Goal: Use online tool/utility: Utilize a website feature to perform a specific function

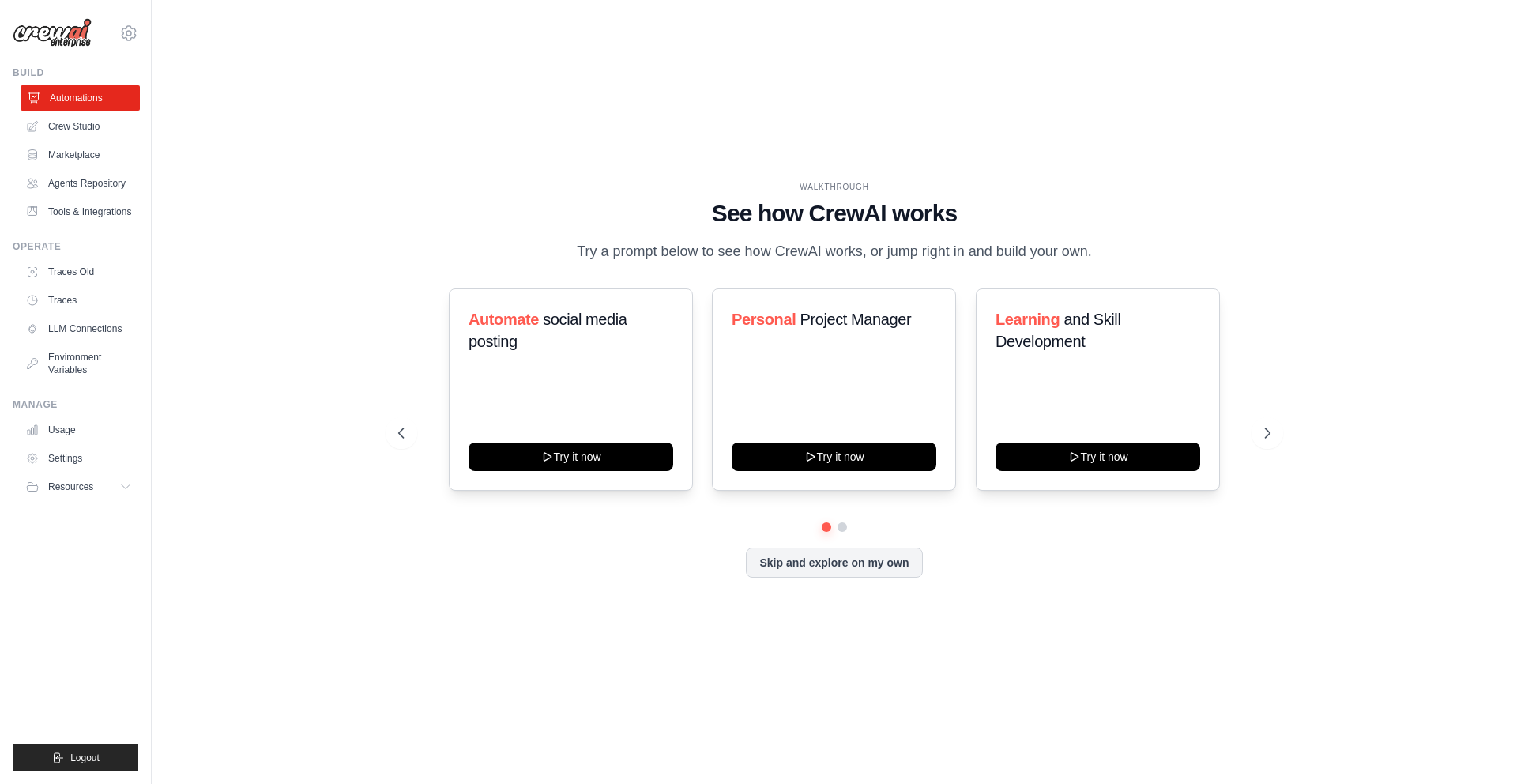
click at [79, 96] on link "Automations" at bounding box center [80, 98] width 119 height 26
click at [78, 130] on link "Crew Studio" at bounding box center [80, 127] width 119 height 26
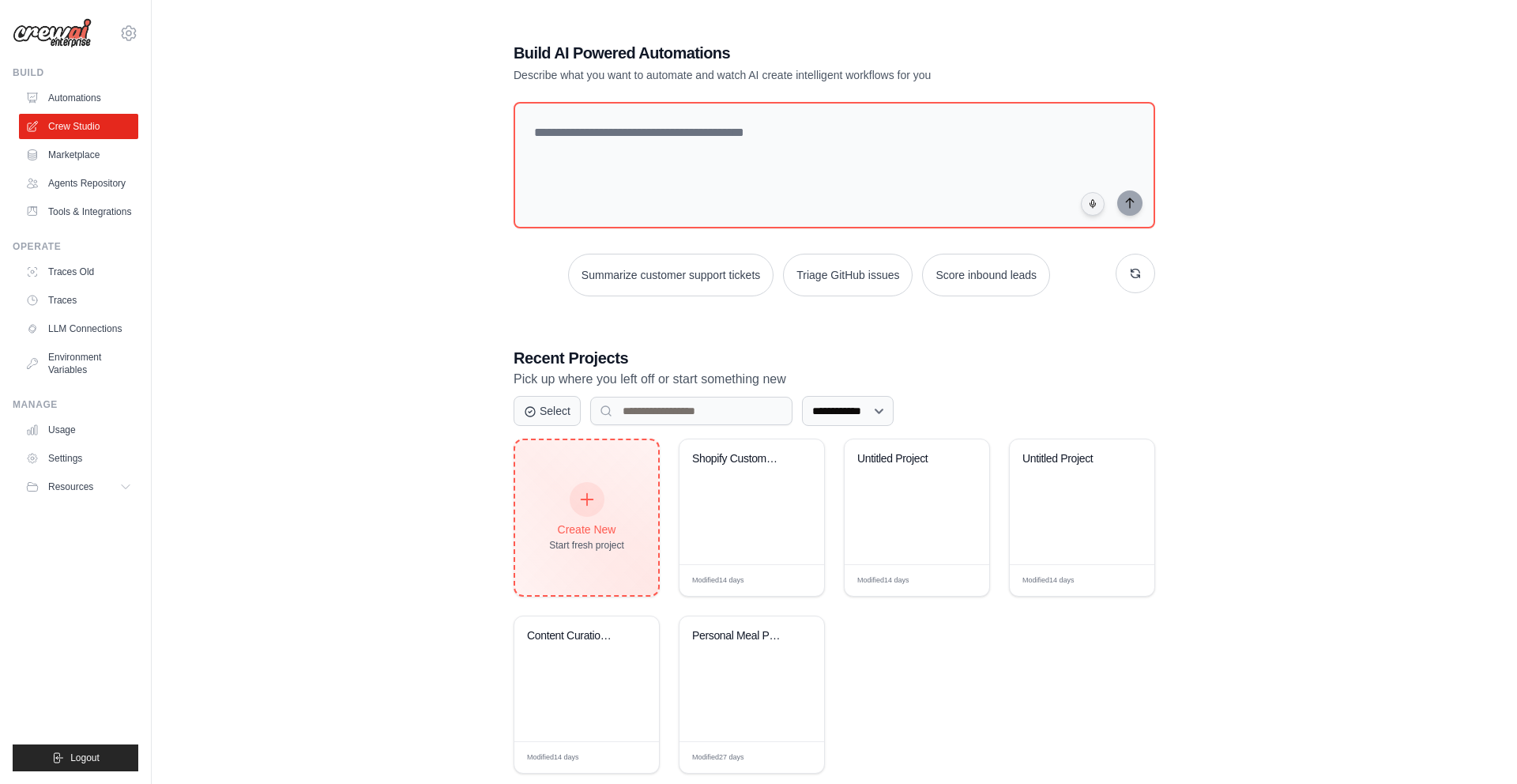
click at [629, 499] on div "Create New Start fresh project" at bounding box center [586, 517] width 143 height 155
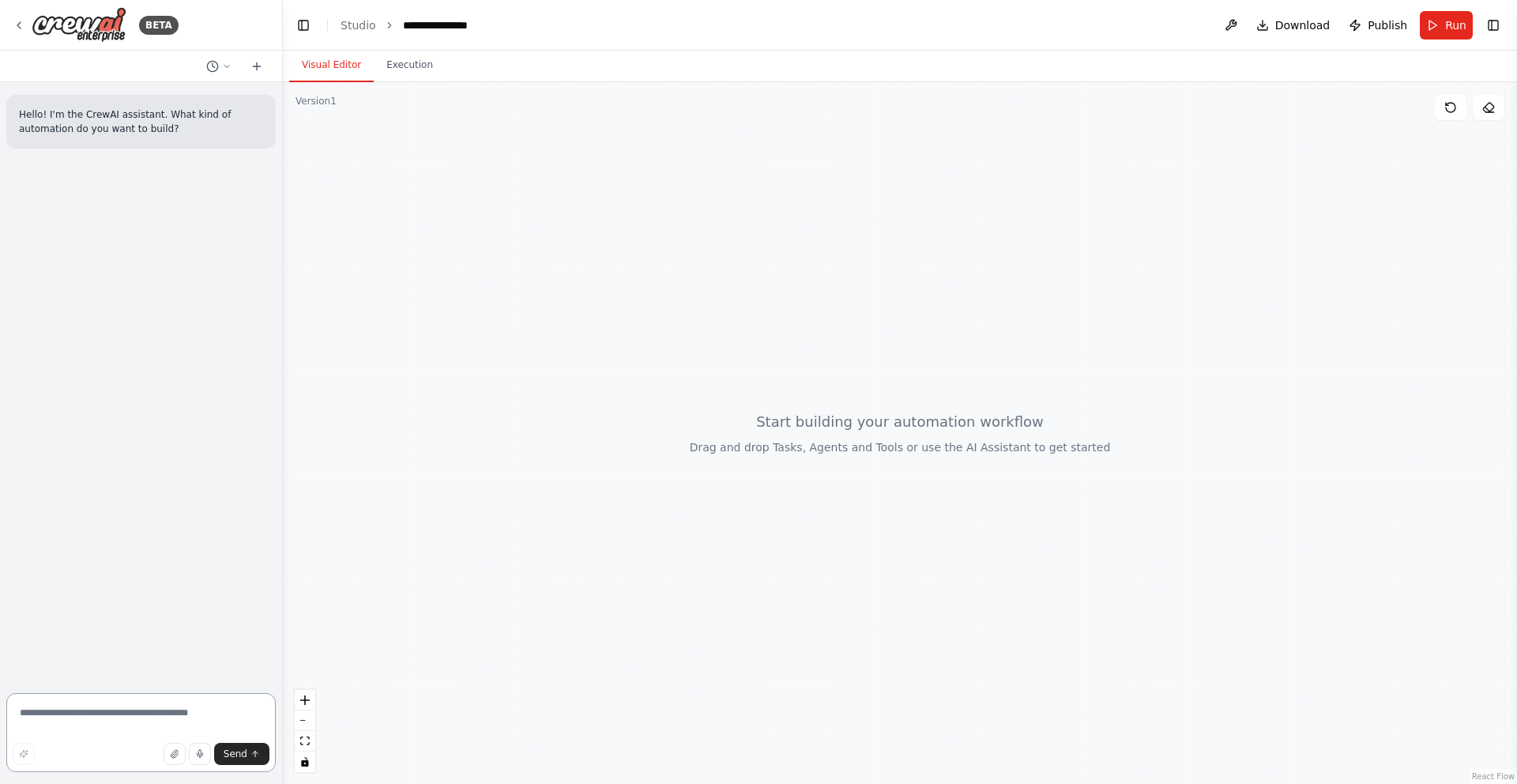
click at [139, 701] on textarea at bounding box center [141, 733] width 270 height 79
type textarea "**********"
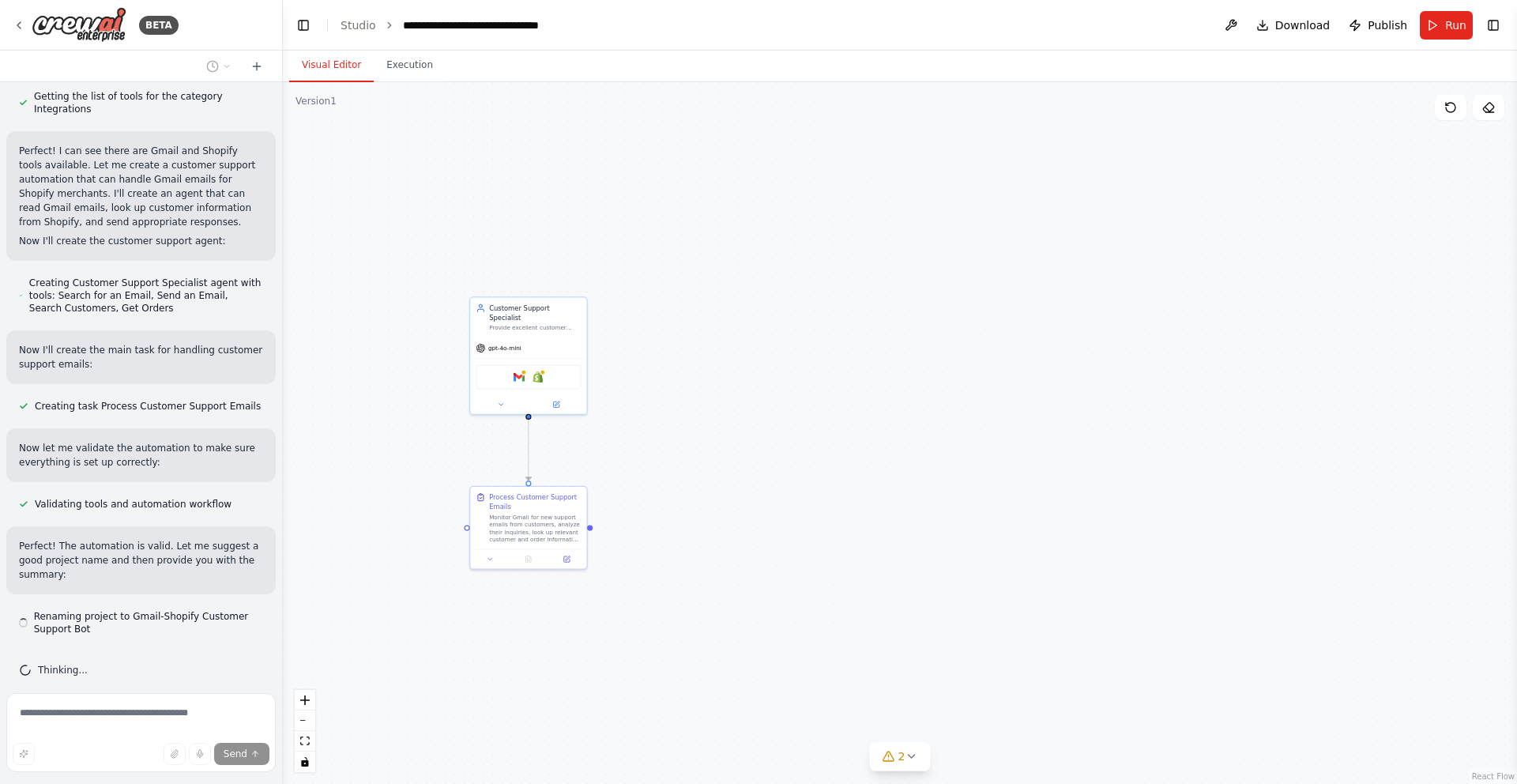
scroll to position [548, 0]
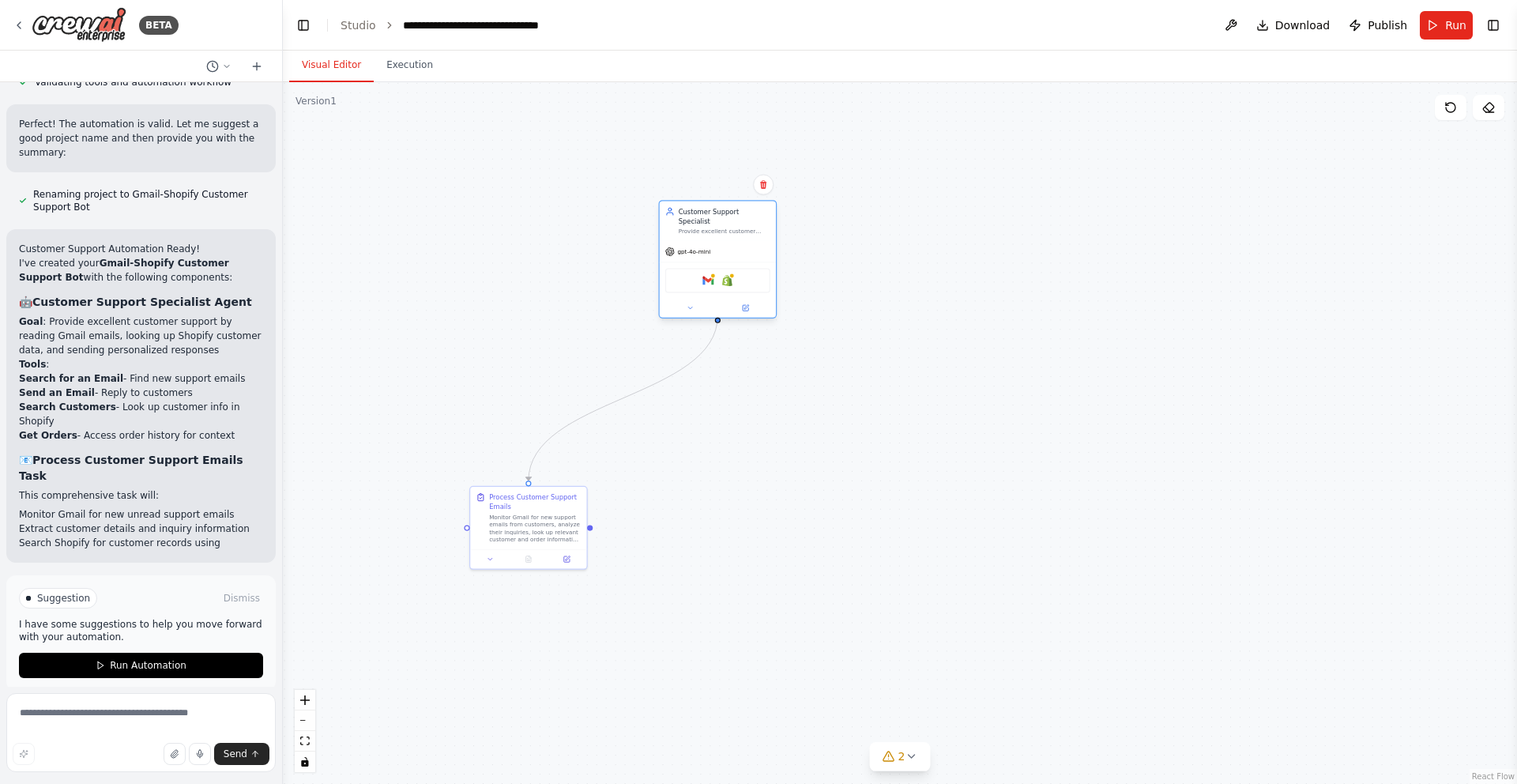
drag, startPoint x: 532, startPoint y: 314, endPoint x: 711, endPoint y: 232, distance: 196.9
click at [718, 227] on div "Provide excellent customer support for {merchant_name} by reading incoming Gmai…" at bounding box center [725, 232] width 92 height 8
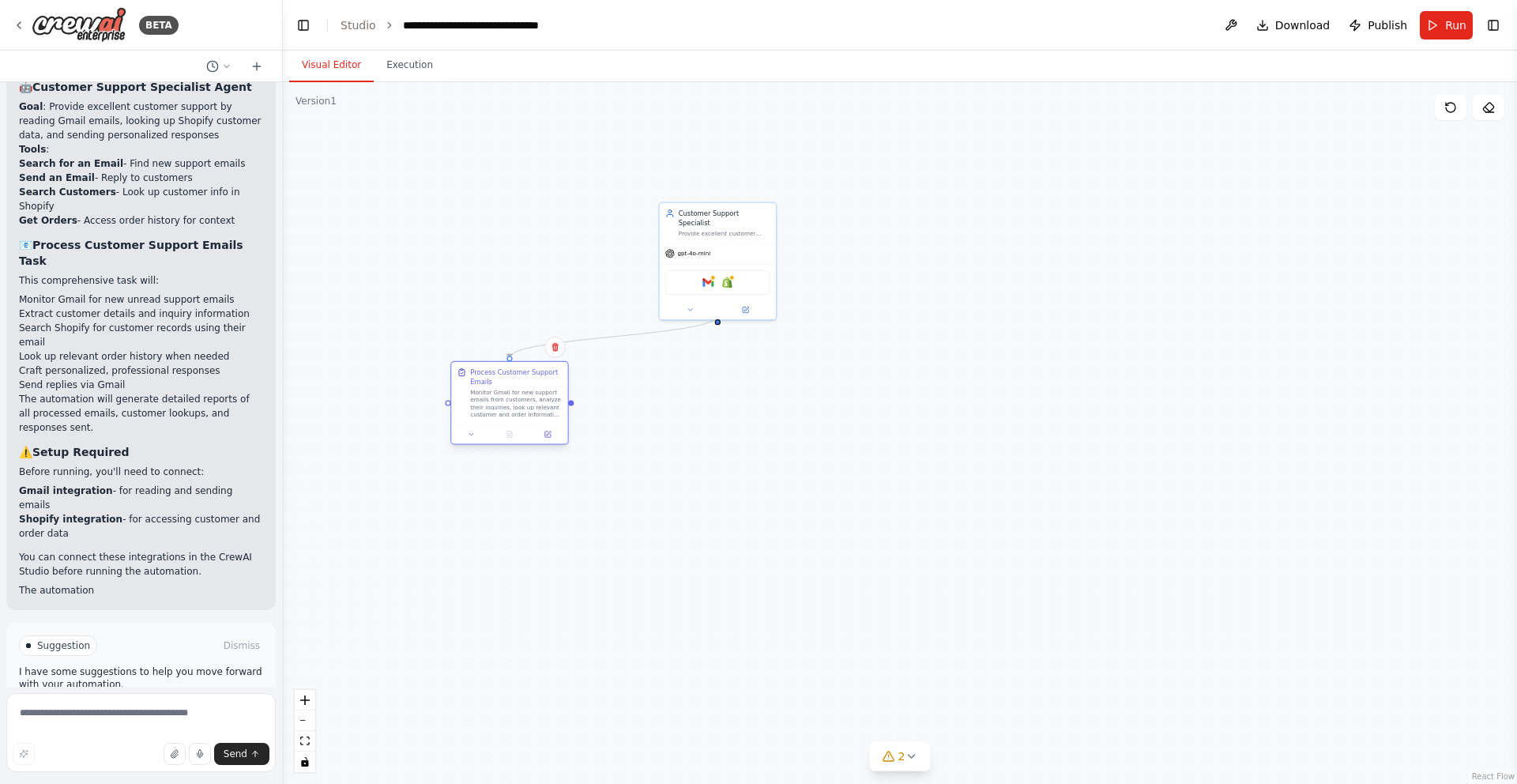
drag, startPoint x: 529, startPoint y: 531, endPoint x: 506, endPoint y: 404, distance: 129.1
click at [506, 404] on div "Monitor Gmail for new support emails from customers, analyze their inquiries, l…" at bounding box center [515, 403] width 92 height 30
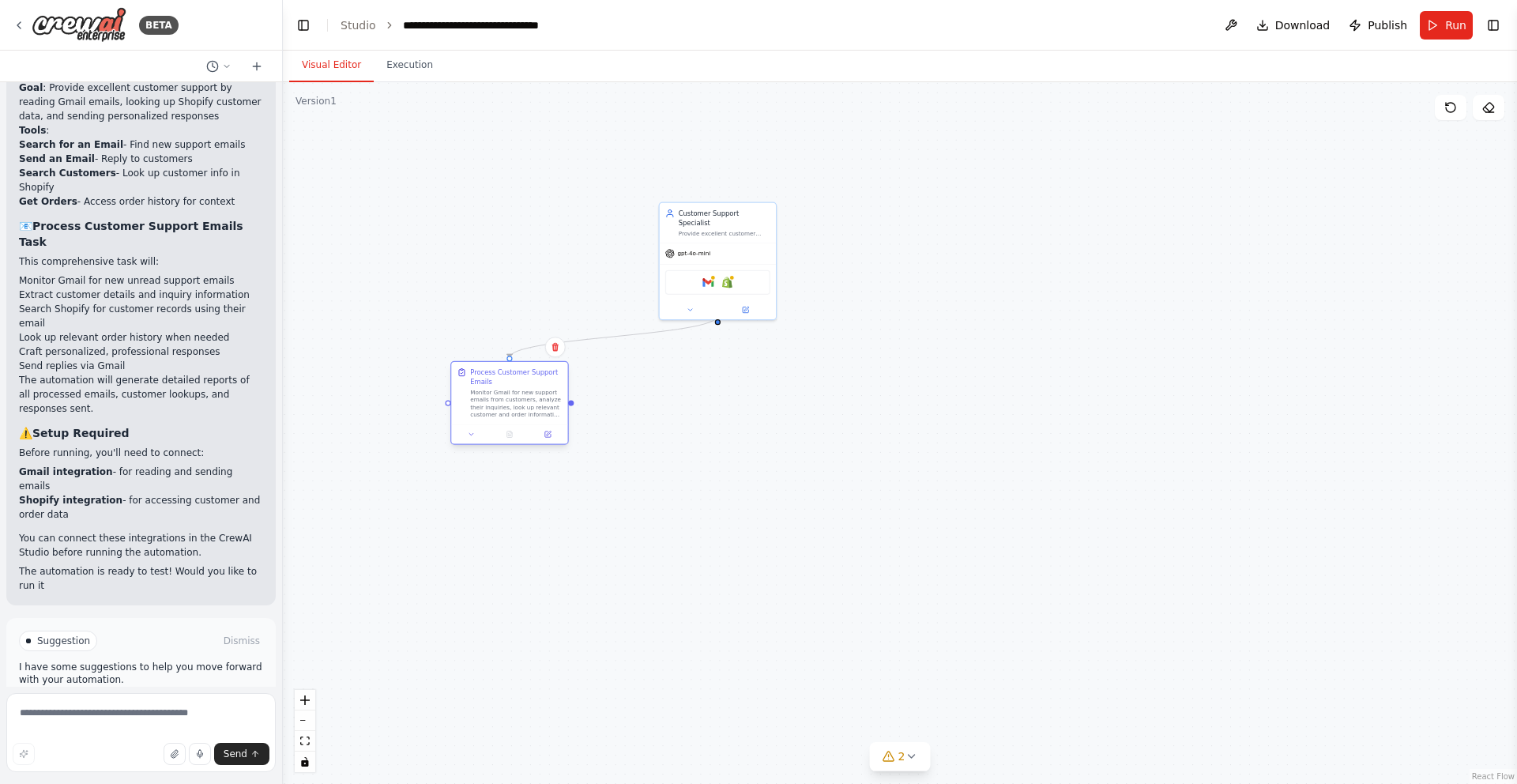
scroll to position [1204, 0]
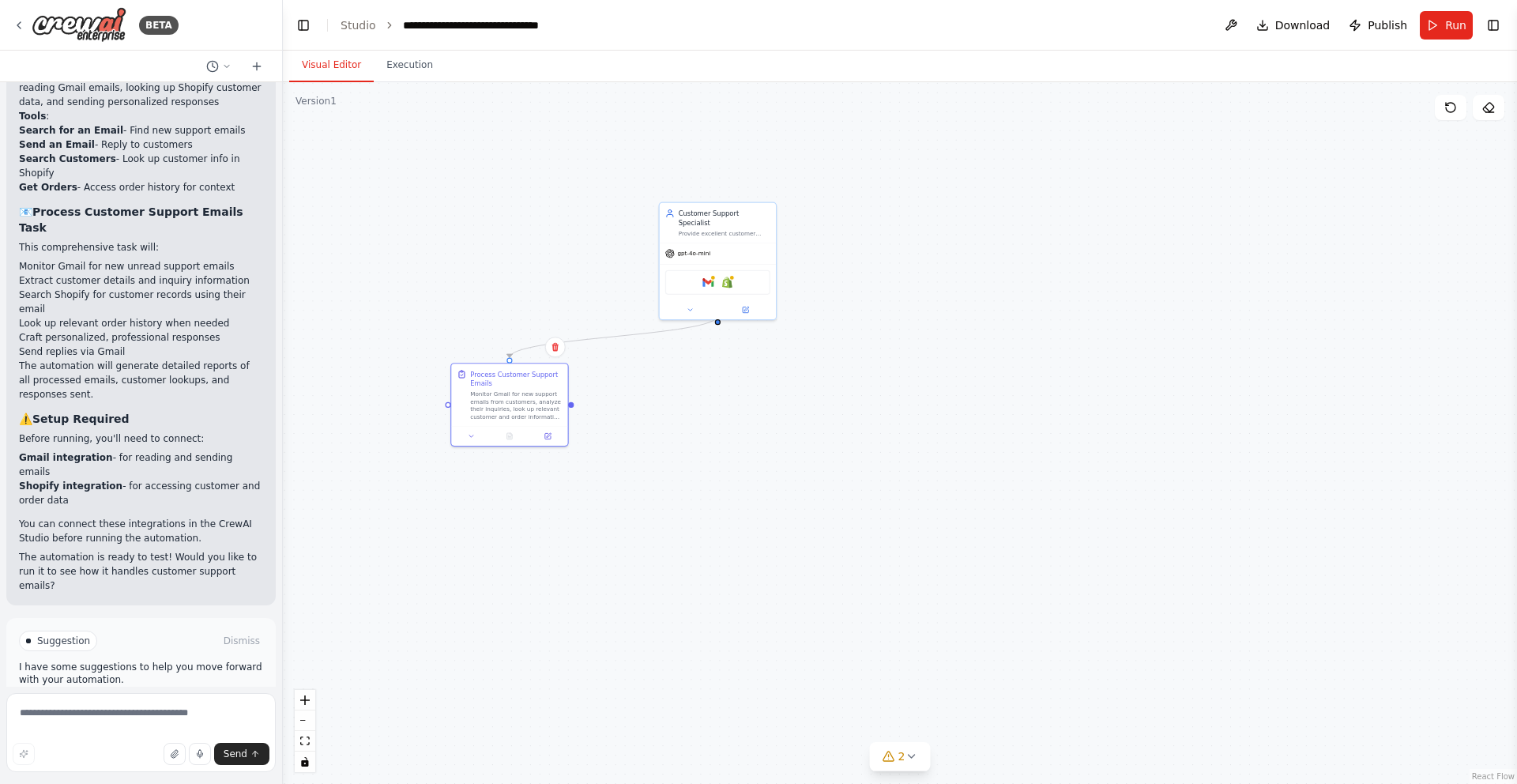
click at [452, 571] on div ".deletable-edge-delete-btn { width: 20px; height: 20px; border: 0px solid #ffff…" at bounding box center [900, 433] width 1234 height 701
click at [743, 227] on div "Provide excellent customer support for {merchant_name} by reading incoming Gmai…" at bounding box center [725, 232] width 92 height 8
click at [747, 305] on icon at bounding box center [745, 308] width 6 height 6
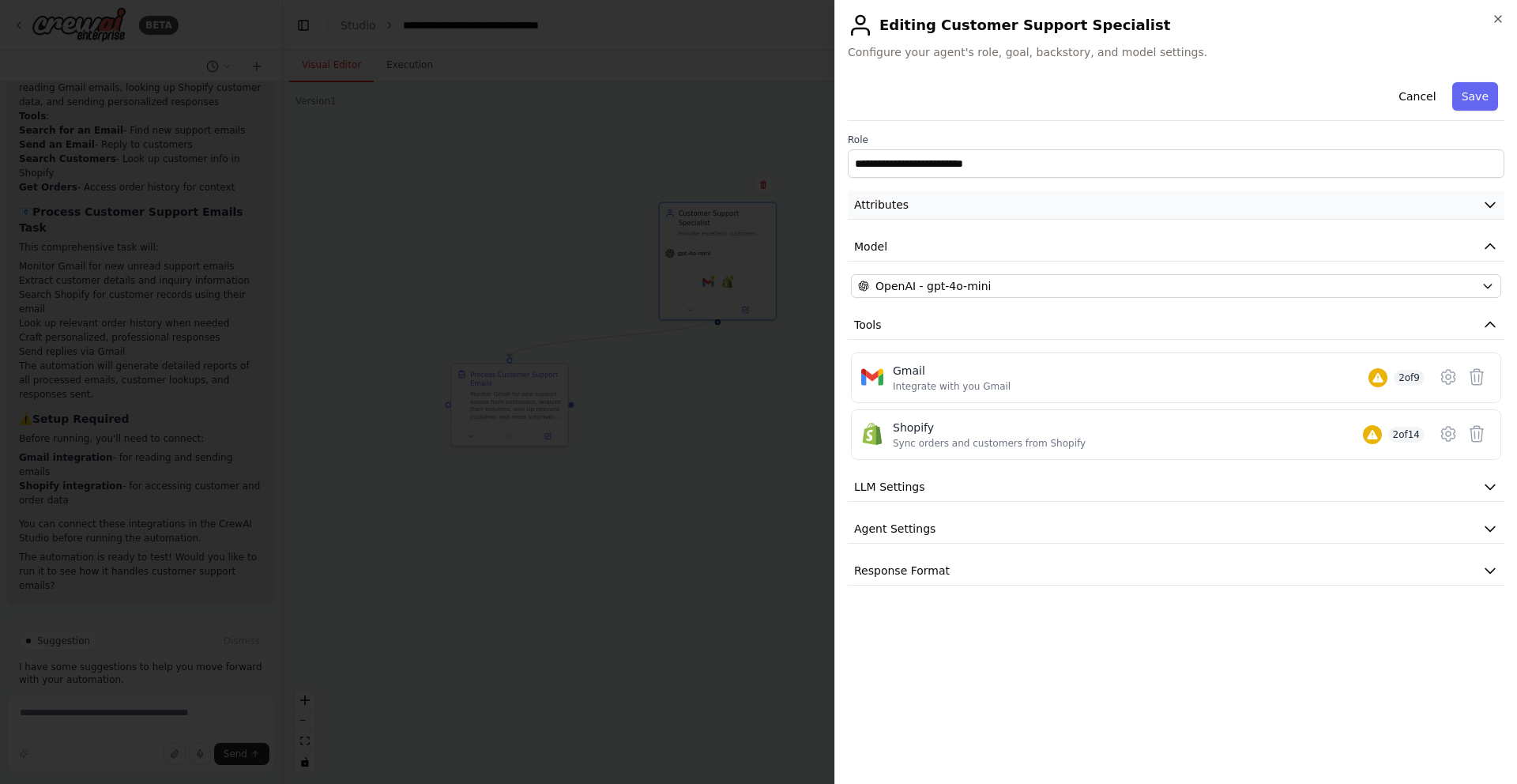
click at [1489, 204] on icon "button" at bounding box center [1490, 204] width 16 height 16
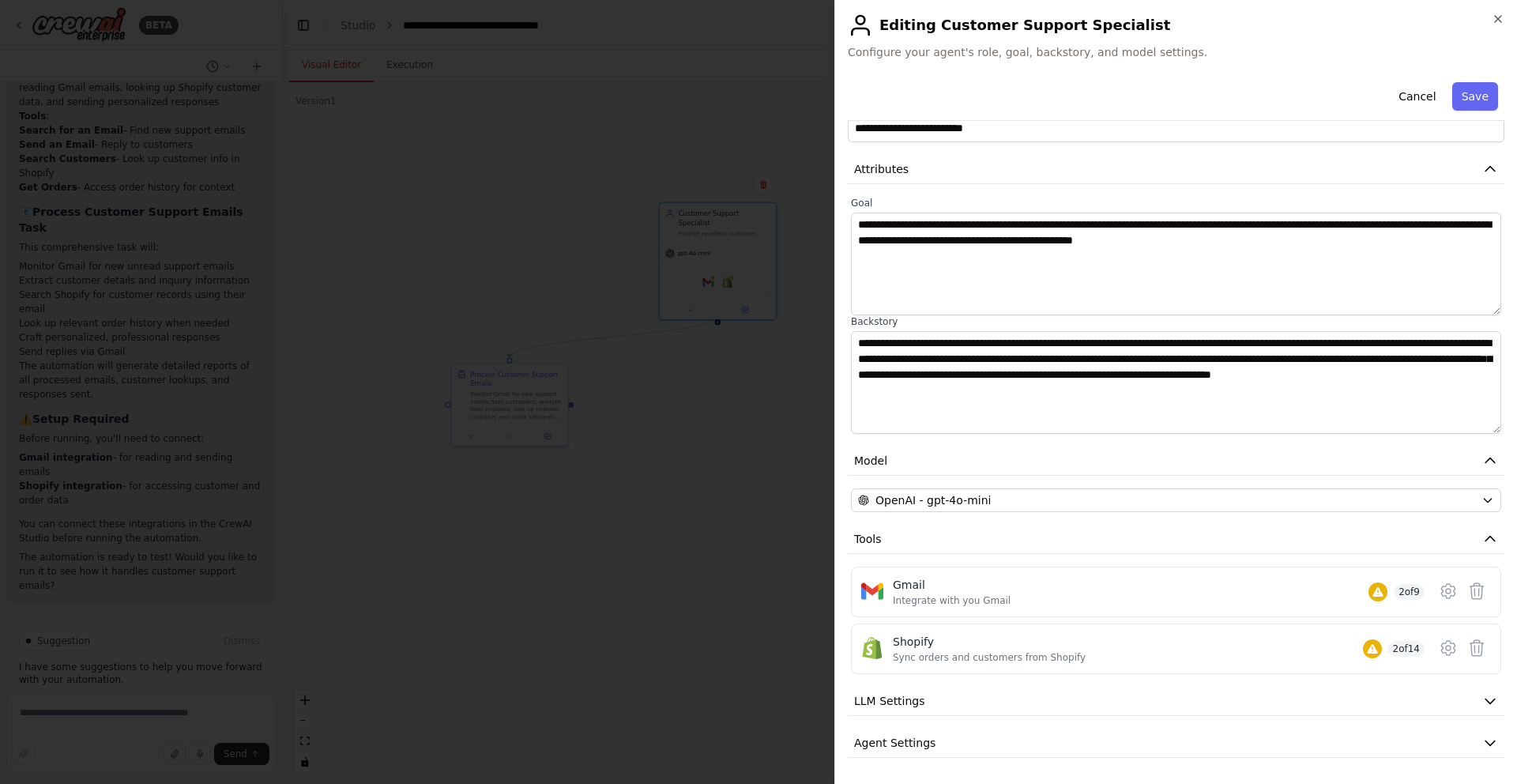
scroll to position [77, 0]
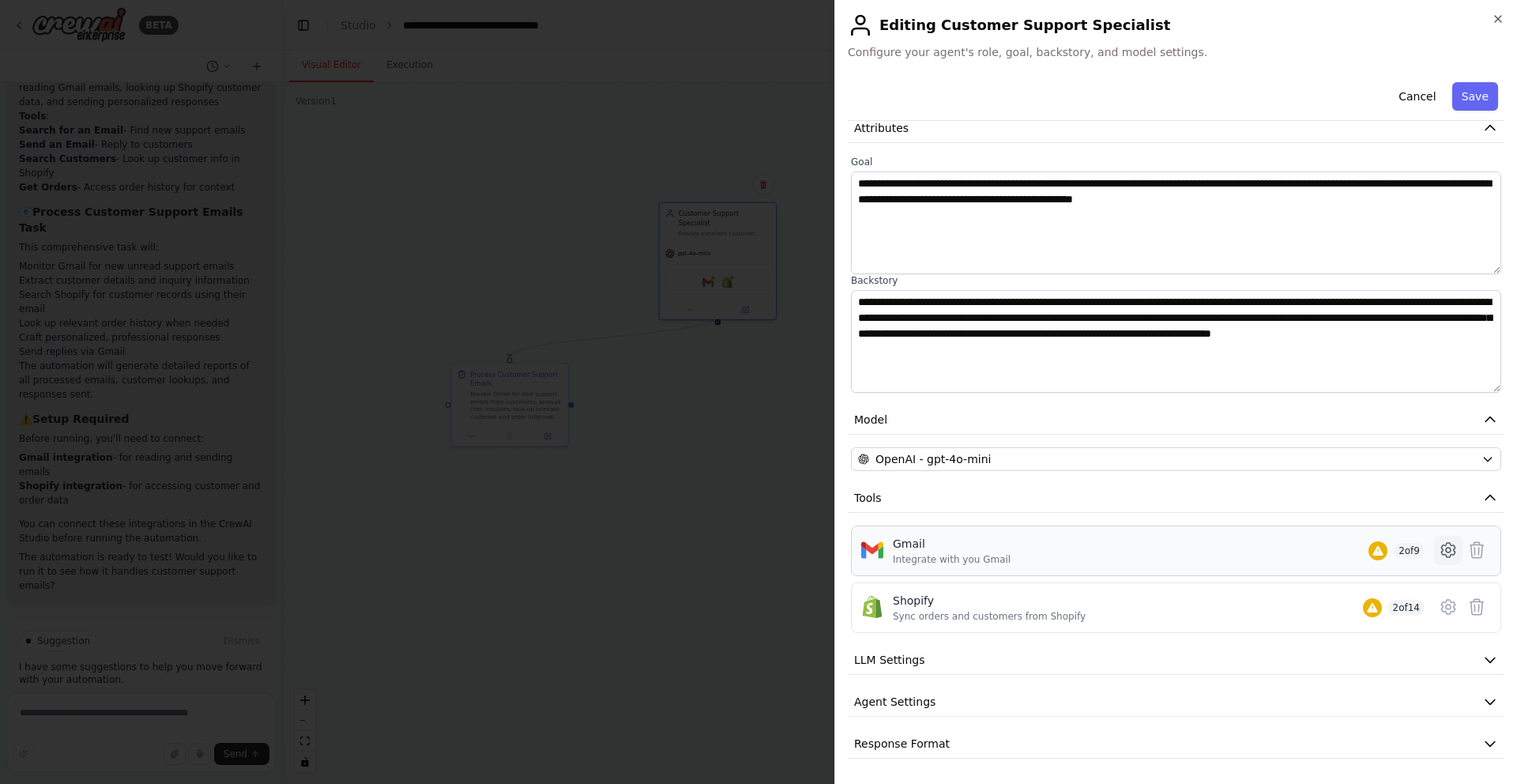
click at [1446, 543] on icon at bounding box center [1448, 549] width 13 height 14
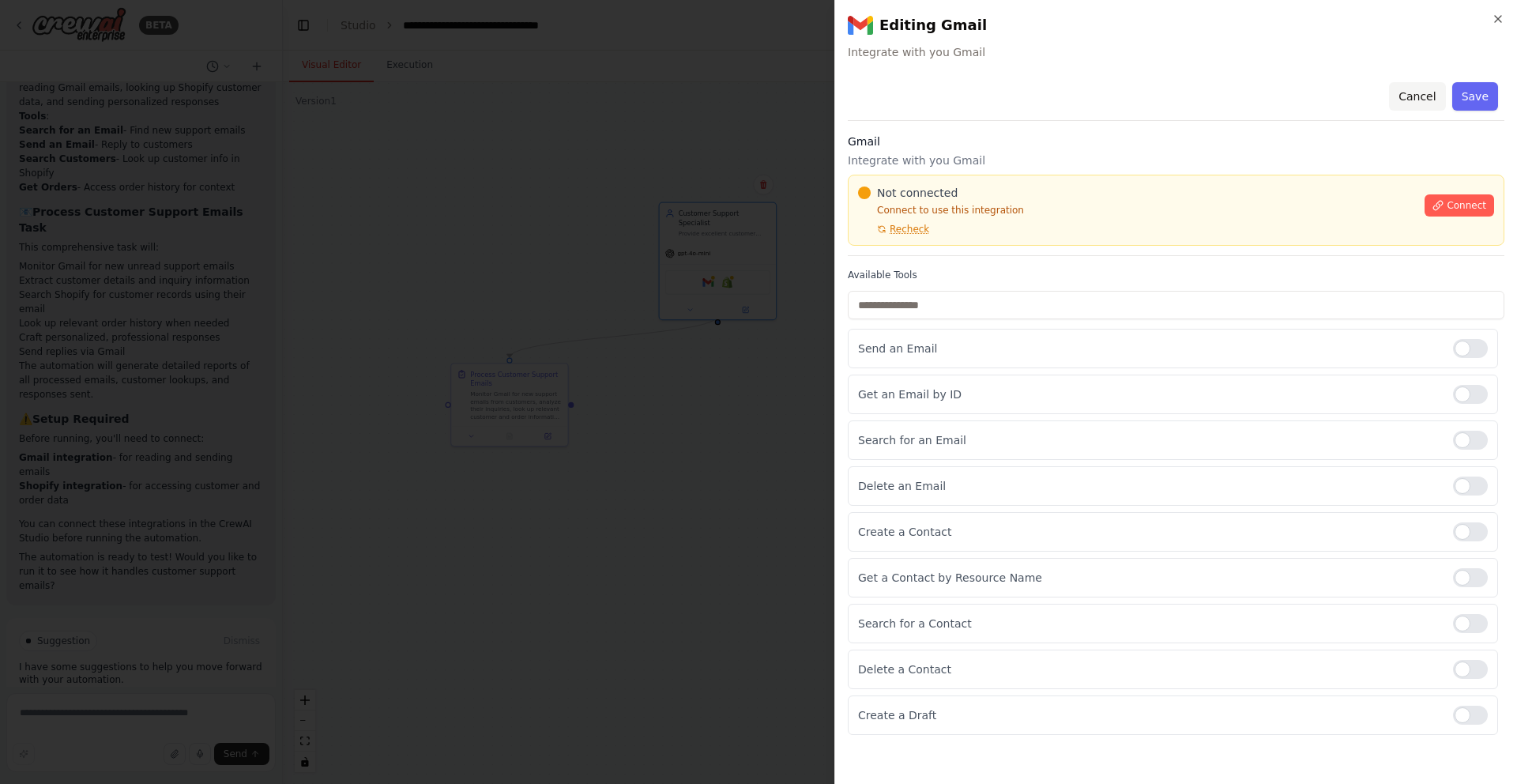
click at [1433, 93] on button "Cancel" at bounding box center [1418, 96] width 56 height 28
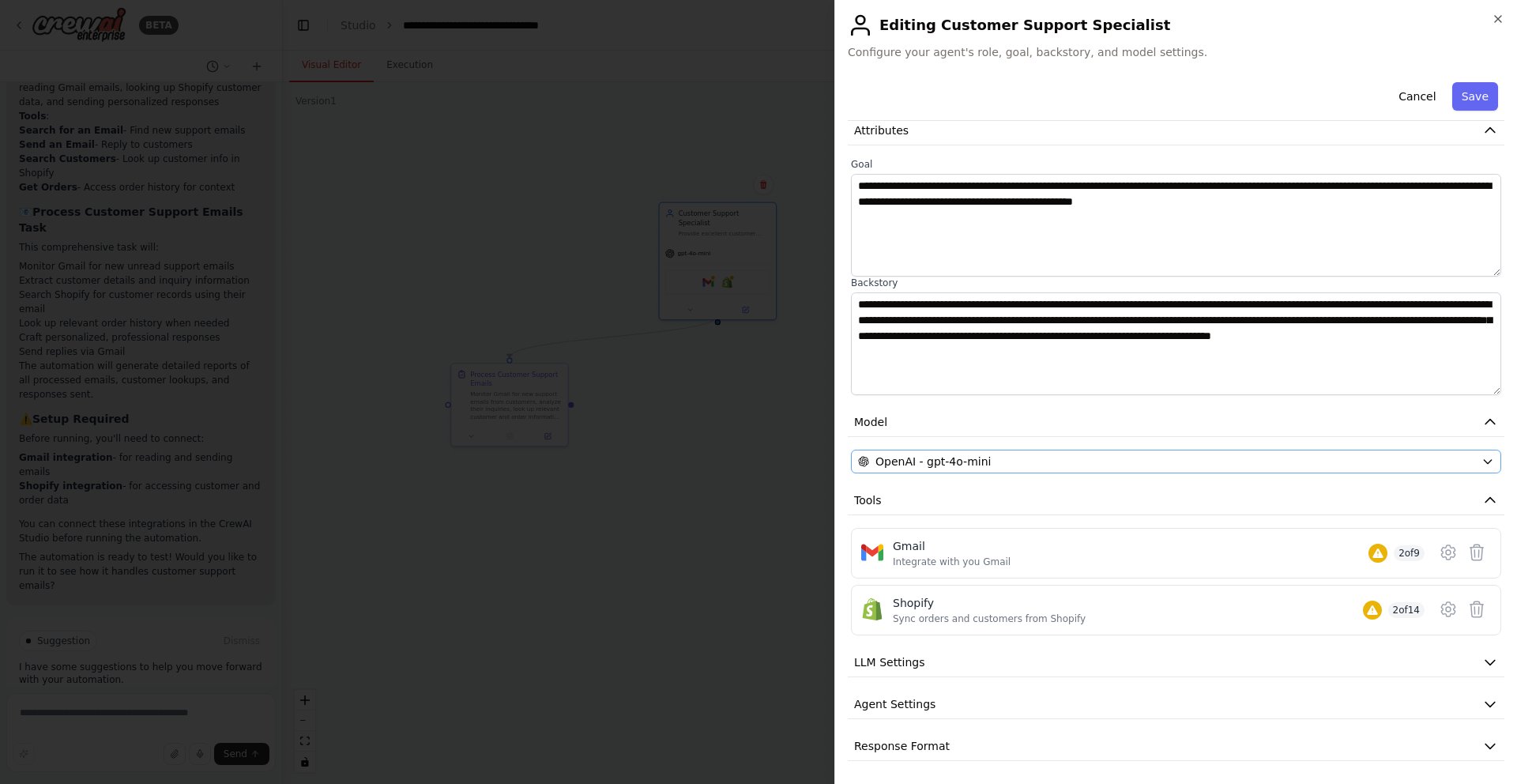
scroll to position [77, 0]
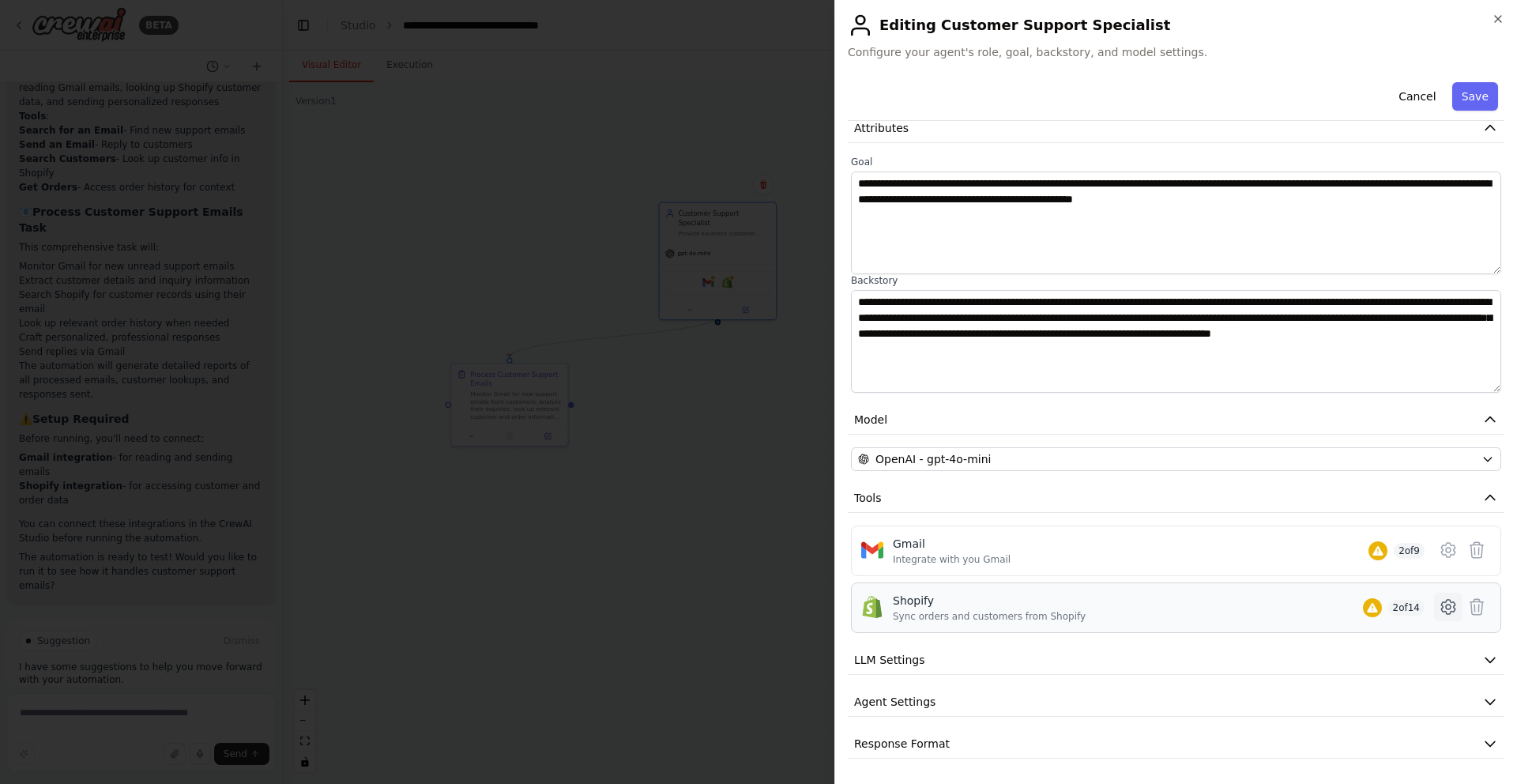
click at [1446, 600] on icon at bounding box center [1448, 606] width 13 height 14
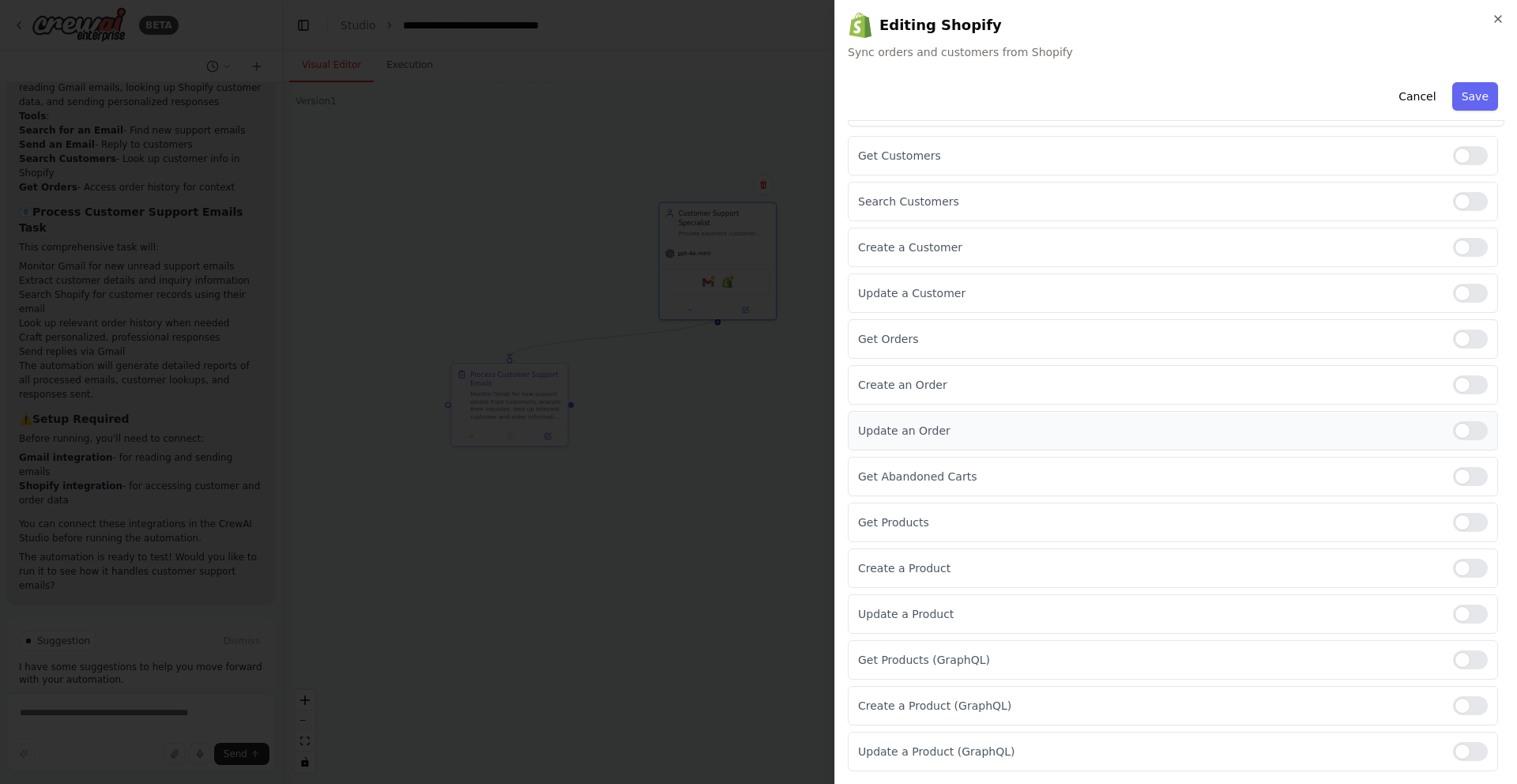
scroll to position [0, 0]
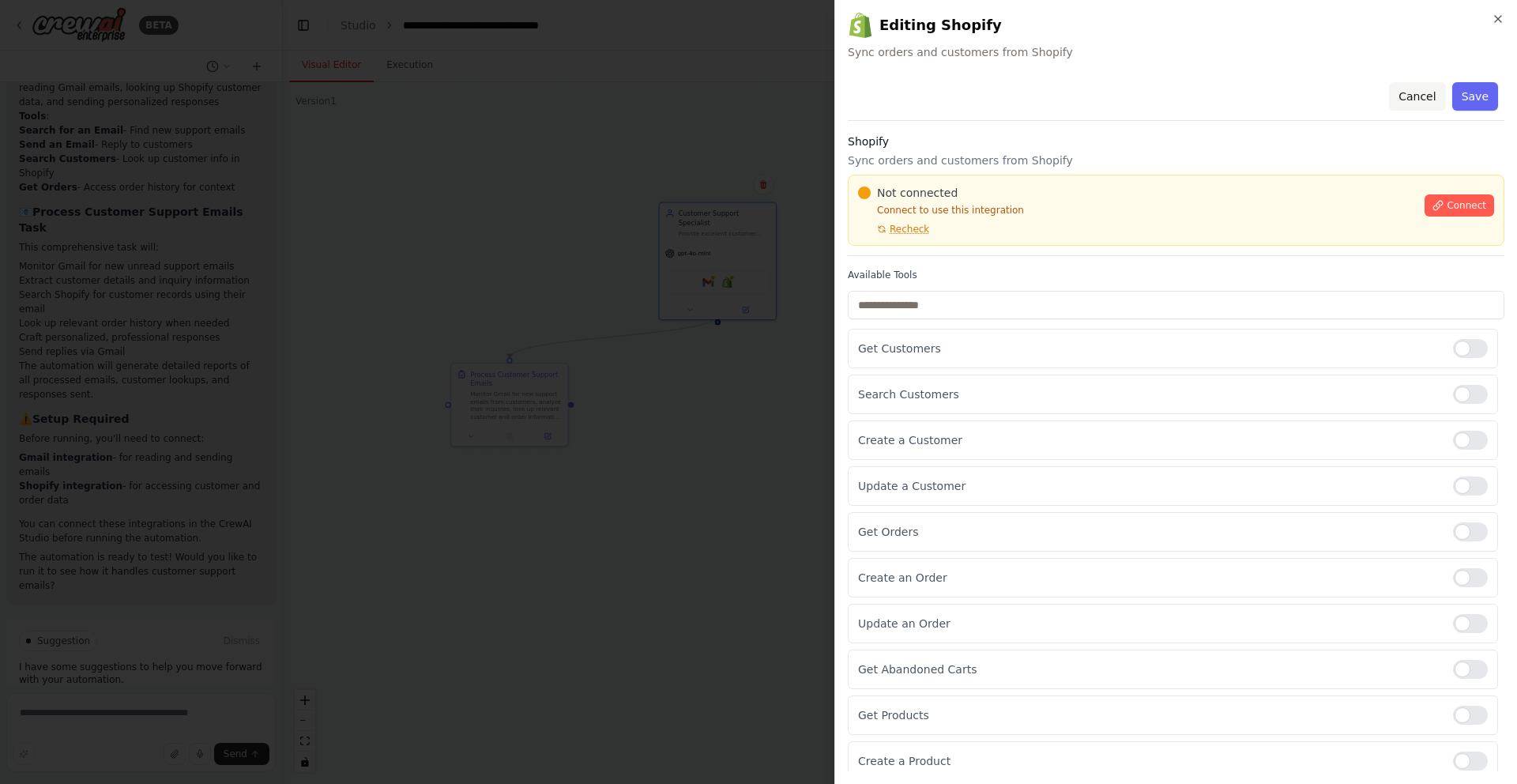
click at [1434, 98] on button "Cancel" at bounding box center [1418, 96] width 56 height 28
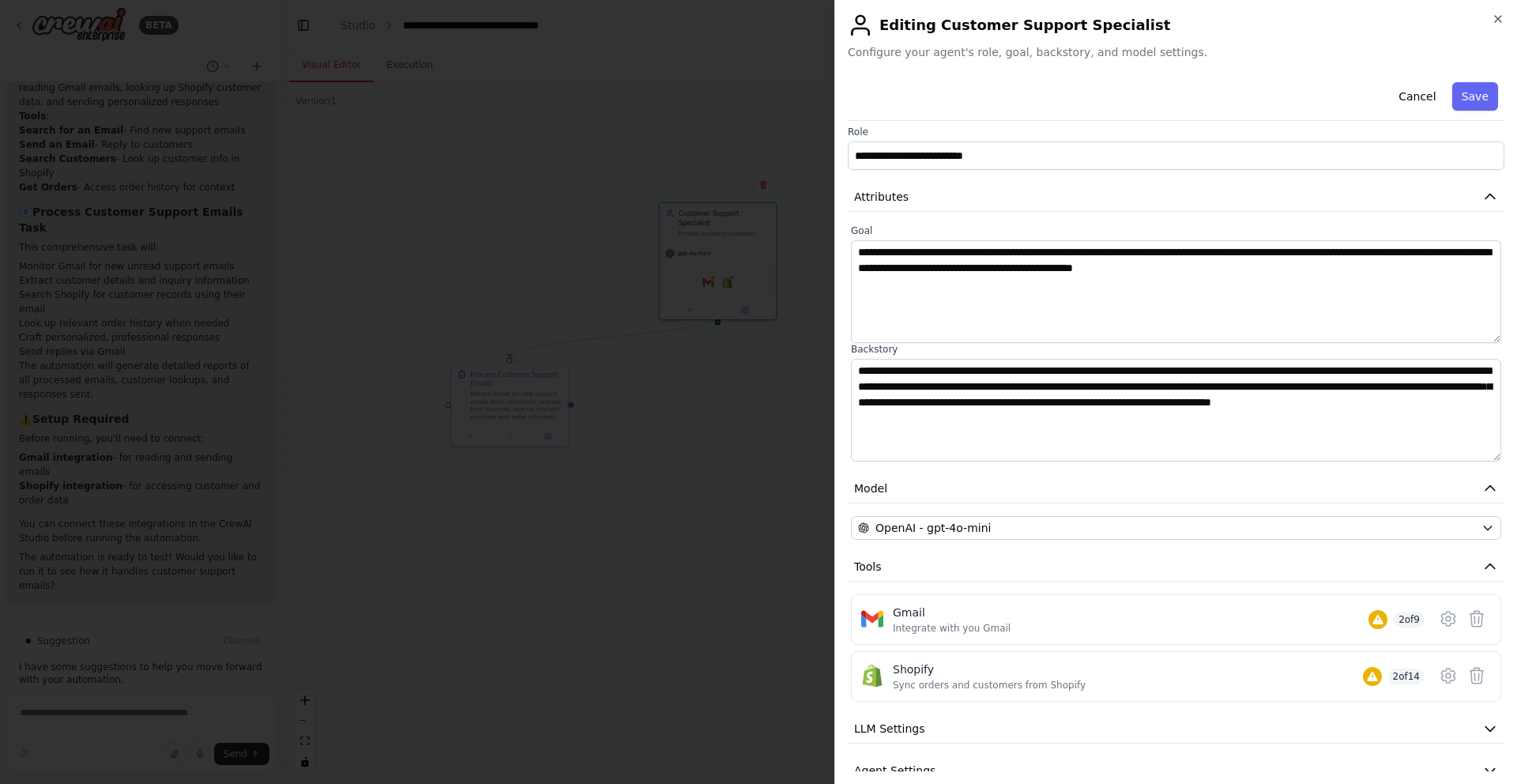
scroll to position [15, 0]
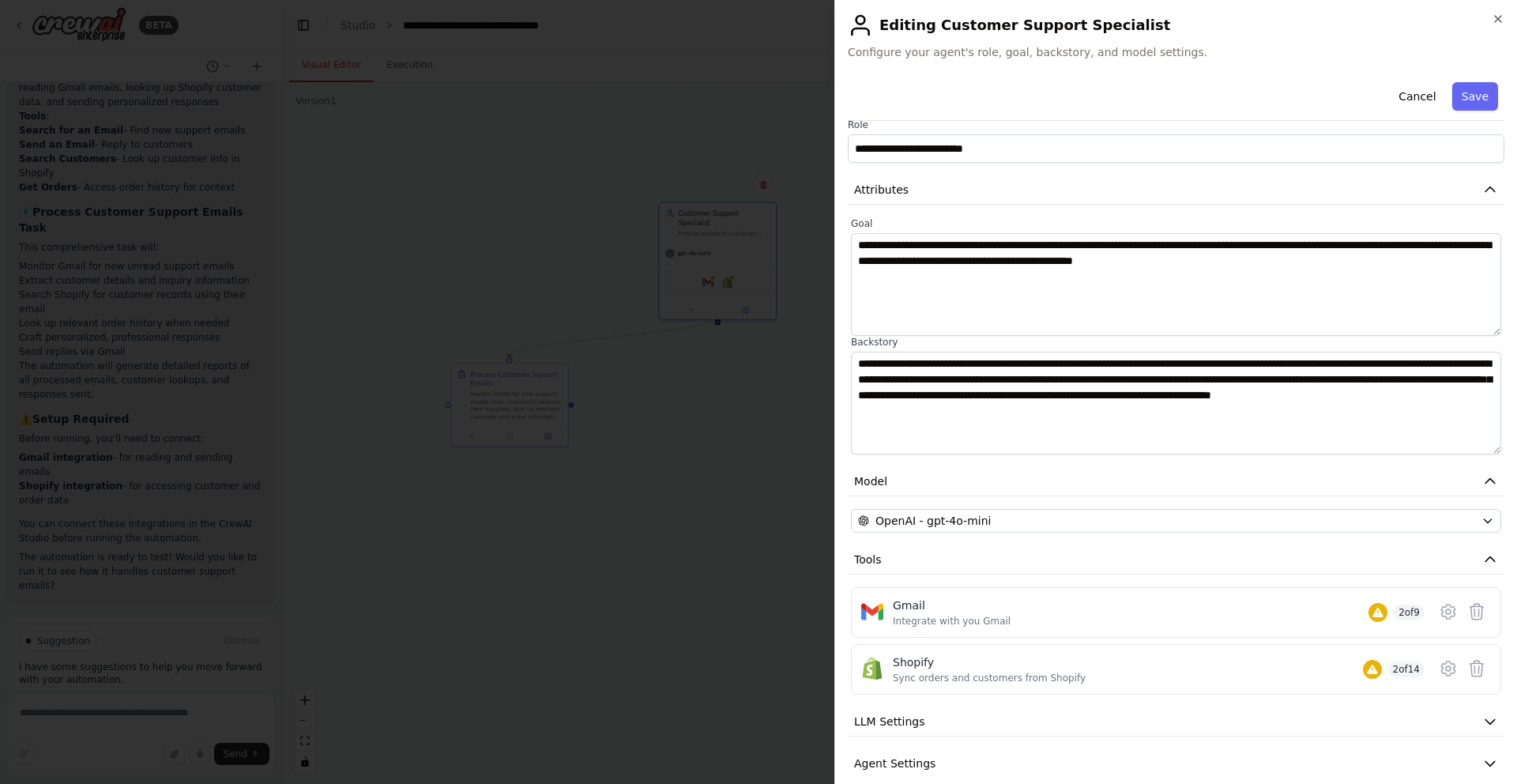
click at [1119, 174] on div "**********" at bounding box center [1176, 441] width 657 height 759
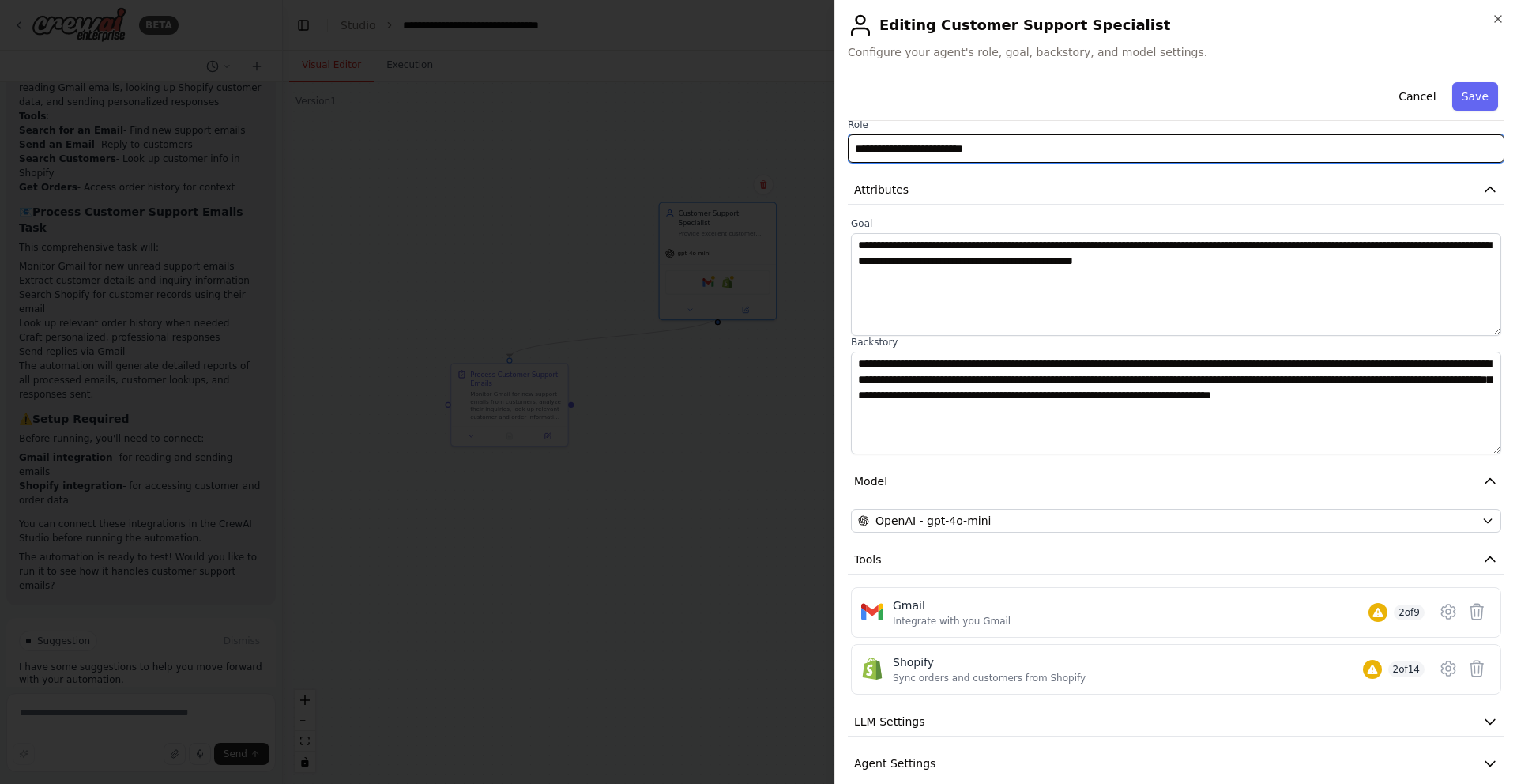
click at [1097, 149] on input "**********" at bounding box center [1176, 148] width 657 height 28
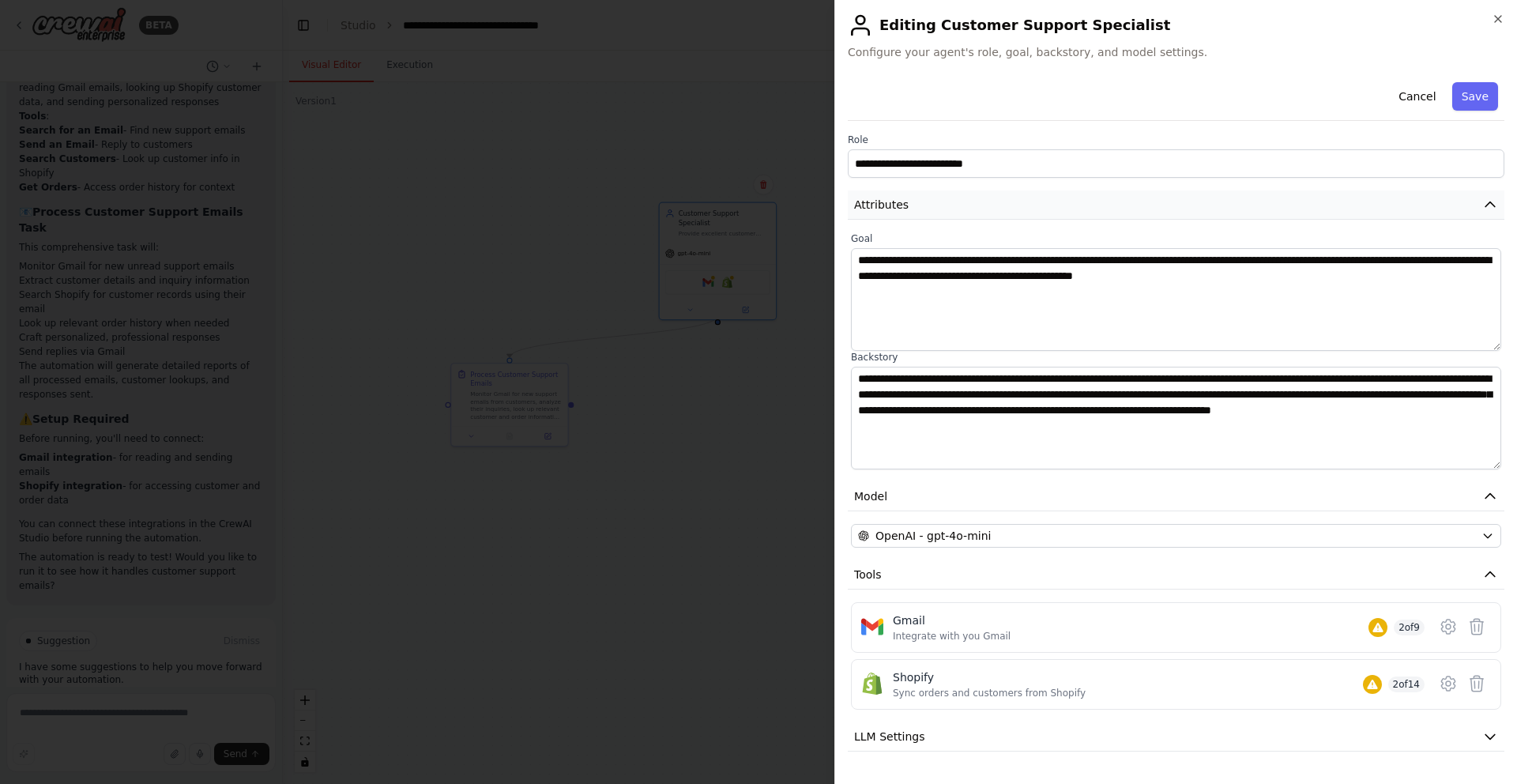
click at [986, 201] on button "Attributes" at bounding box center [1176, 204] width 657 height 29
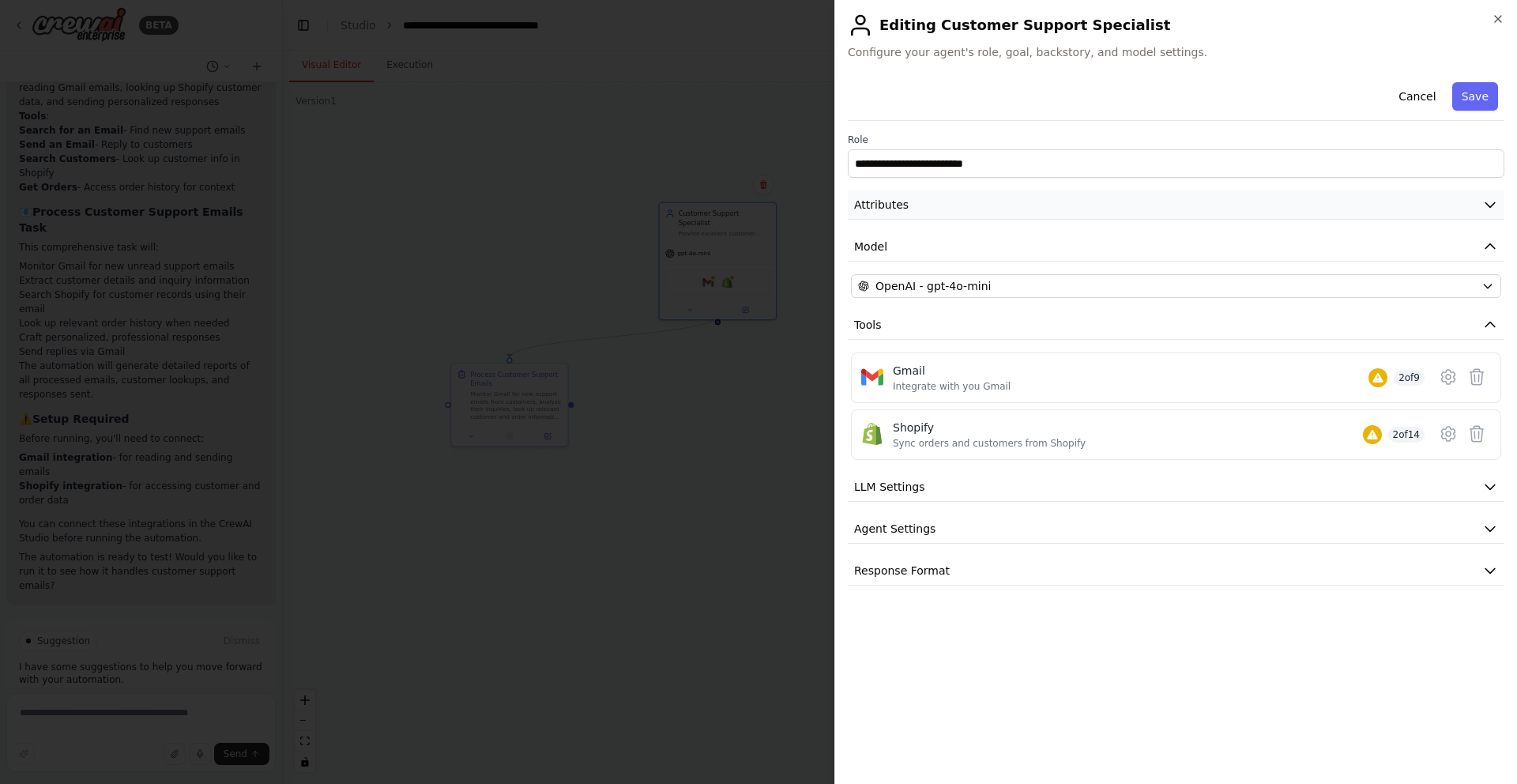
click at [986, 201] on button "Attributes" at bounding box center [1176, 204] width 657 height 29
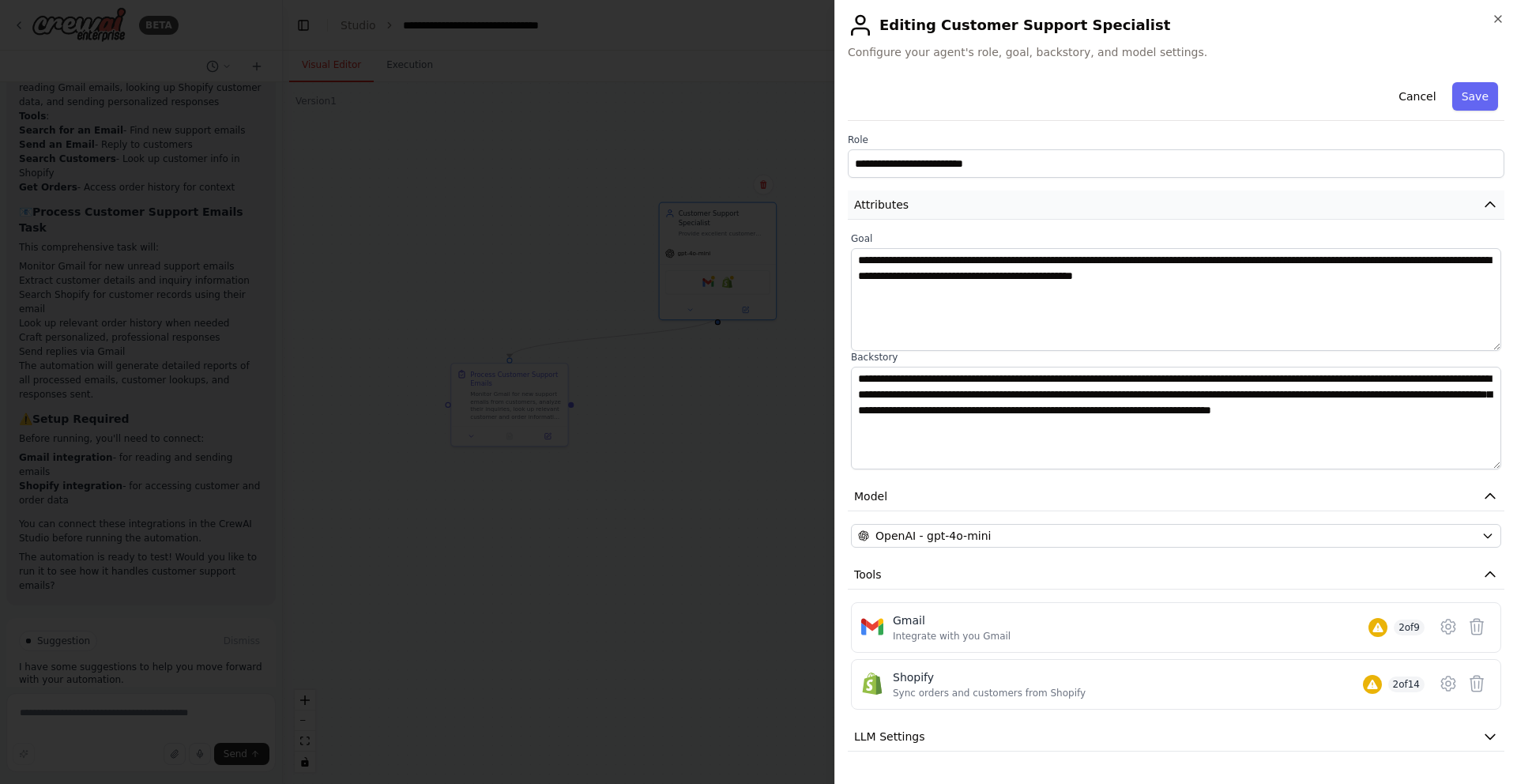
click at [986, 201] on button "Attributes" at bounding box center [1176, 204] width 657 height 29
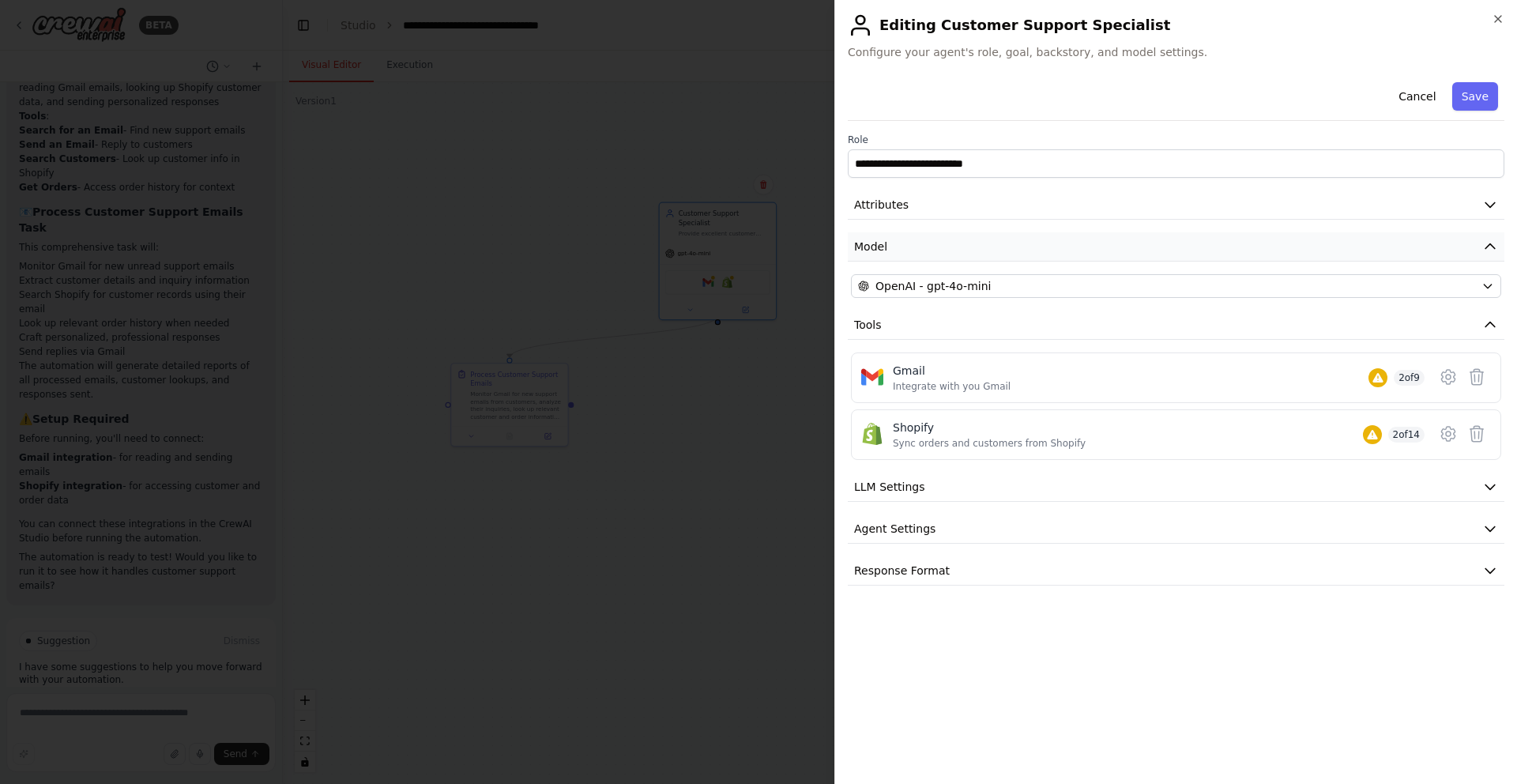
click at [933, 245] on button "Model" at bounding box center [1176, 246] width 657 height 29
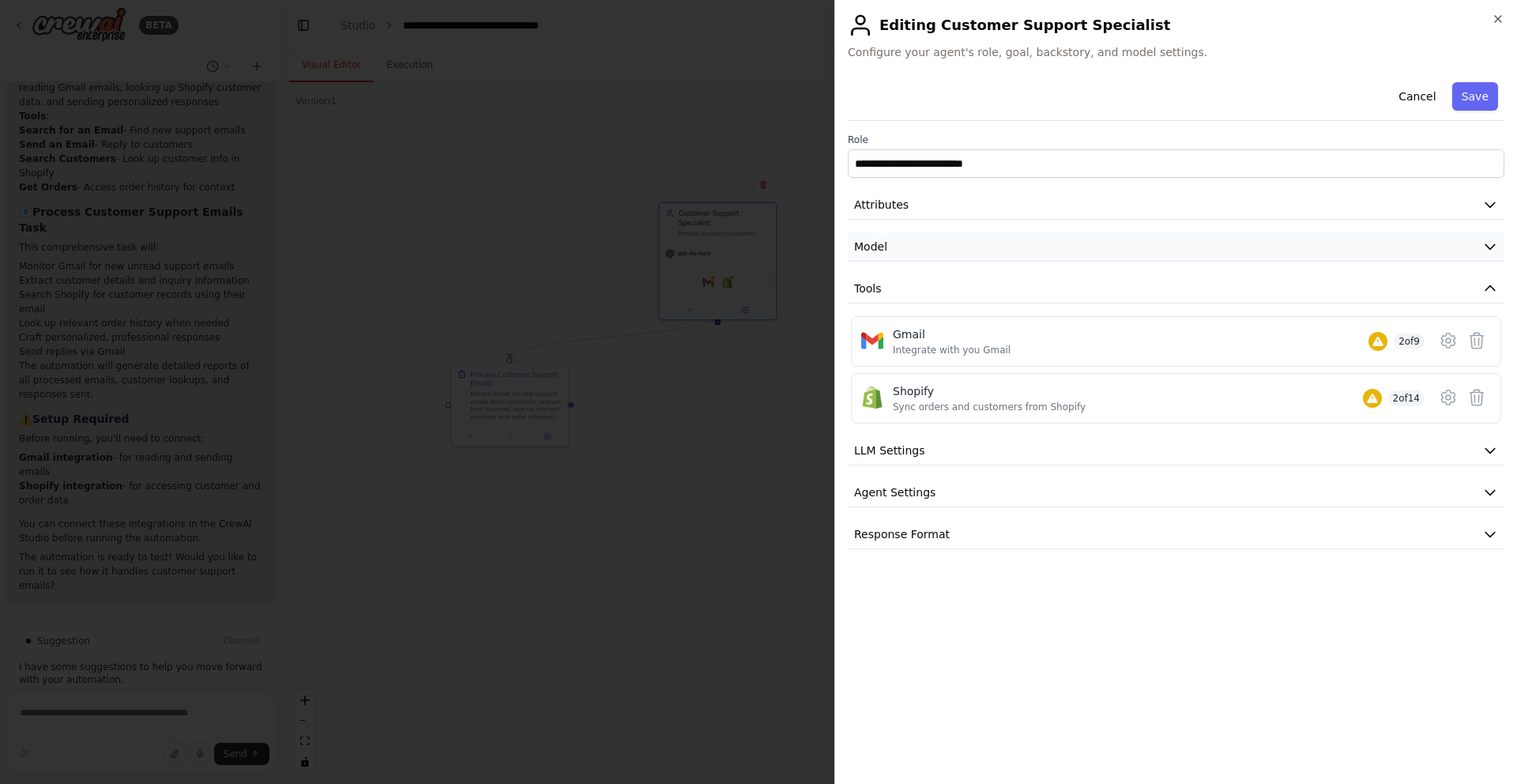
click at [932, 245] on button "Model" at bounding box center [1176, 246] width 657 height 29
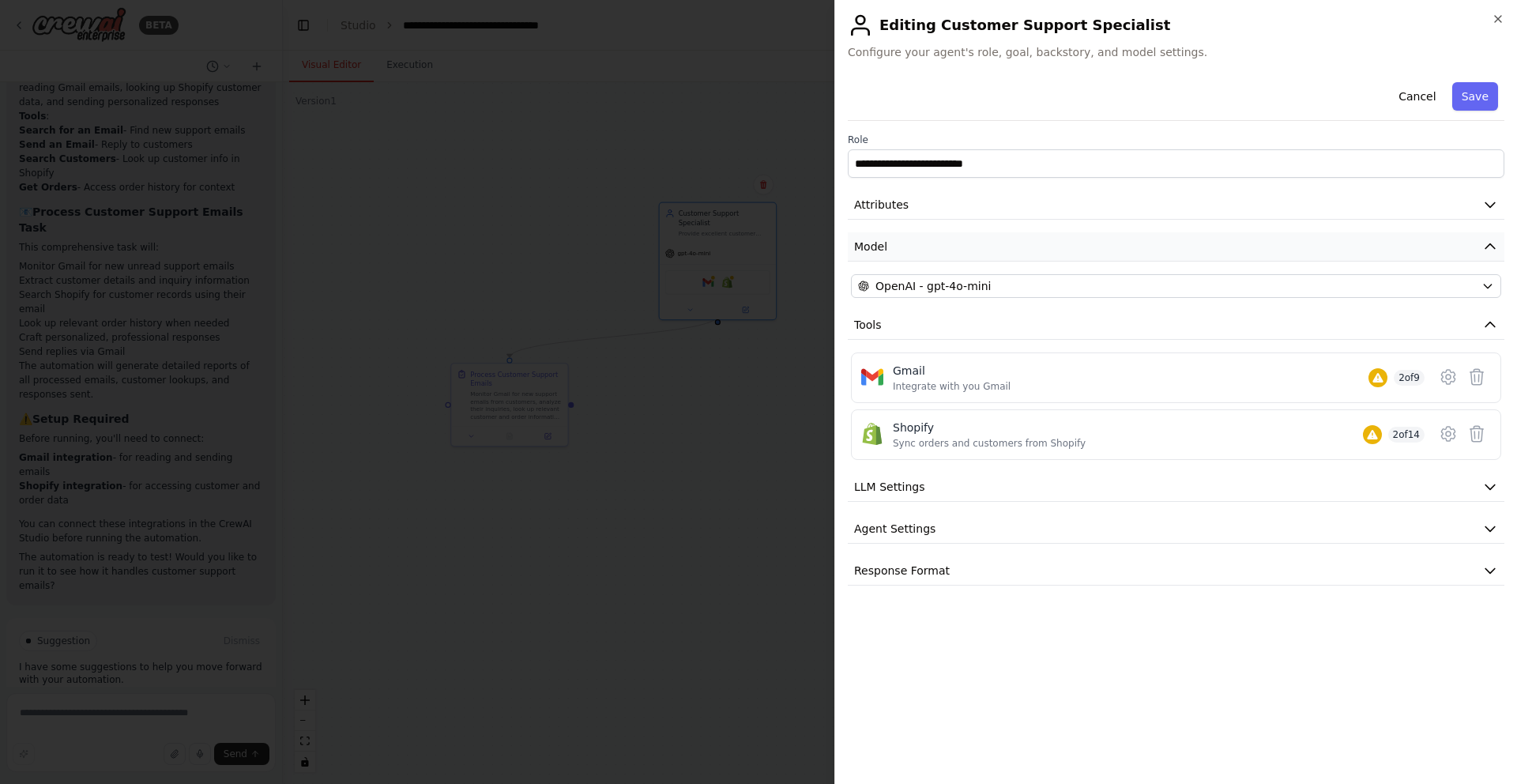
click at [932, 245] on button "Model" at bounding box center [1176, 246] width 657 height 29
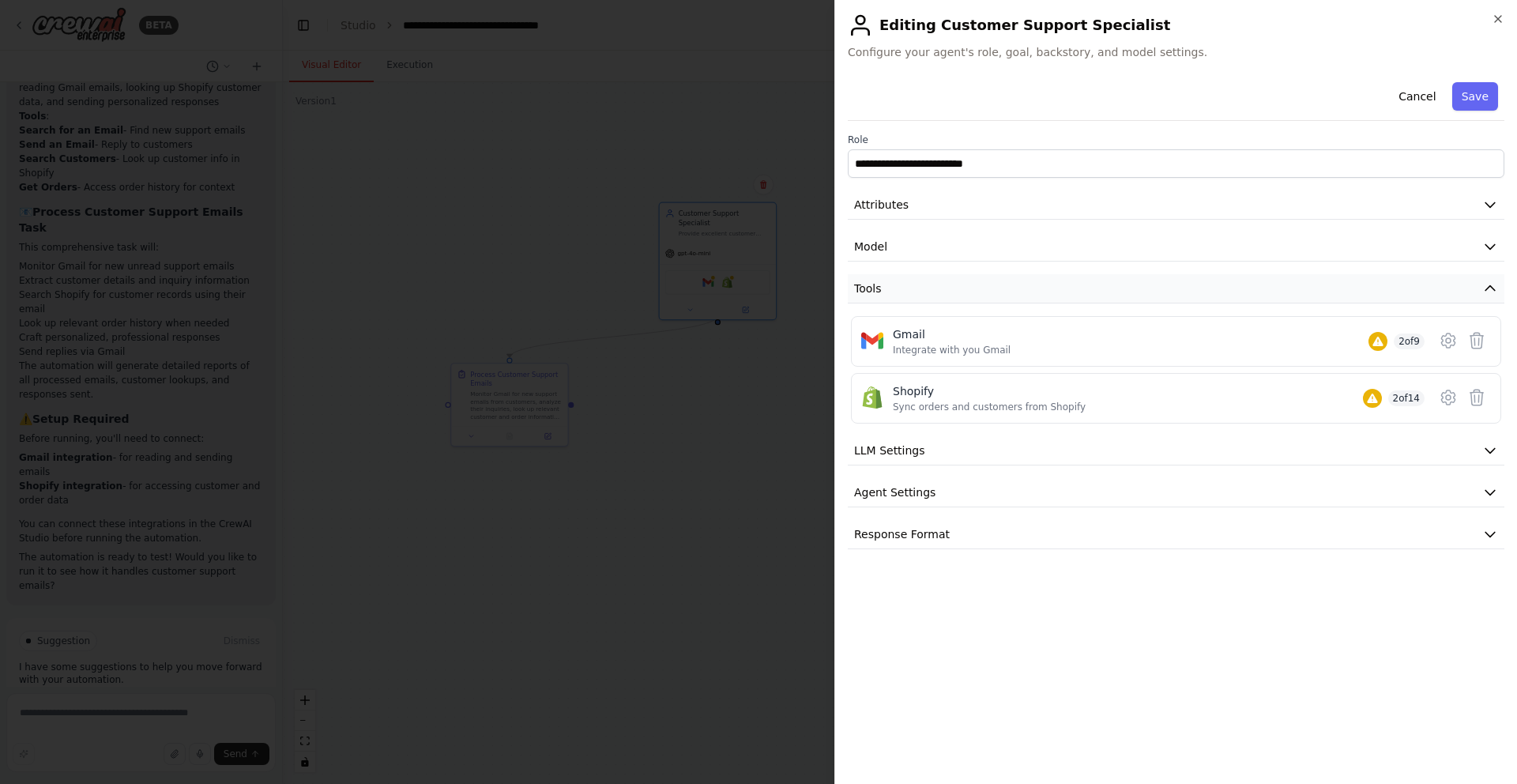
click at [952, 289] on button "Tools" at bounding box center [1176, 289] width 657 height 29
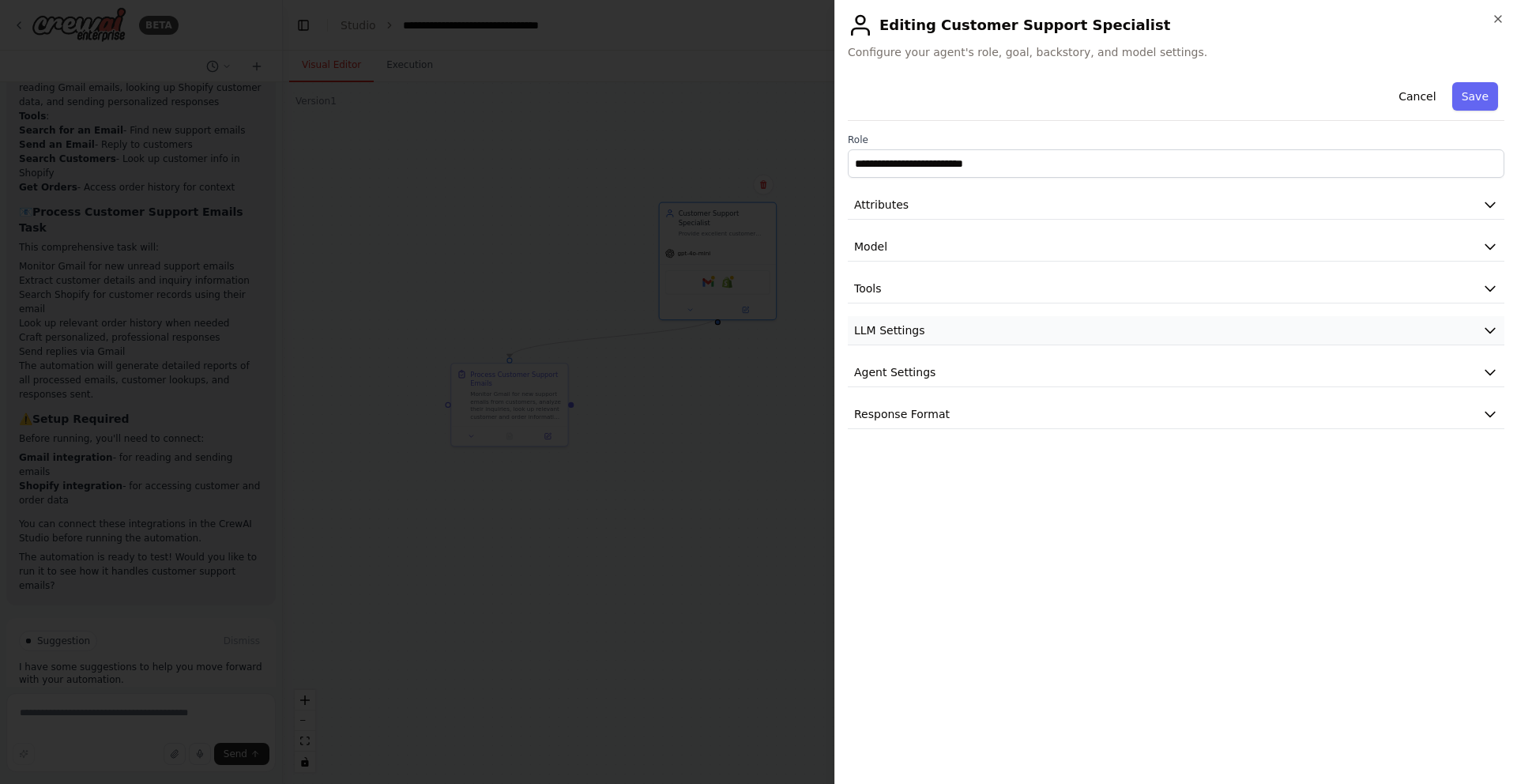
click at [983, 326] on button "LLM Settings" at bounding box center [1176, 330] width 657 height 29
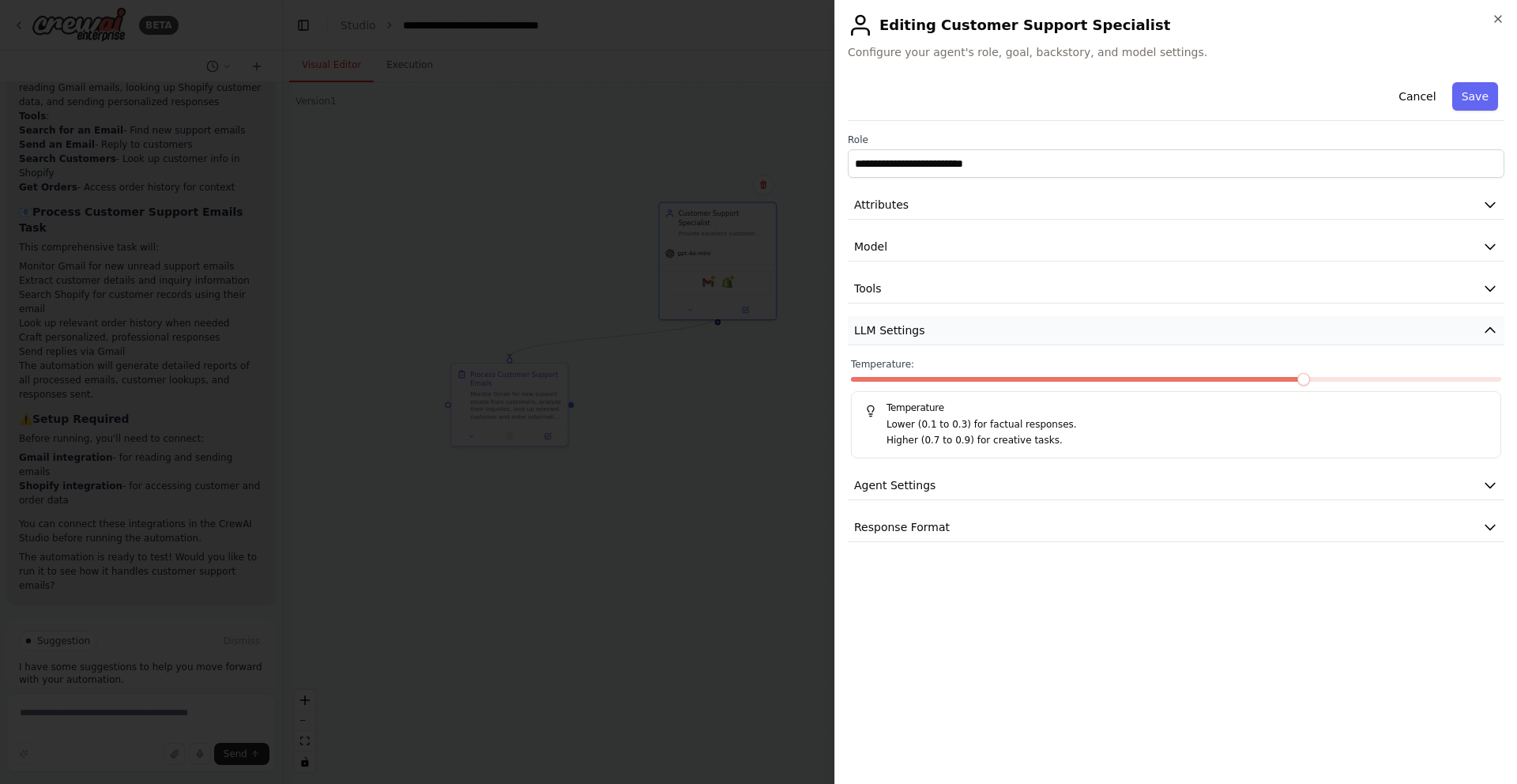
click at [983, 326] on button "LLM Settings" at bounding box center [1176, 330] width 657 height 29
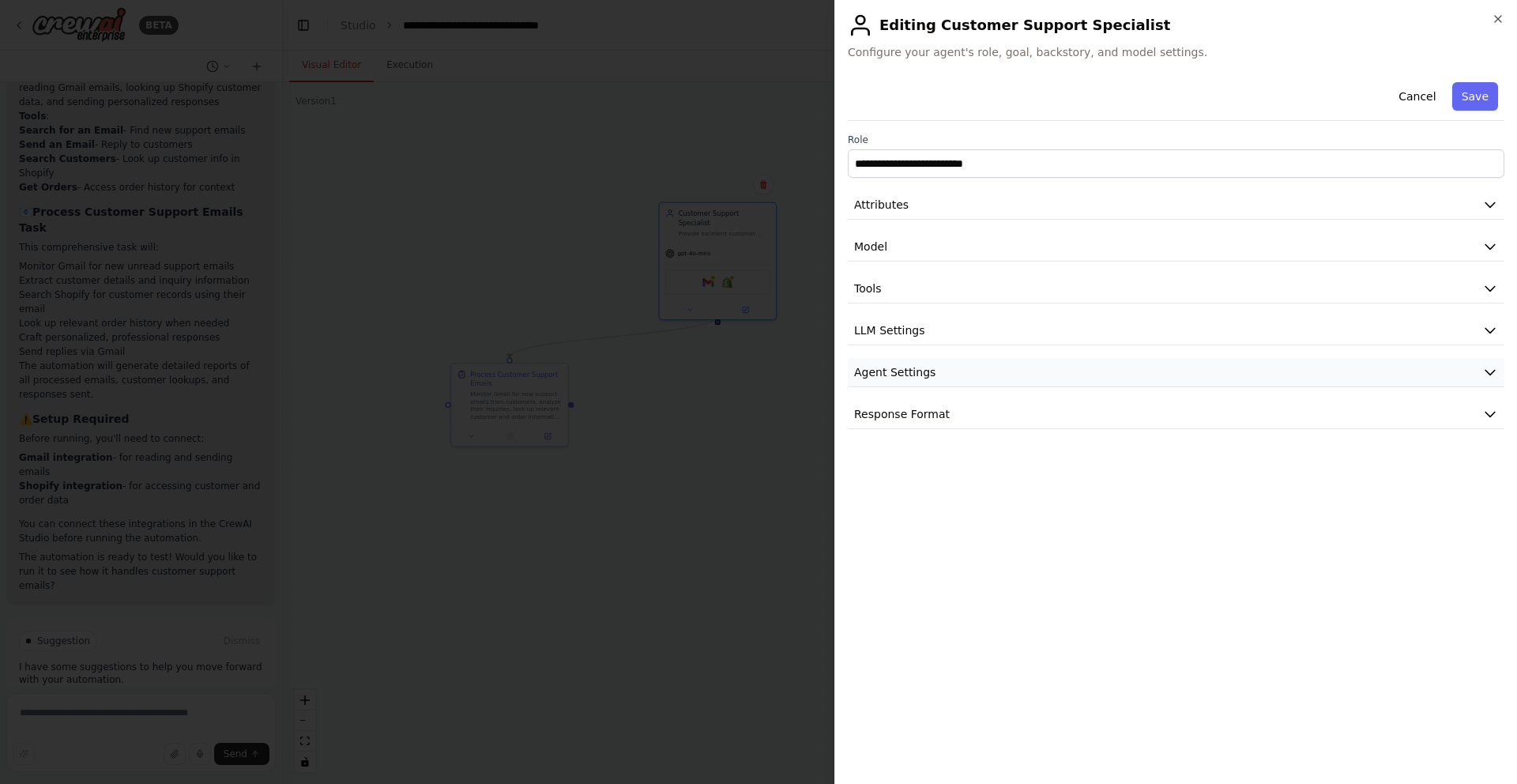
click at [1065, 360] on button "Agent Settings" at bounding box center [1176, 372] width 657 height 29
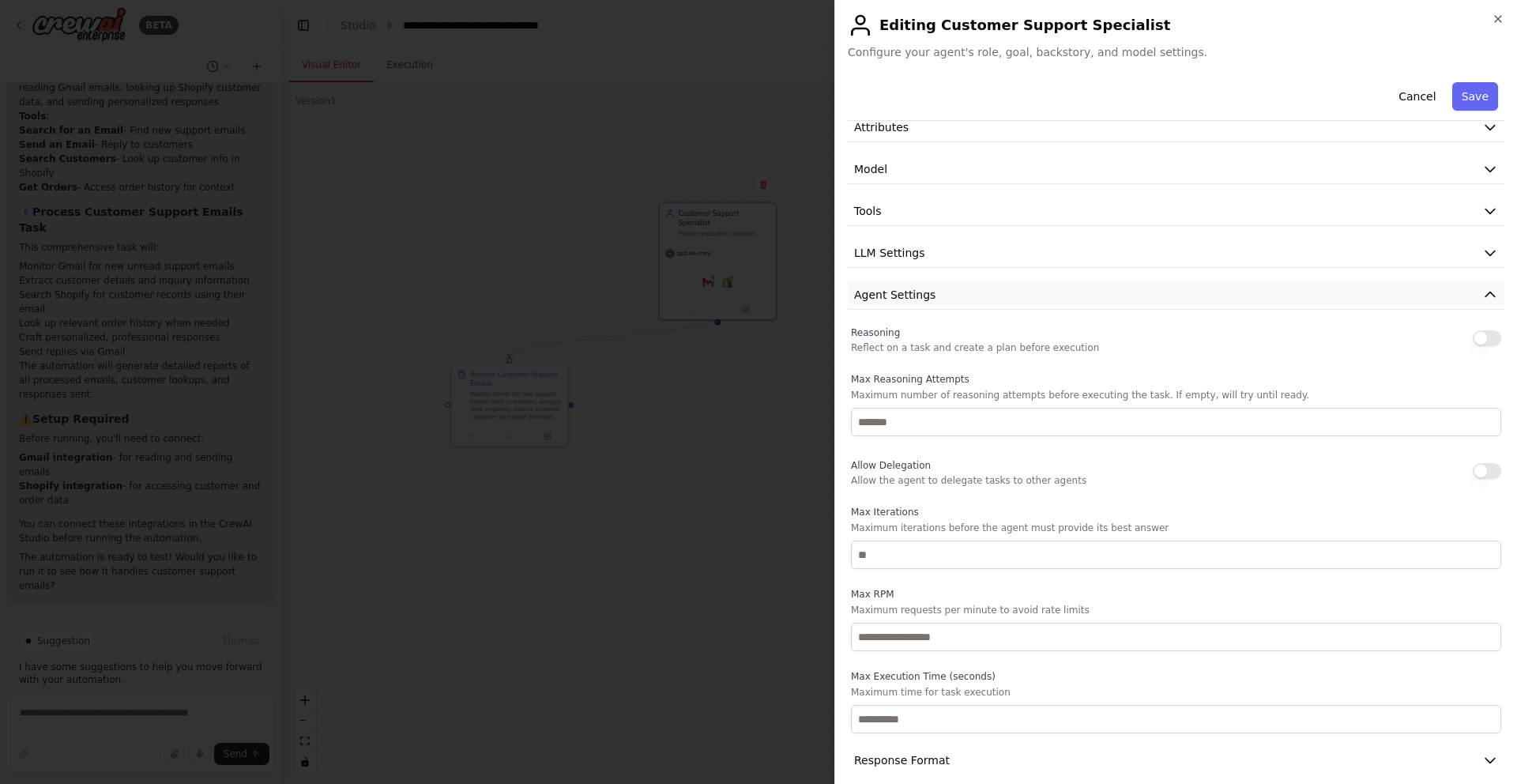
scroll to position [94, 0]
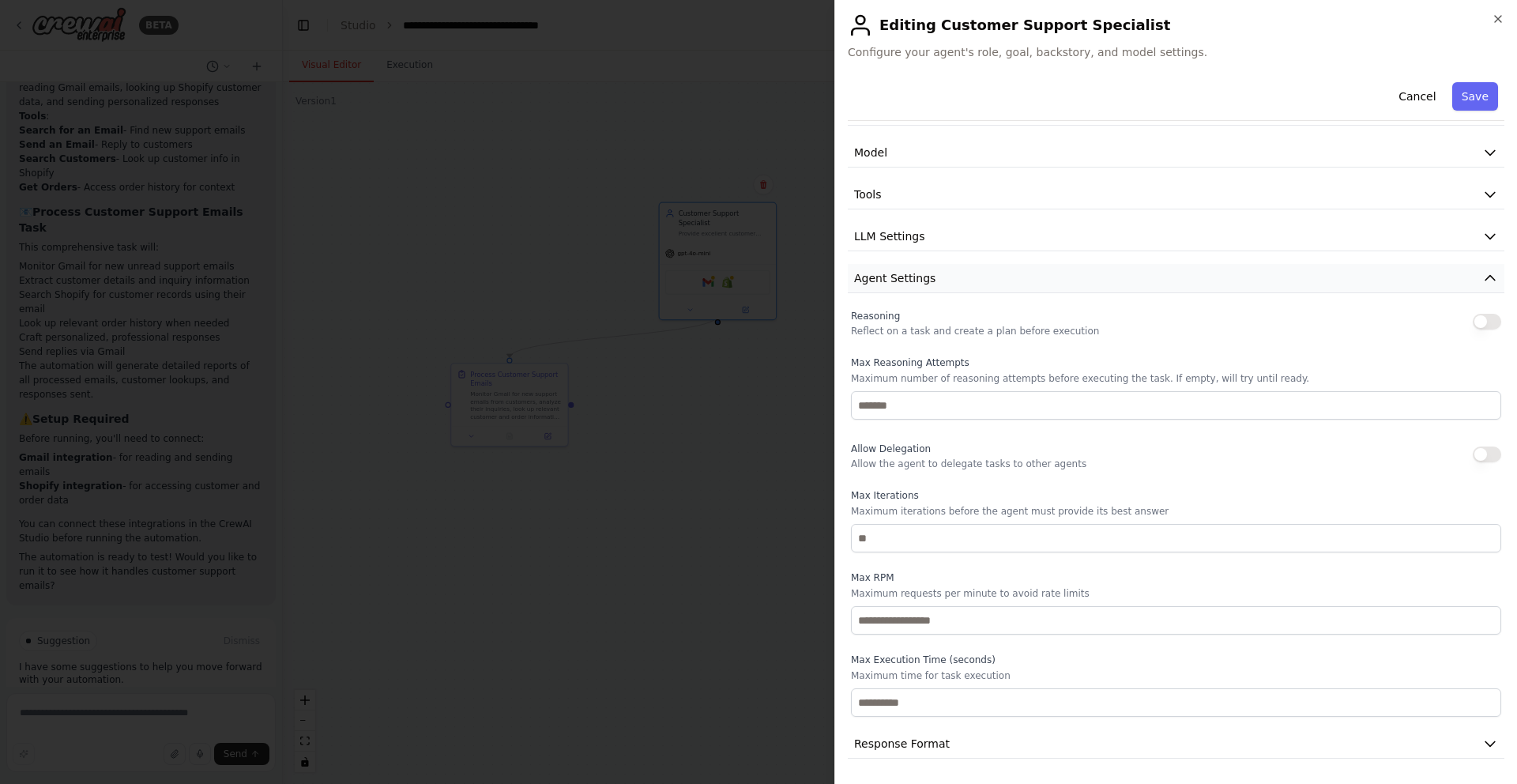
click at [972, 280] on button "Agent Settings" at bounding box center [1176, 278] width 657 height 29
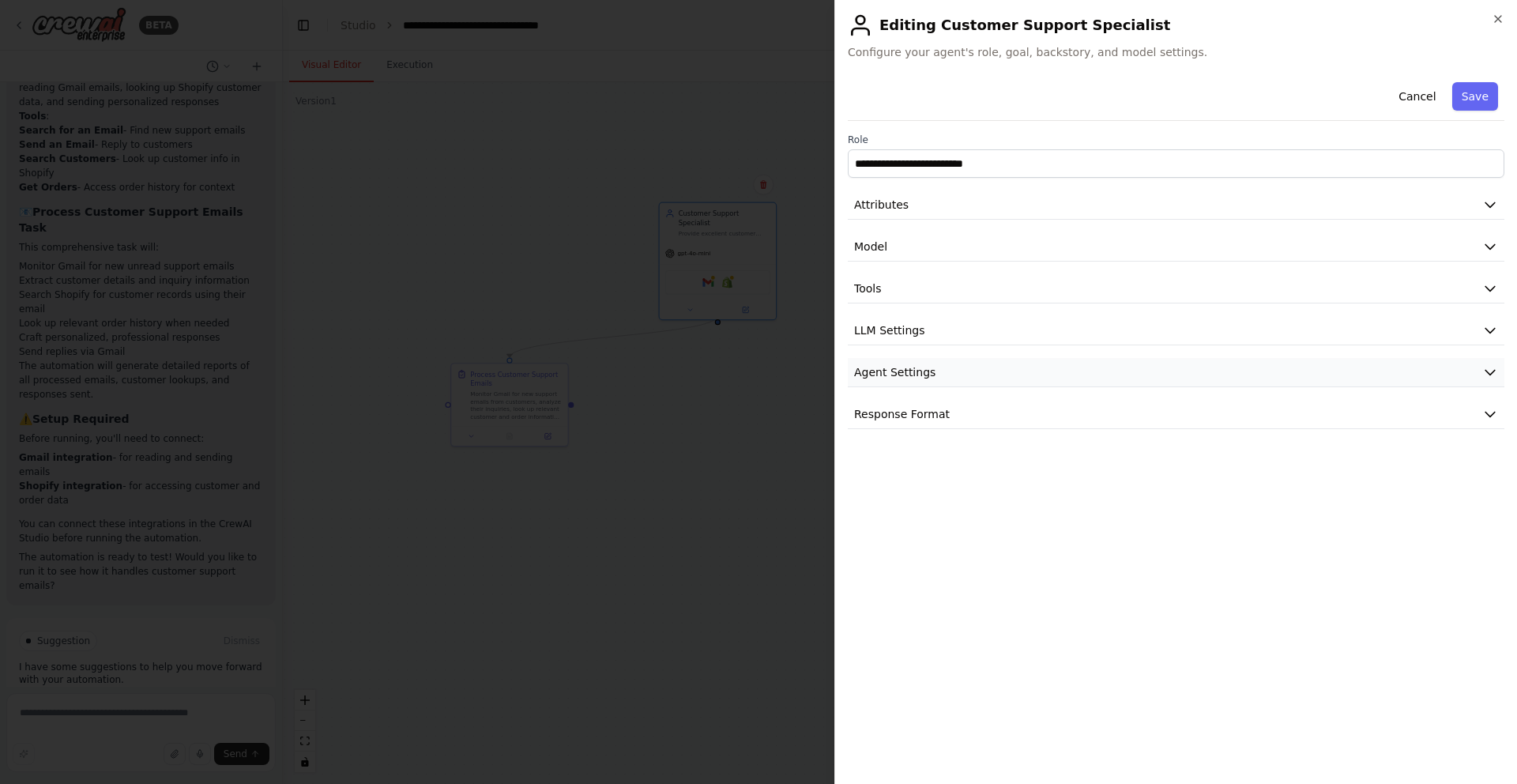
scroll to position [0, 0]
click at [1057, 415] on button "Response Format" at bounding box center [1176, 414] width 657 height 29
click at [1148, 88] on div "Cancel Save" at bounding box center [1176, 98] width 657 height 45
click at [1500, 21] on icon "button" at bounding box center [1498, 18] width 12 height 12
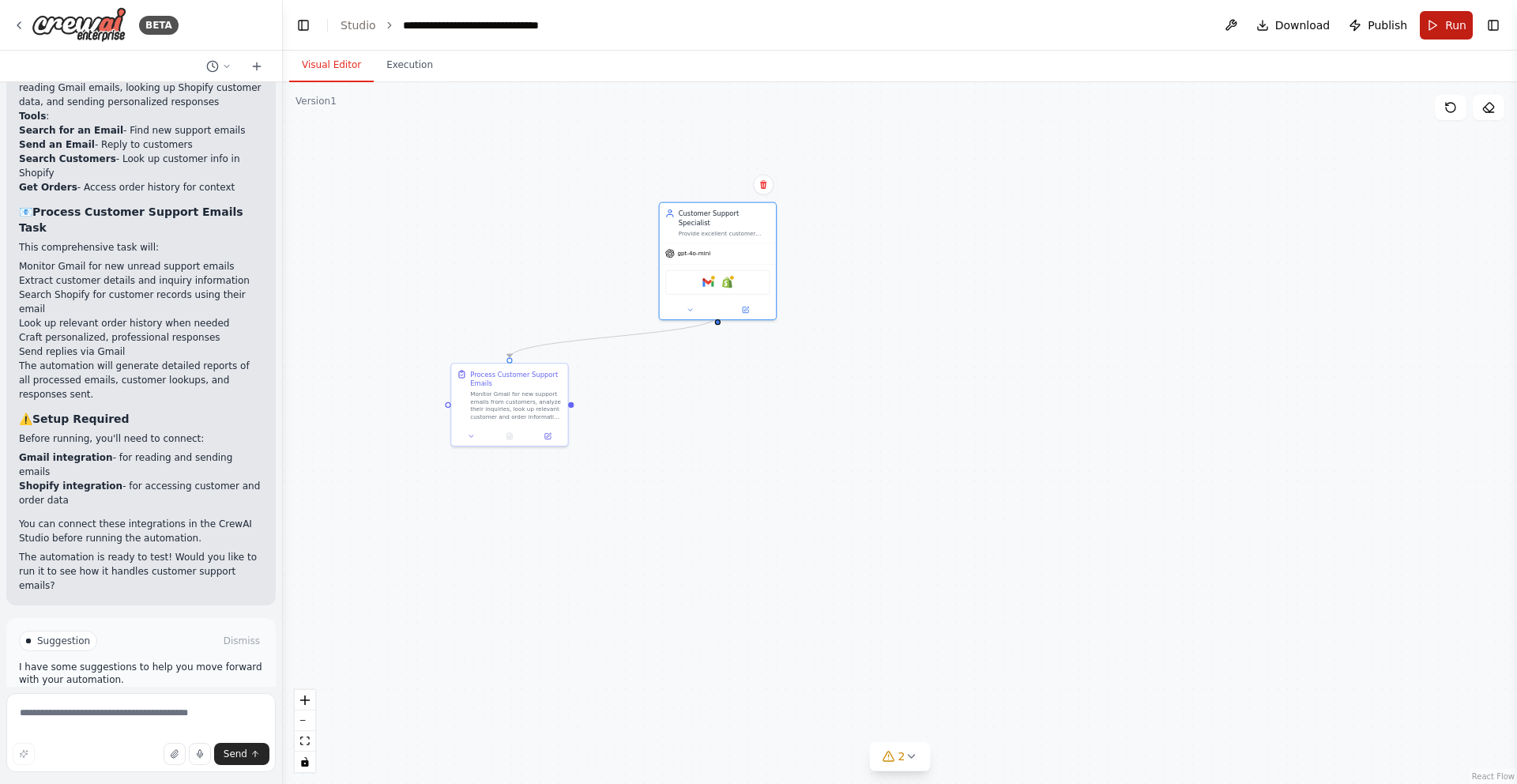
click at [1453, 24] on span "Run" at bounding box center [1456, 25] width 22 height 16
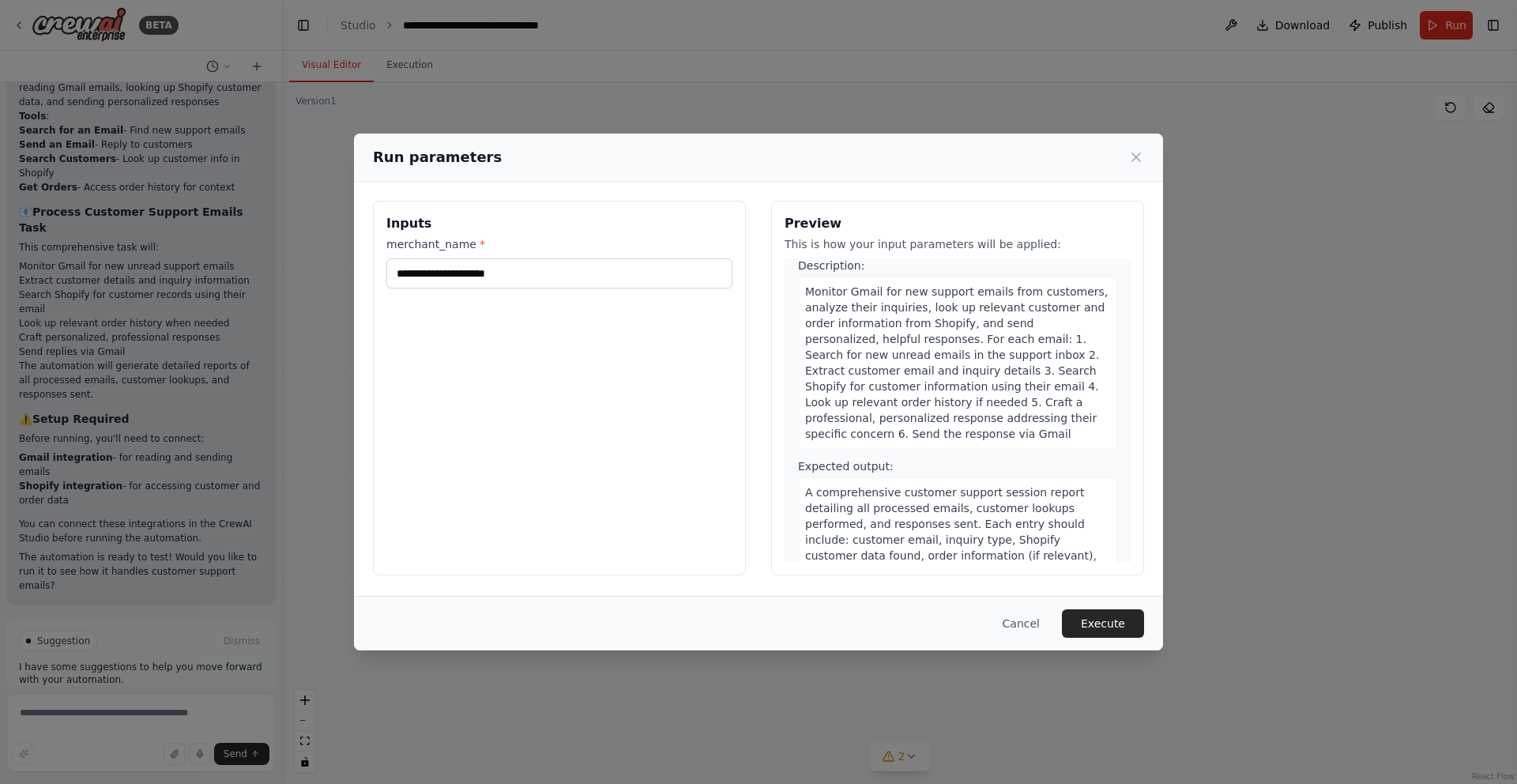
scroll to position [49, 0]
click at [516, 275] on input "merchant_name *" at bounding box center [559, 273] width 346 height 30
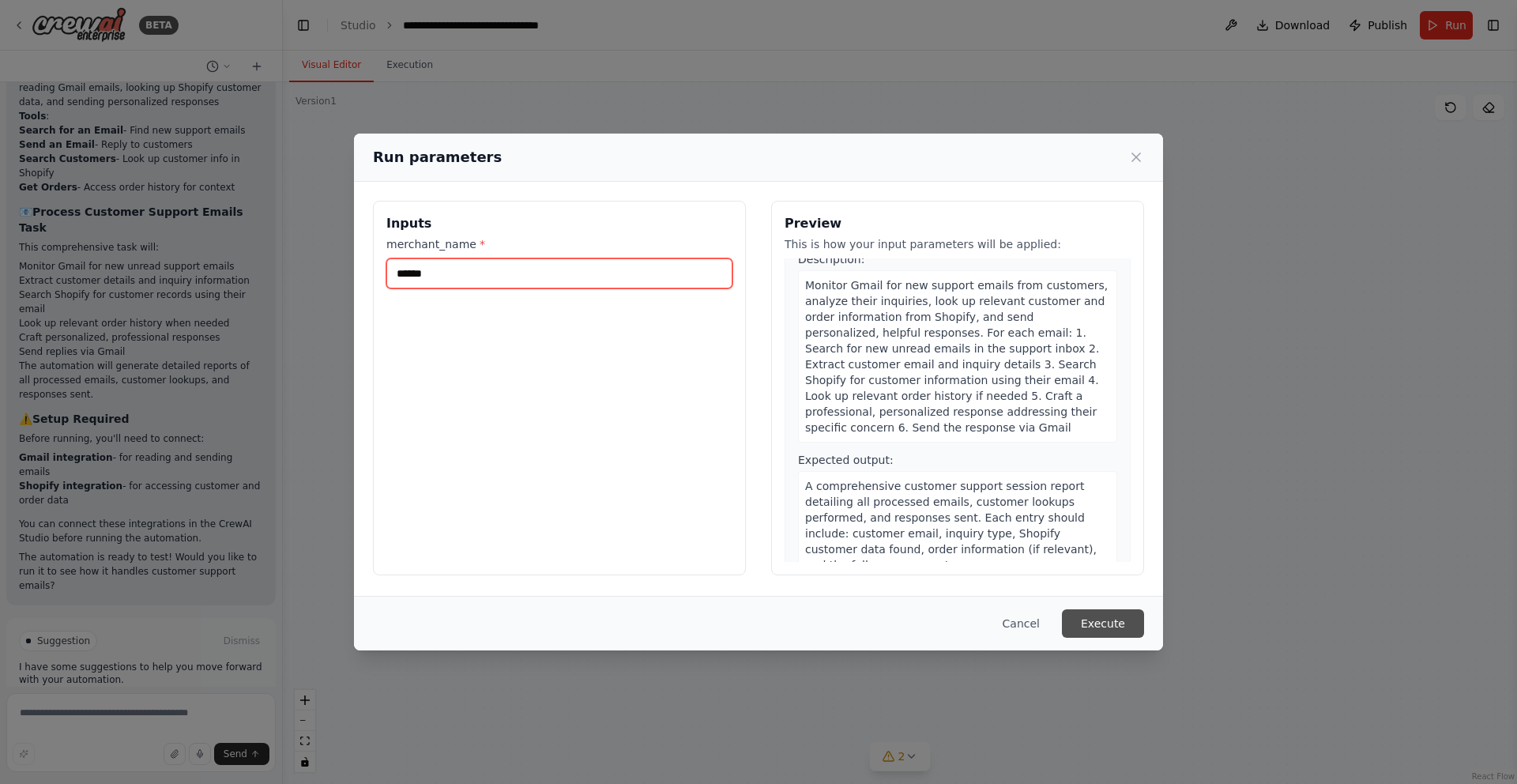
type input "******"
click at [1103, 615] on button "Execute" at bounding box center [1103, 624] width 82 height 28
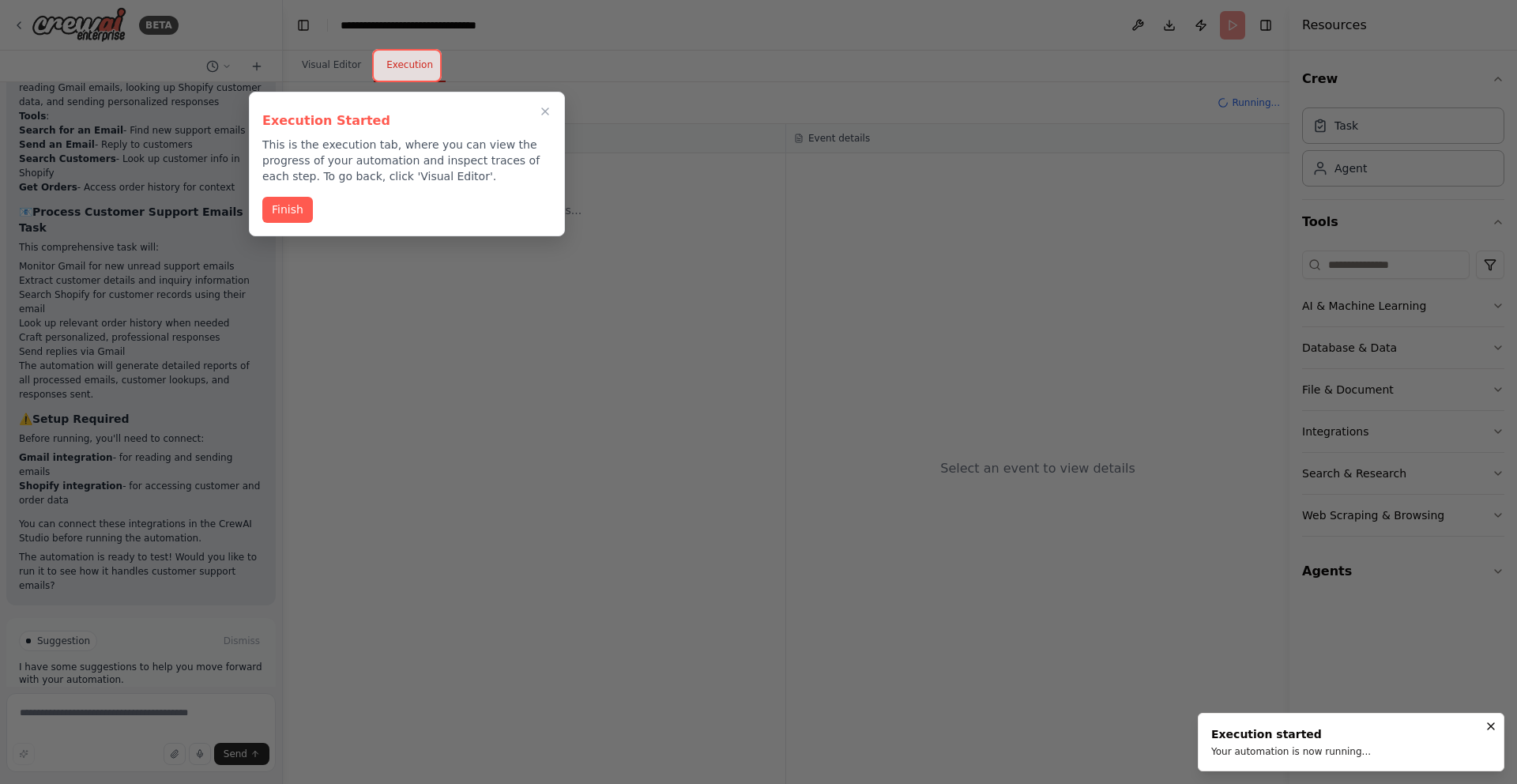
click at [306, 198] on button "Finish" at bounding box center [287, 210] width 50 height 26
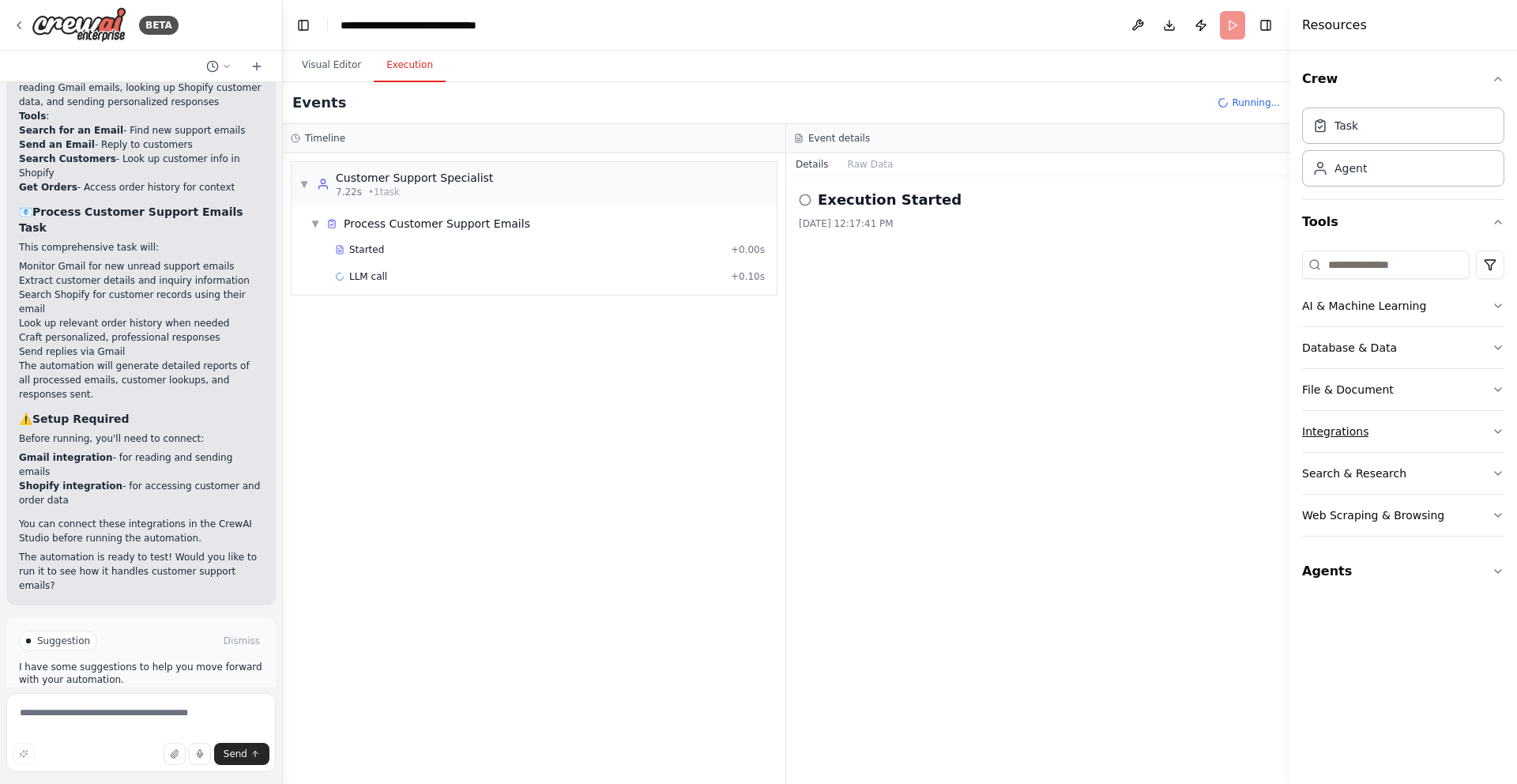
click at [1503, 431] on icon "button" at bounding box center [1498, 431] width 12 height 12
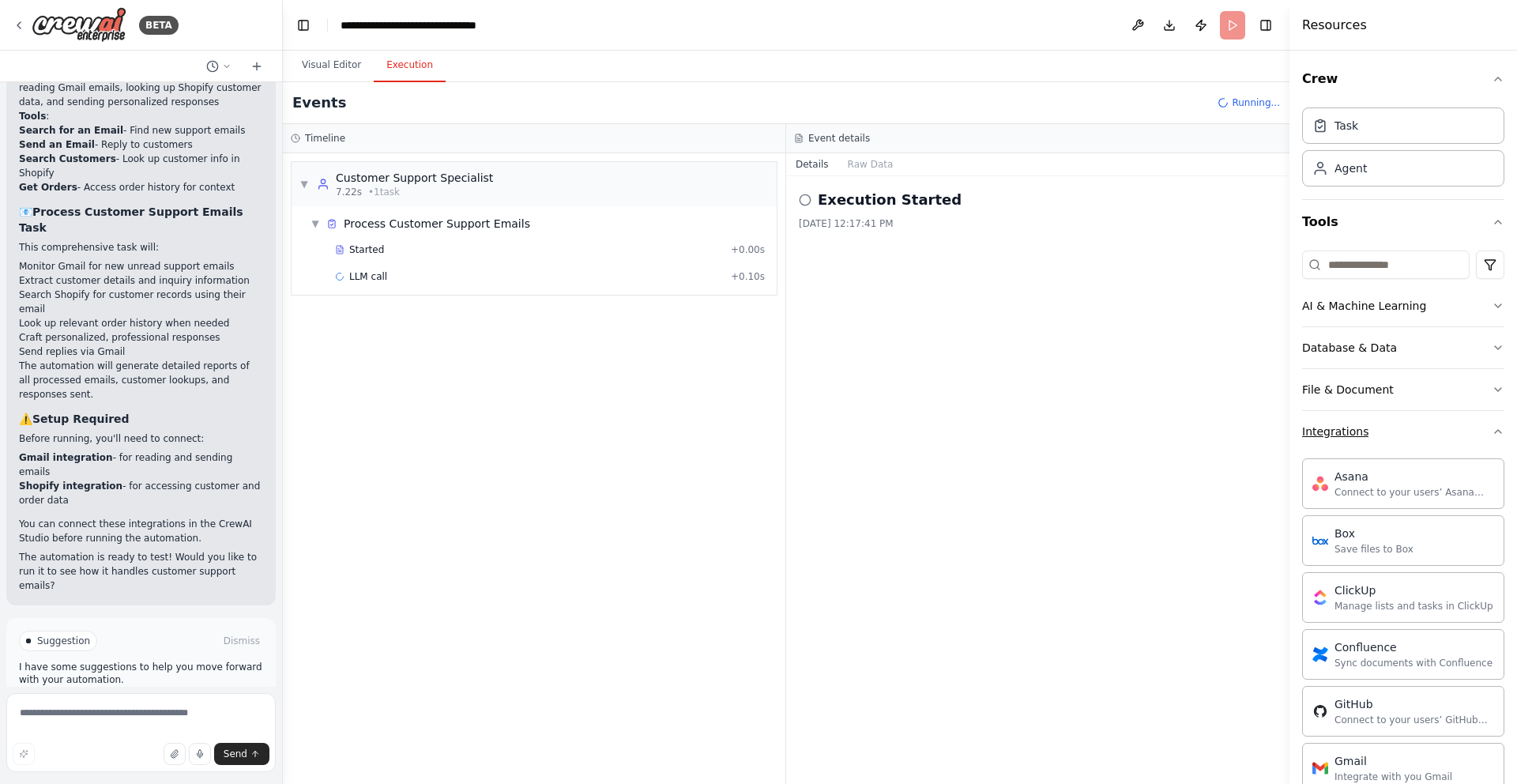
click at [1503, 431] on icon "button" at bounding box center [1498, 431] width 12 height 12
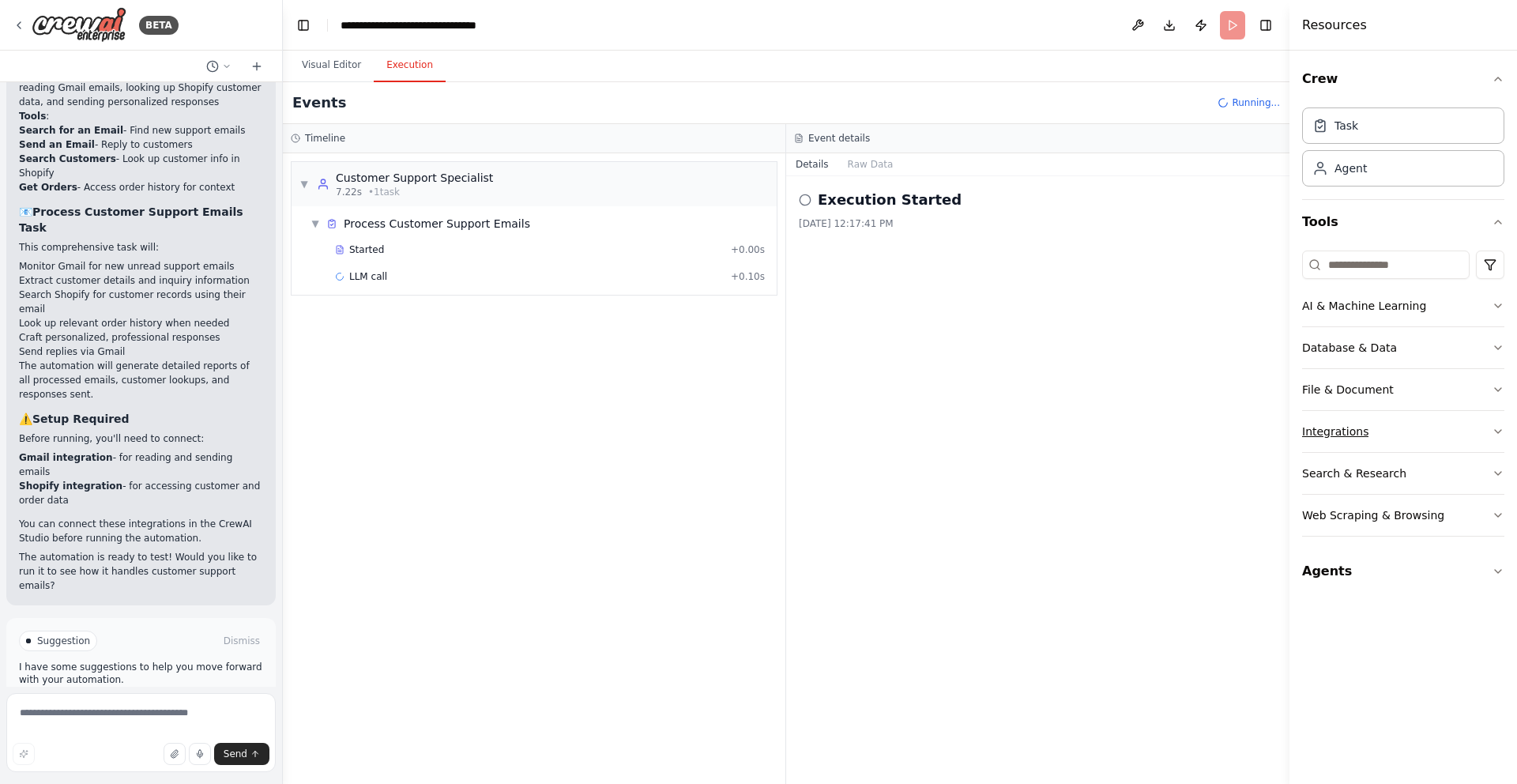
click at [1503, 431] on icon "button" at bounding box center [1498, 431] width 12 height 12
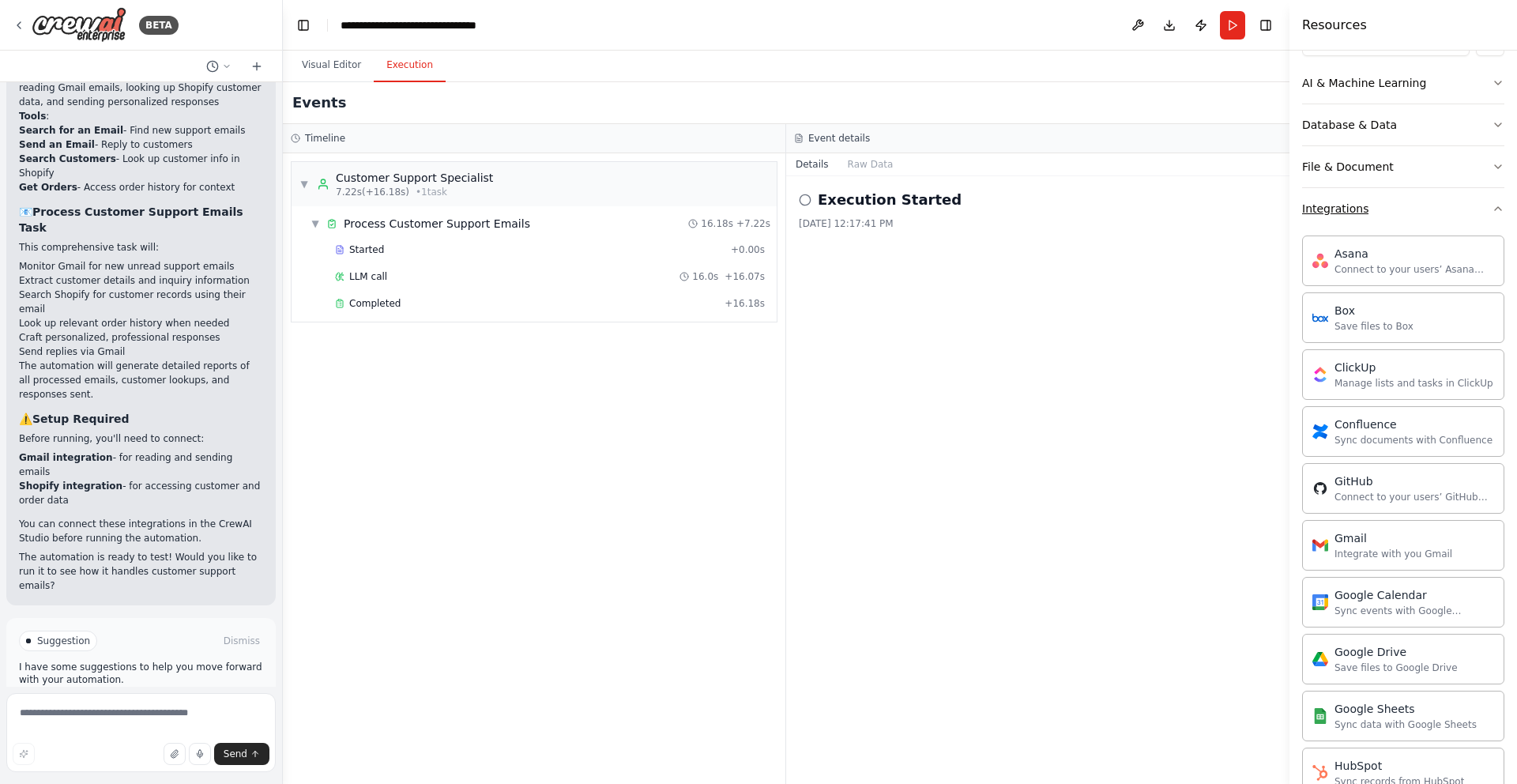
scroll to position [104, 0]
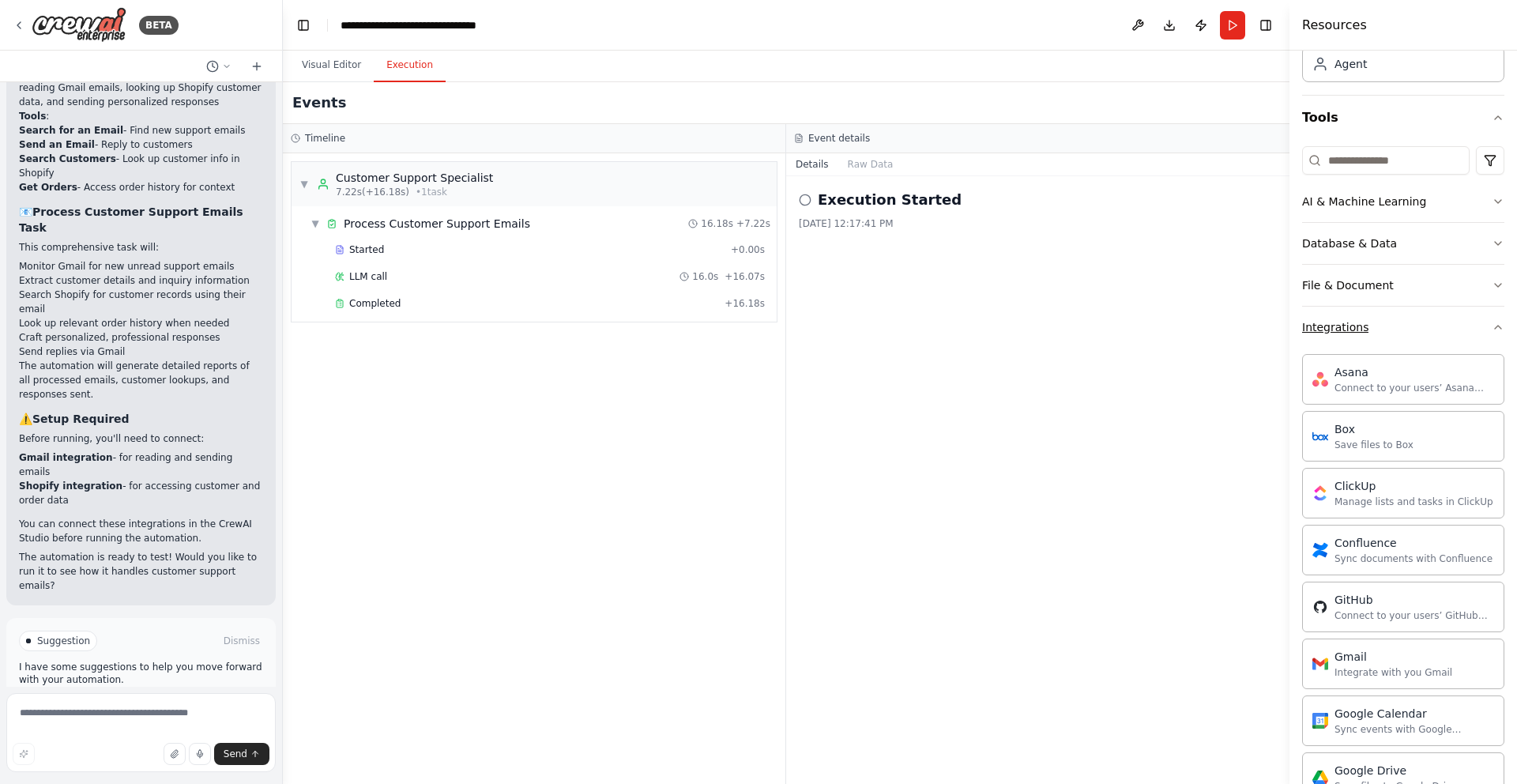
click at [1500, 324] on icon "button" at bounding box center [1498, 327] width 12 height 12
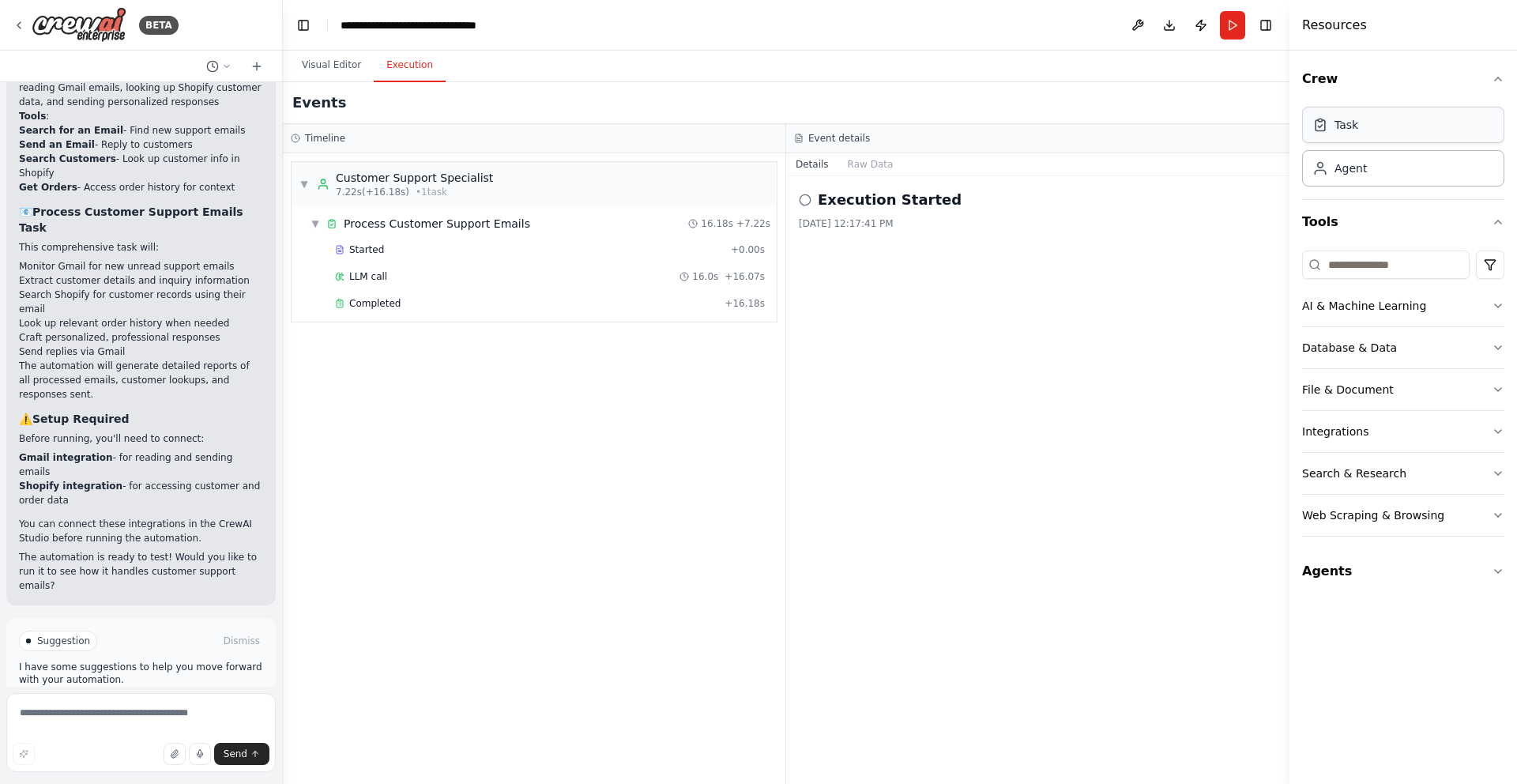
click at [1357, 123] on div "Task" at bounding box center [1347, 124] width 24 height 16
click at [1361, 131] on div "Task" at bounding box center [1404, 125] width 203 height 36
click at [1395, 169] on div "Agent" at bounding box center [1404, 168] width 203 height 36
click at [1498, 298] on button "AI & Machine Learning" at bounding box center [1404, 306] width 203 height 41
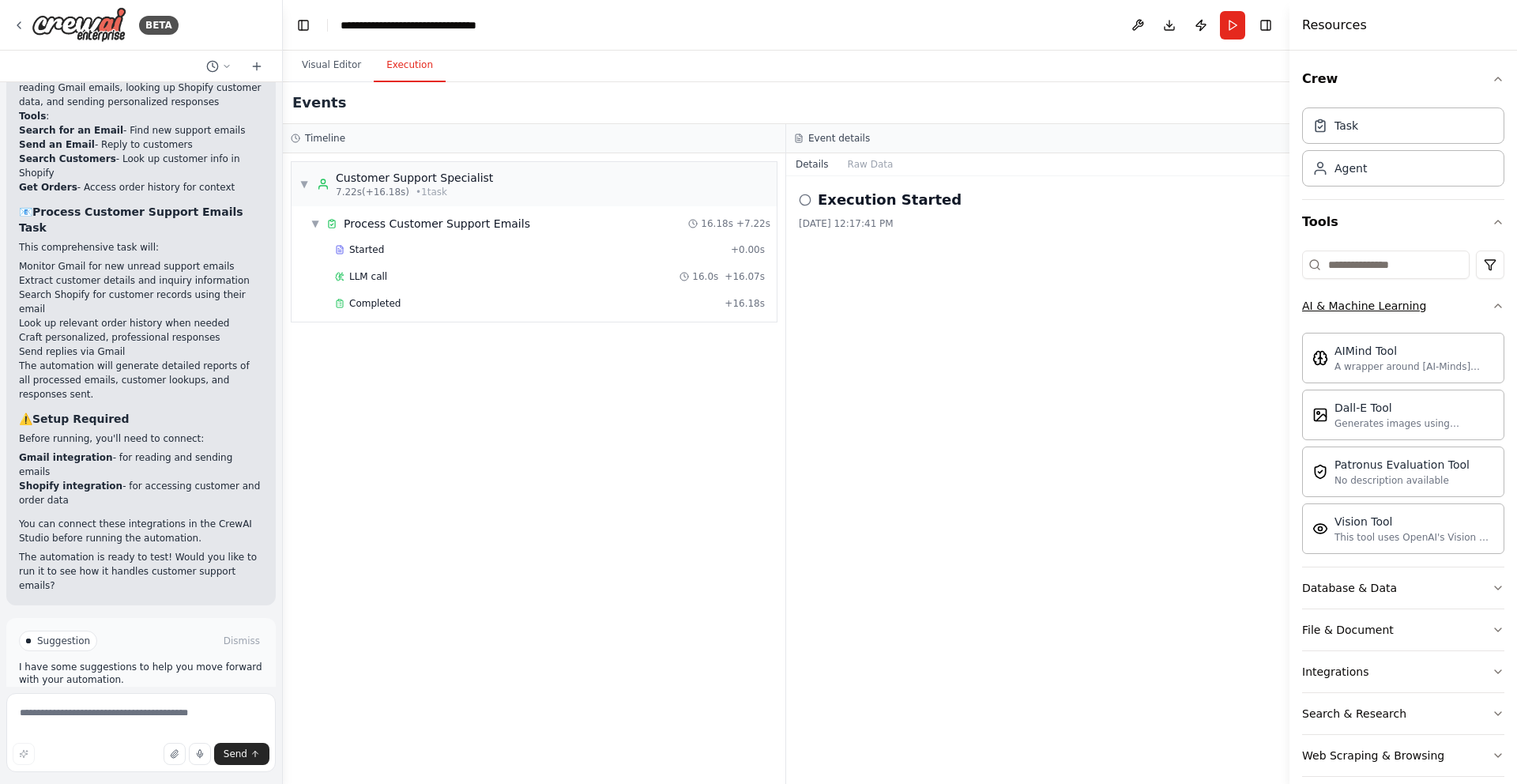
click at [1498, 298] on button "AI & Machine Learning" at bounding box center [1404, 306] width 203 height 41
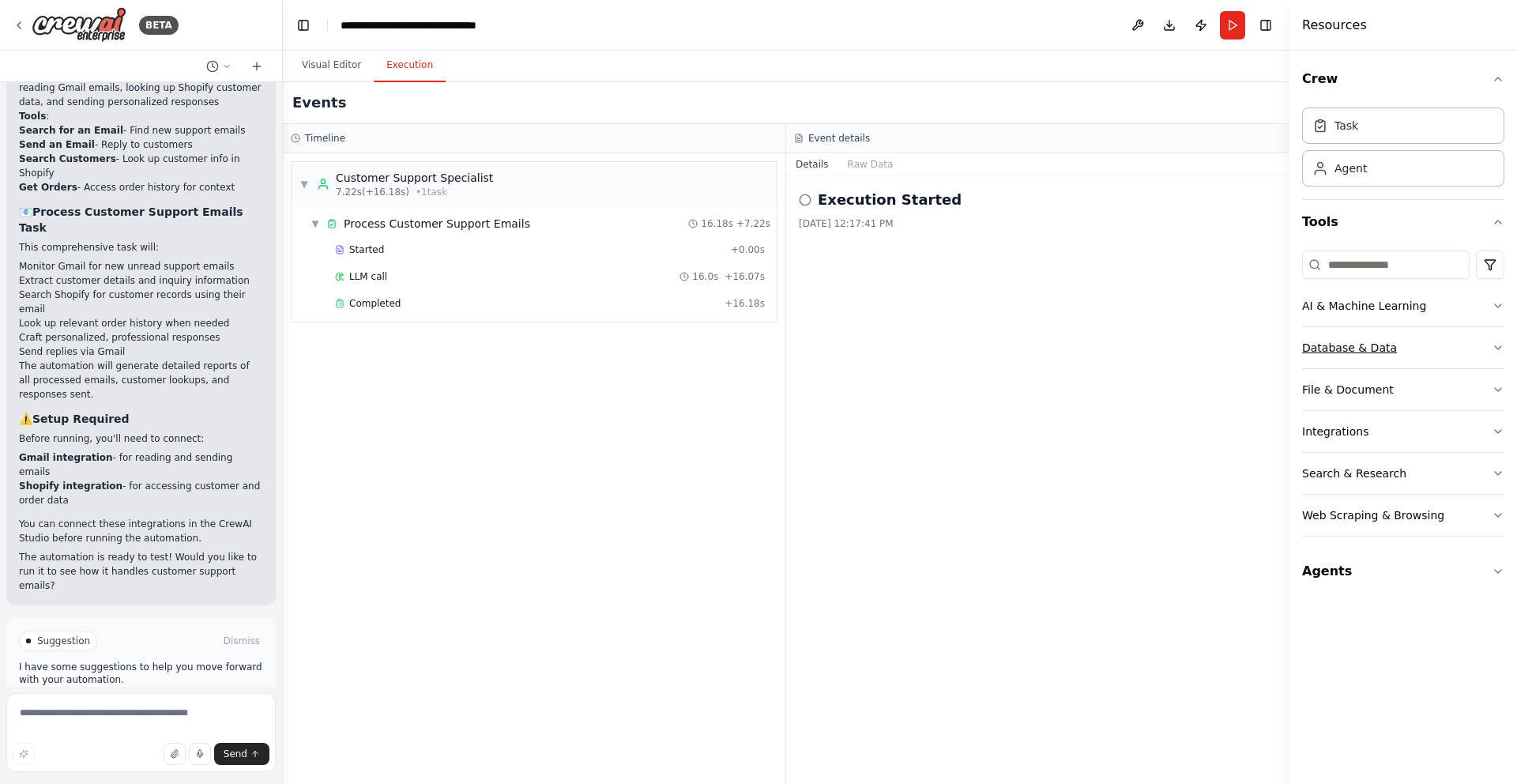
click at [1487, 348] on button "Database & Data" at bounding box center [1404, 348] width 203 height 41
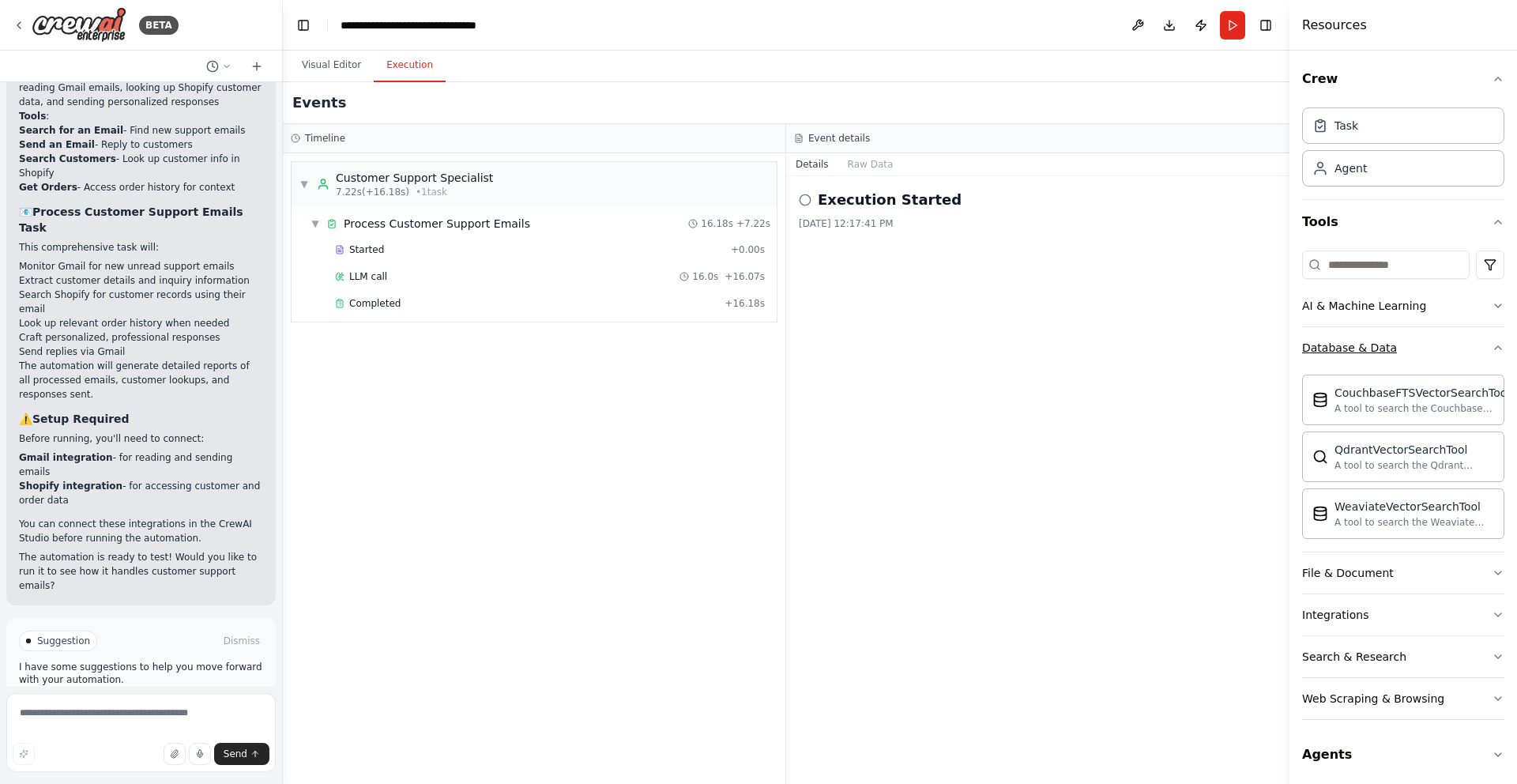
click at [1487, 348] on button "Database & Data" at bounding box center [1404, 348] width 203 height 41
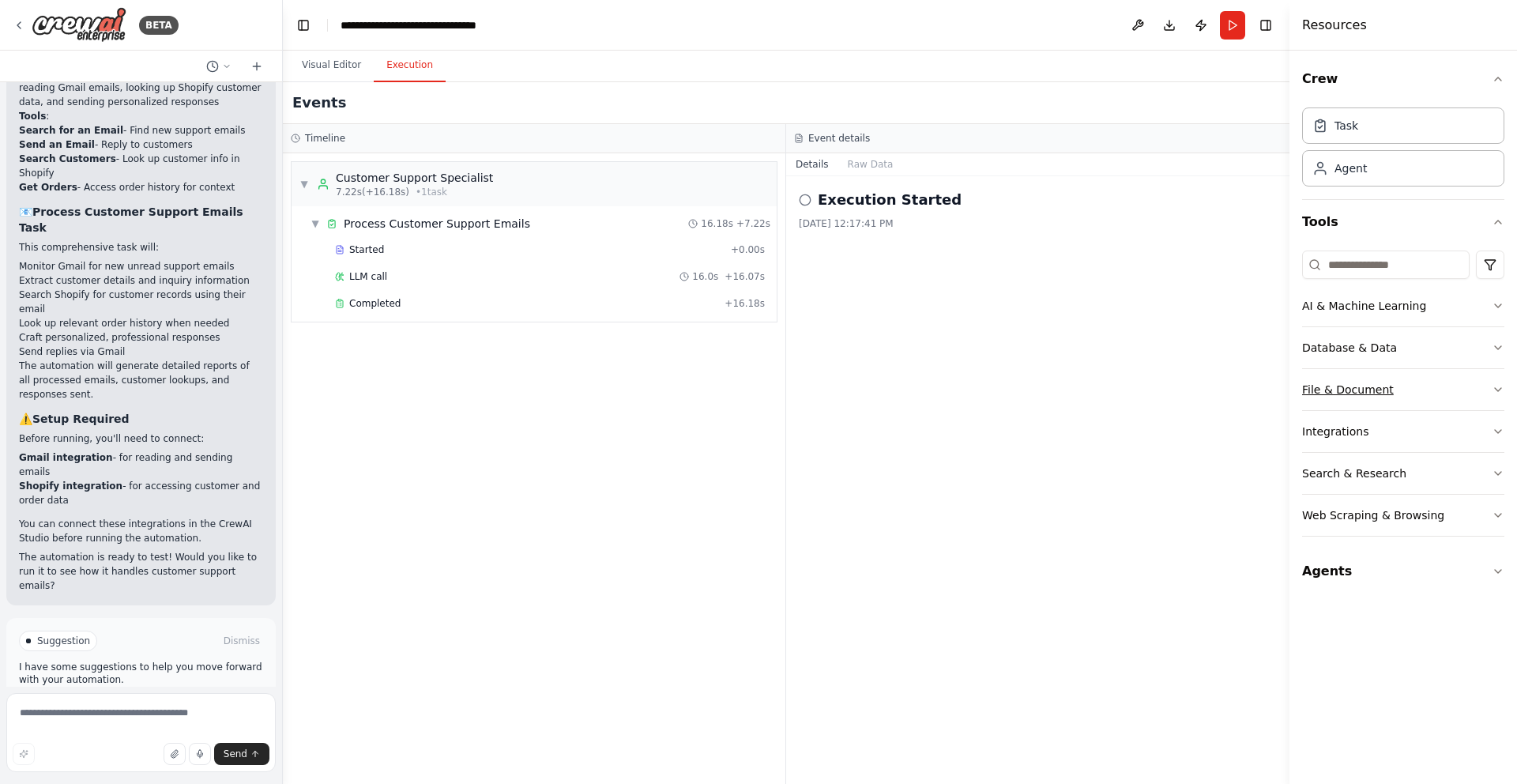
click at [1466, 390] on button "File & Document" at bounding box center [1404, 390] width 203 height 41
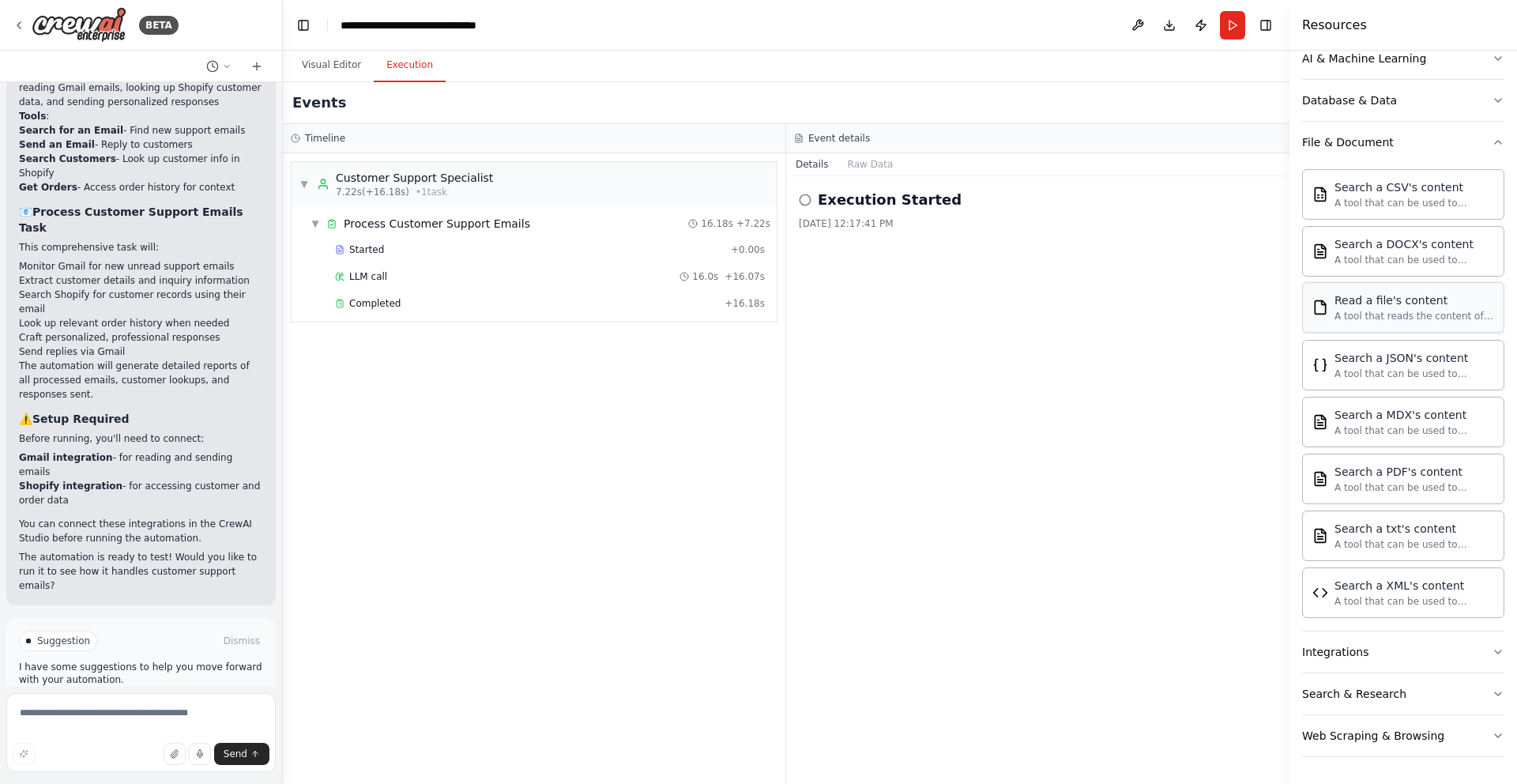
scroll to position [290, 0]
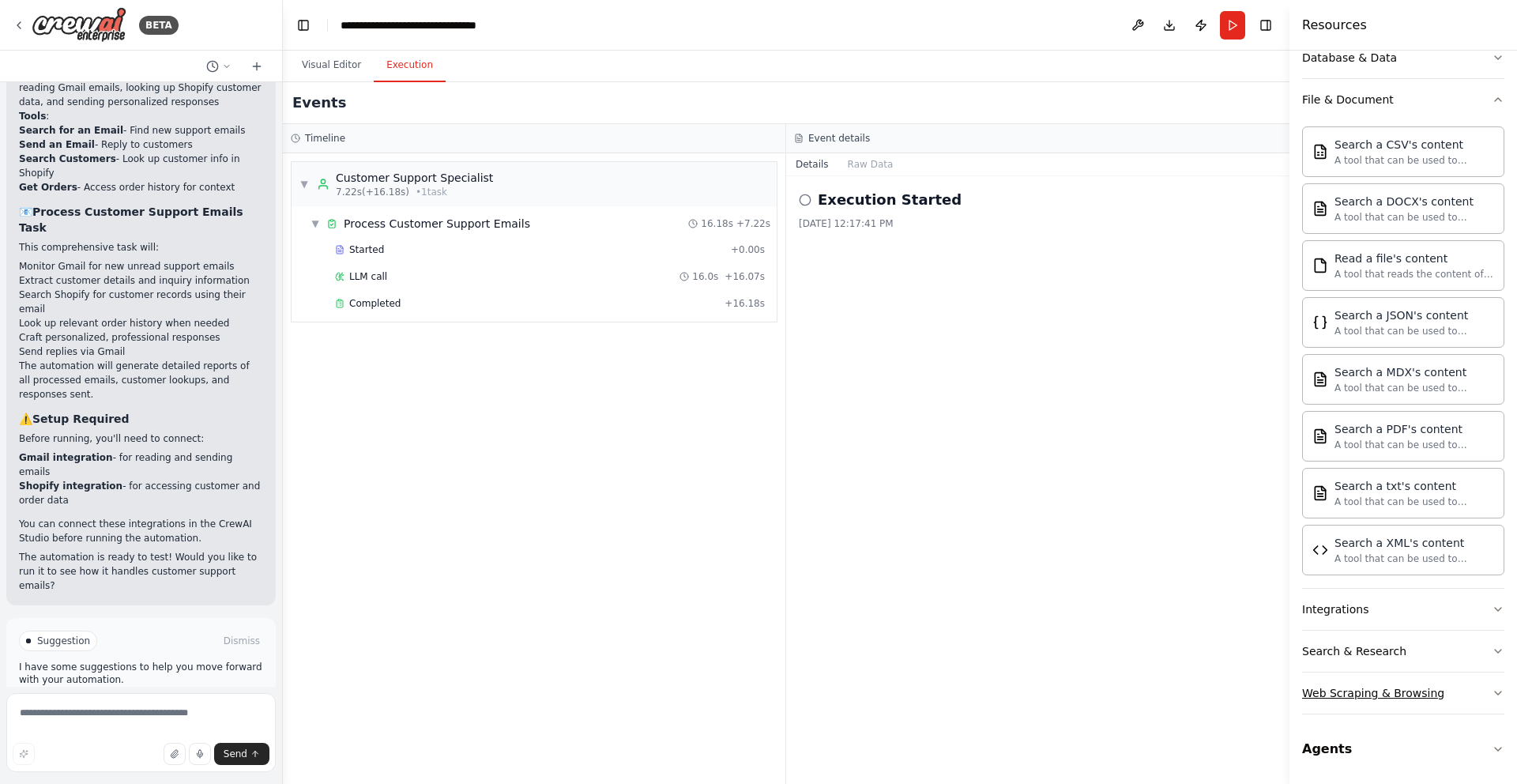
click at [1482, 688] on button "Web Scraping & Browsing" at bounding box center [1404, 693] width 203 height 41
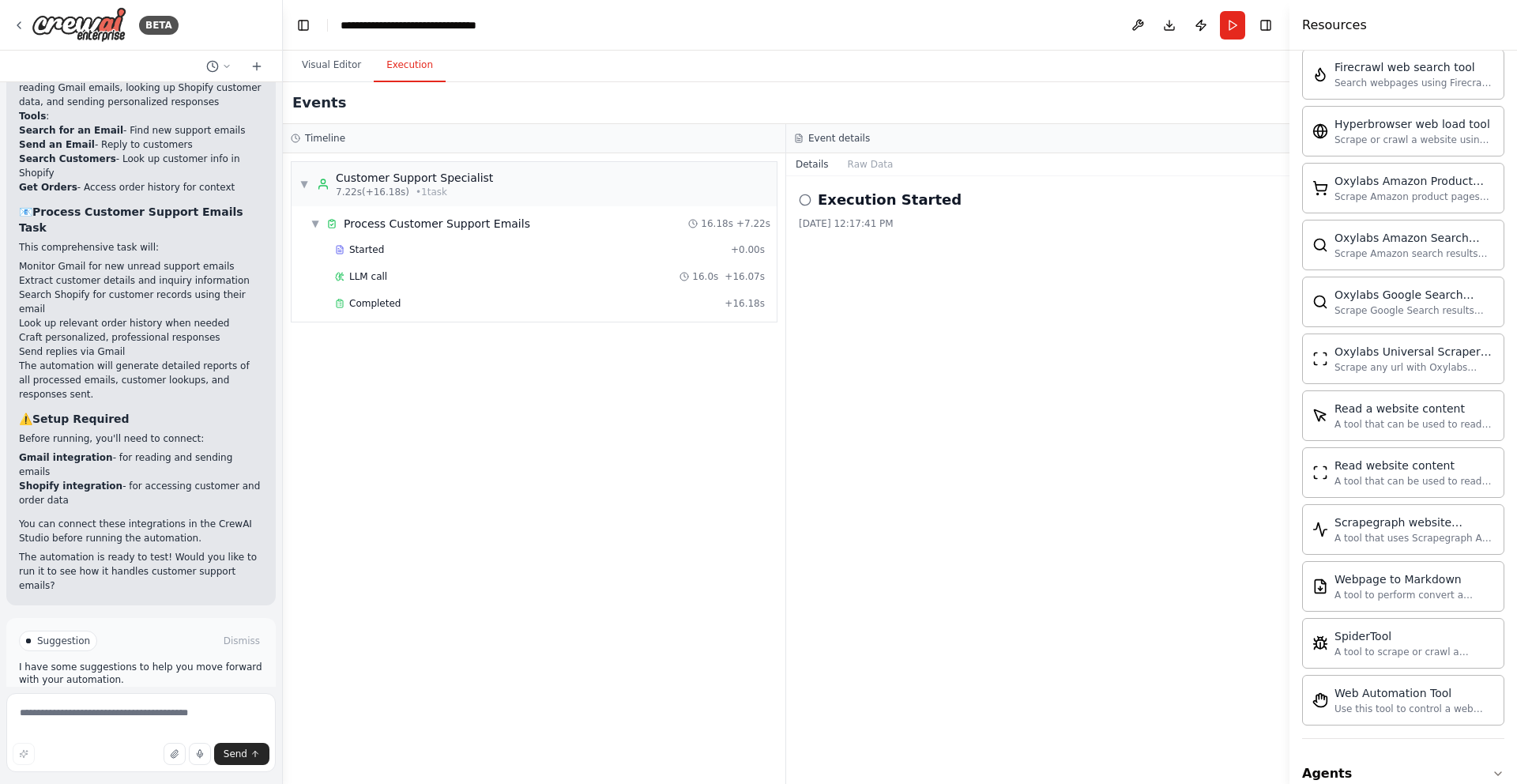
scroll to position [1156, 0]
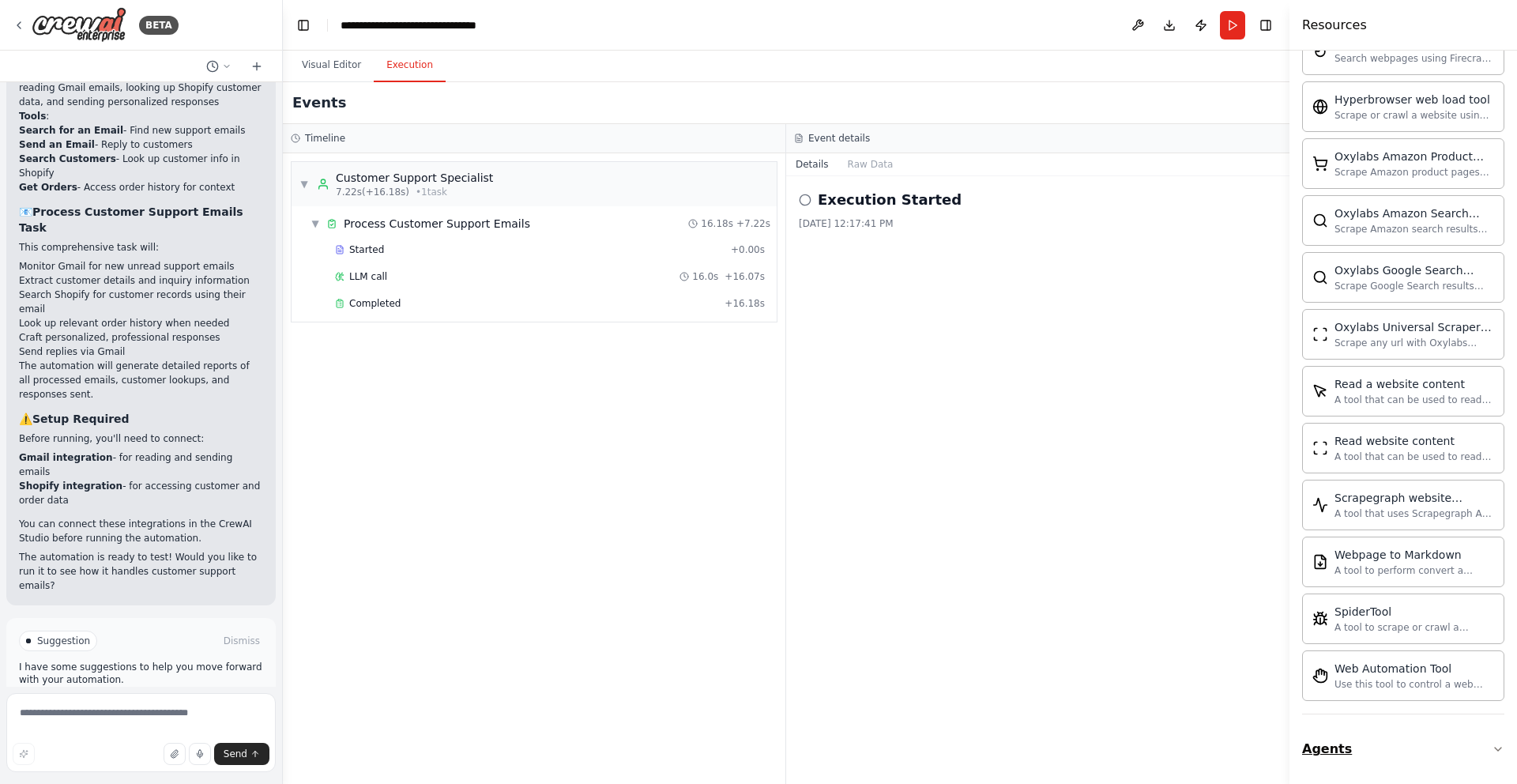
click at [1501, 748] on icon "button" at bounding box center [1498, 748] width 12 height 12
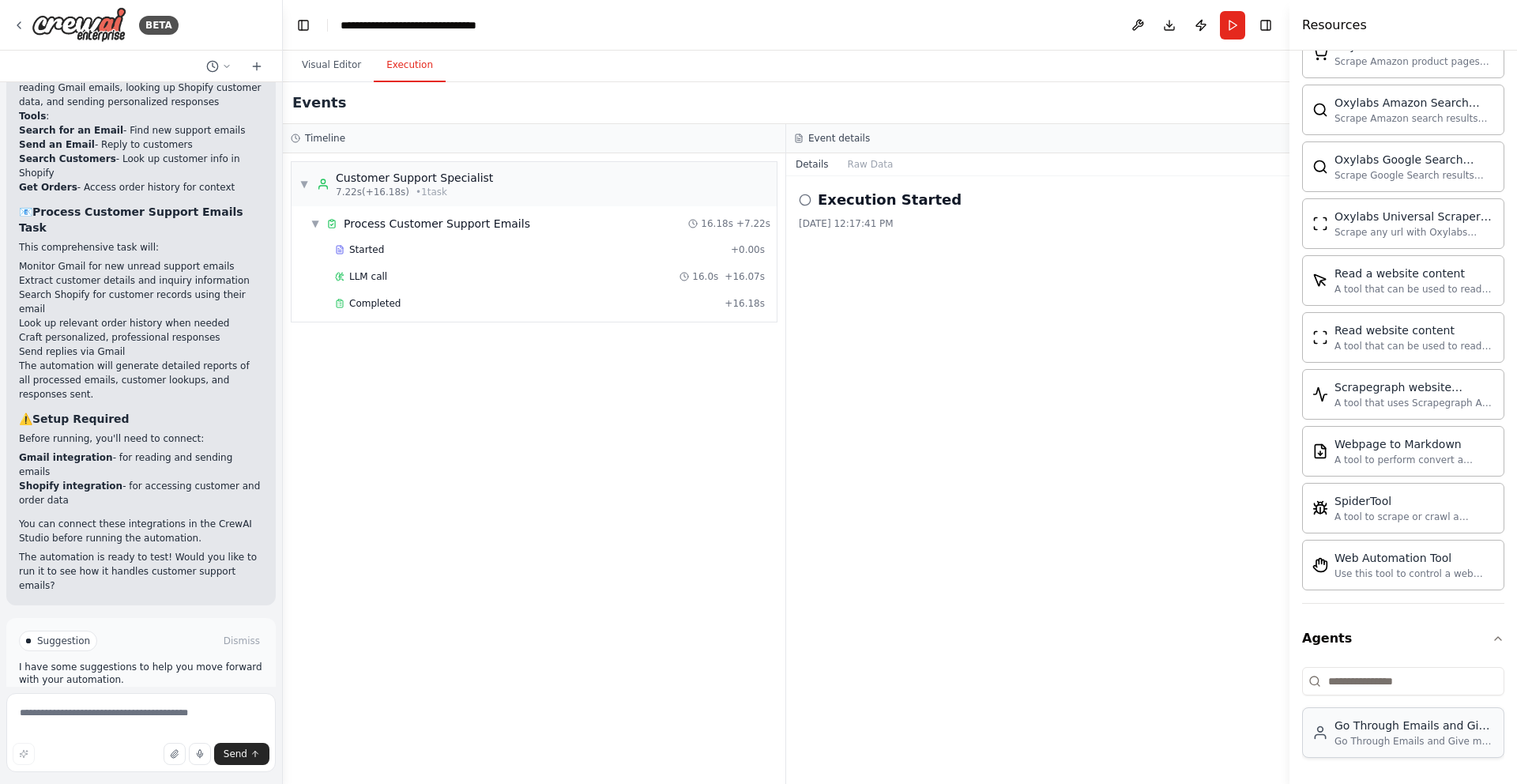
click at [1381, 735] on div "Go Through Emails and Give me the most important Emails" at bounding box center [1414, 741] width 160 height 12
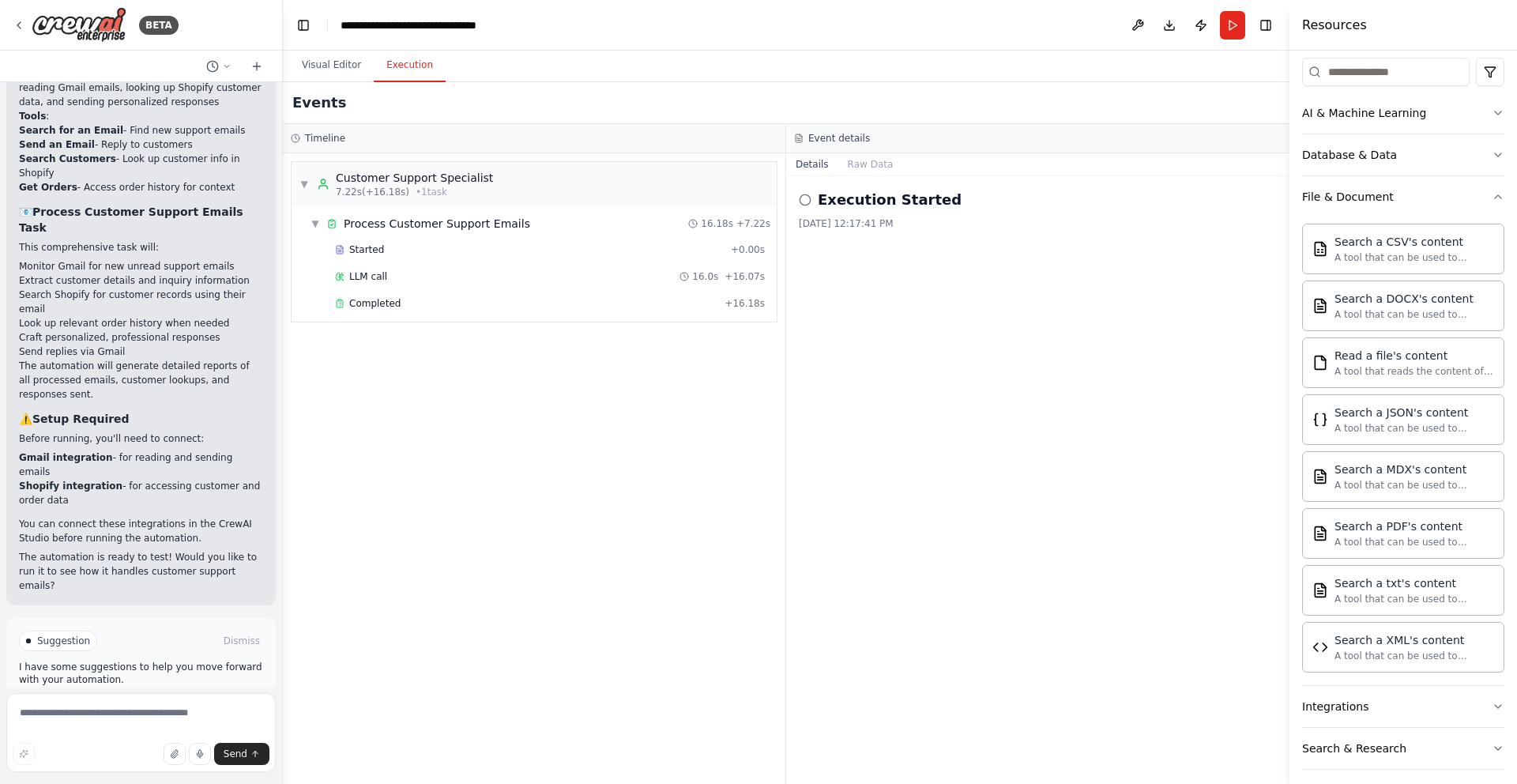
scroll to position [0, 0]
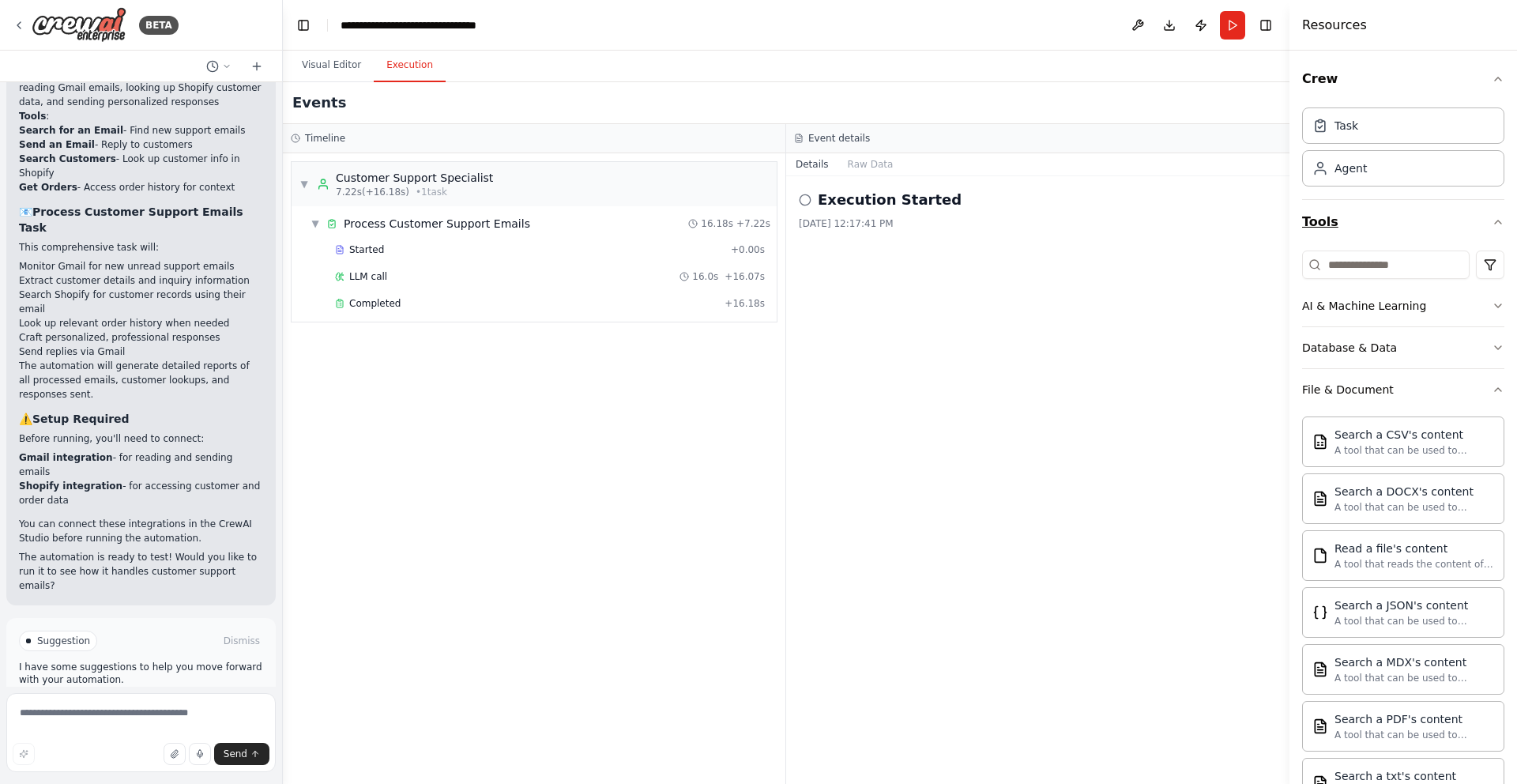
click at [1498, 222] on icon "button" at bounding box center [1498, 222] width 12 height 12
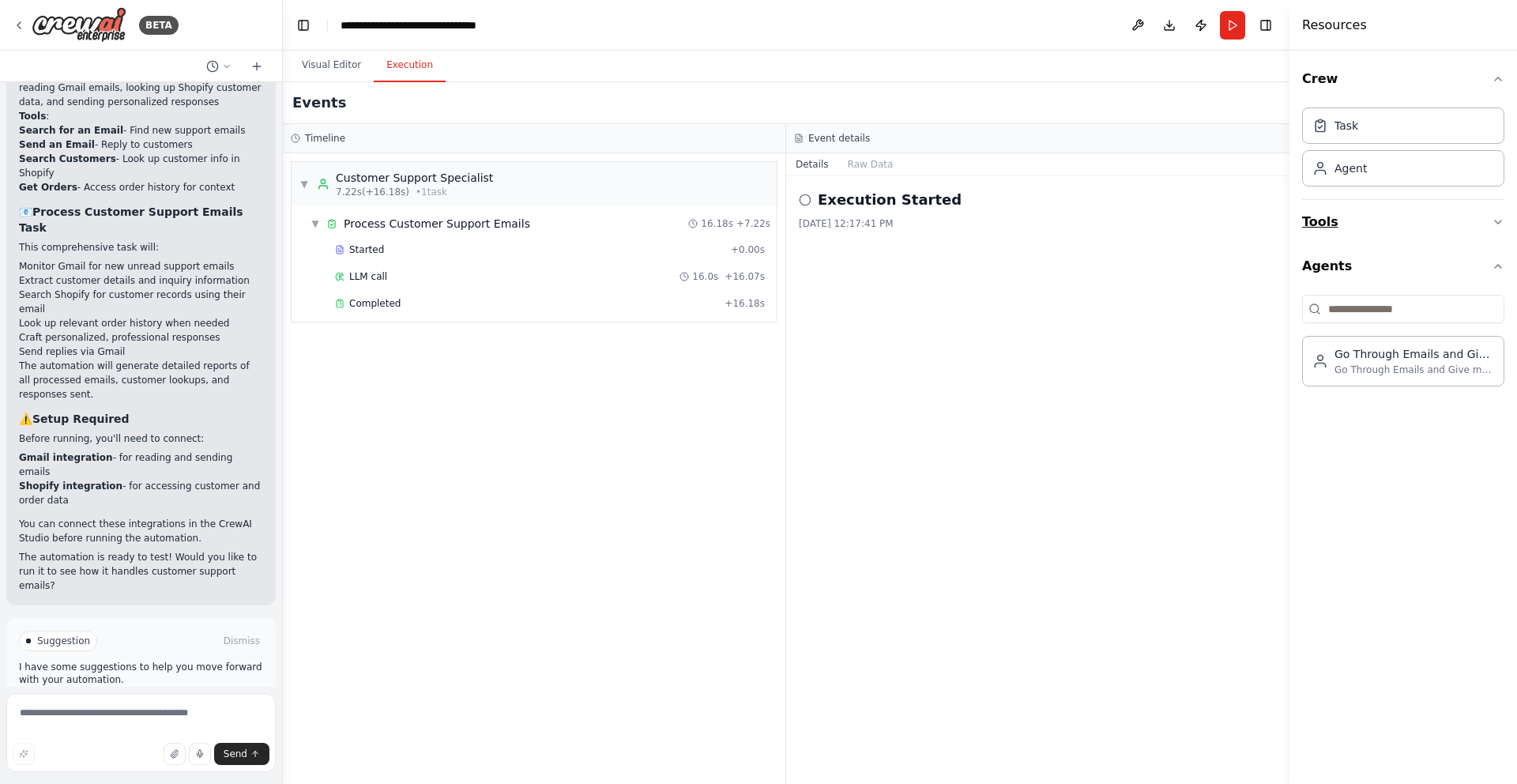
click at [1494, 222] on icon "button" at bounding box center [1498, 222] width 12 height 12
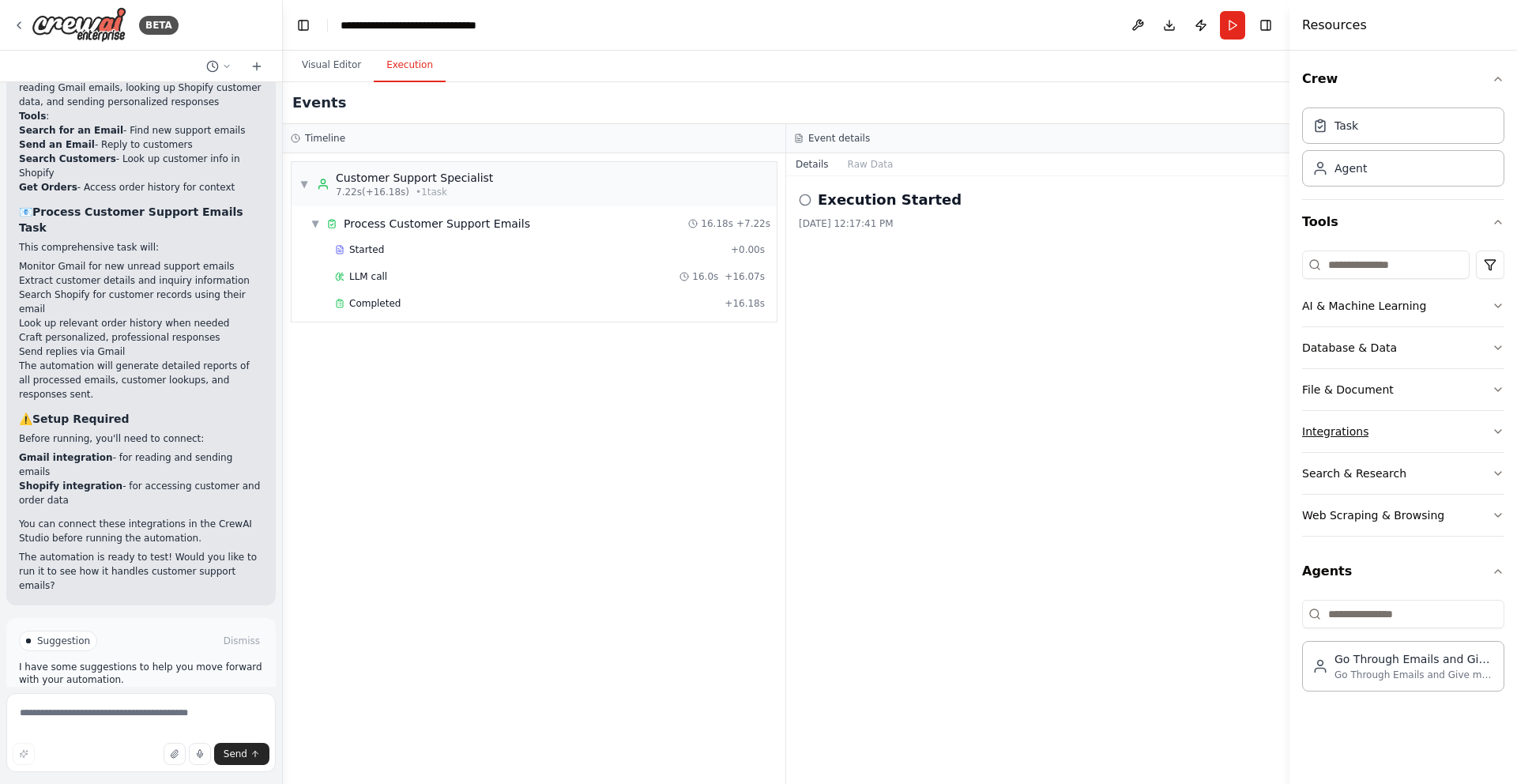
click at [1419, 433] on button "Integrations" at bounding box center [1404, 432] width 203 height 41
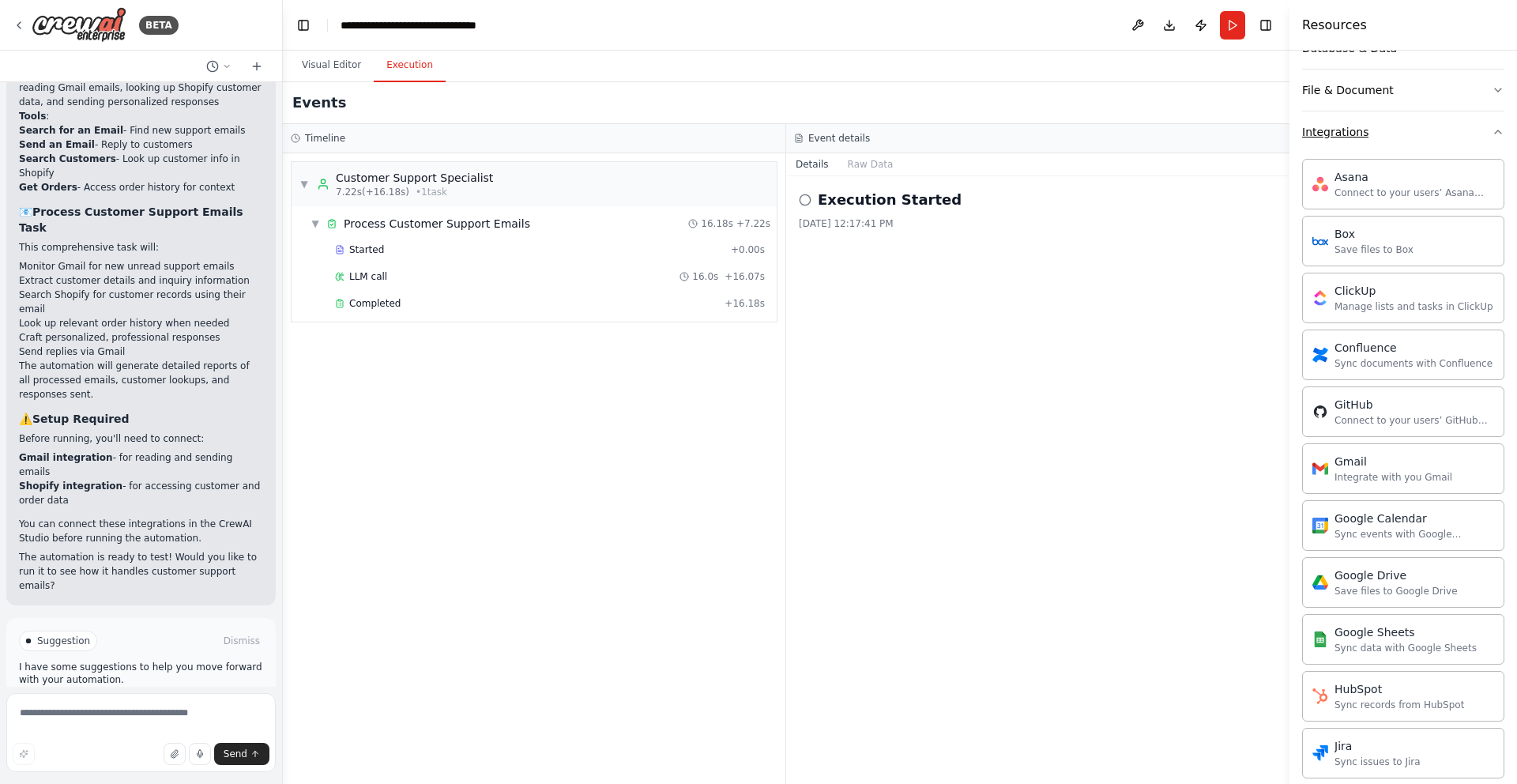
scroll to position [360, 0]
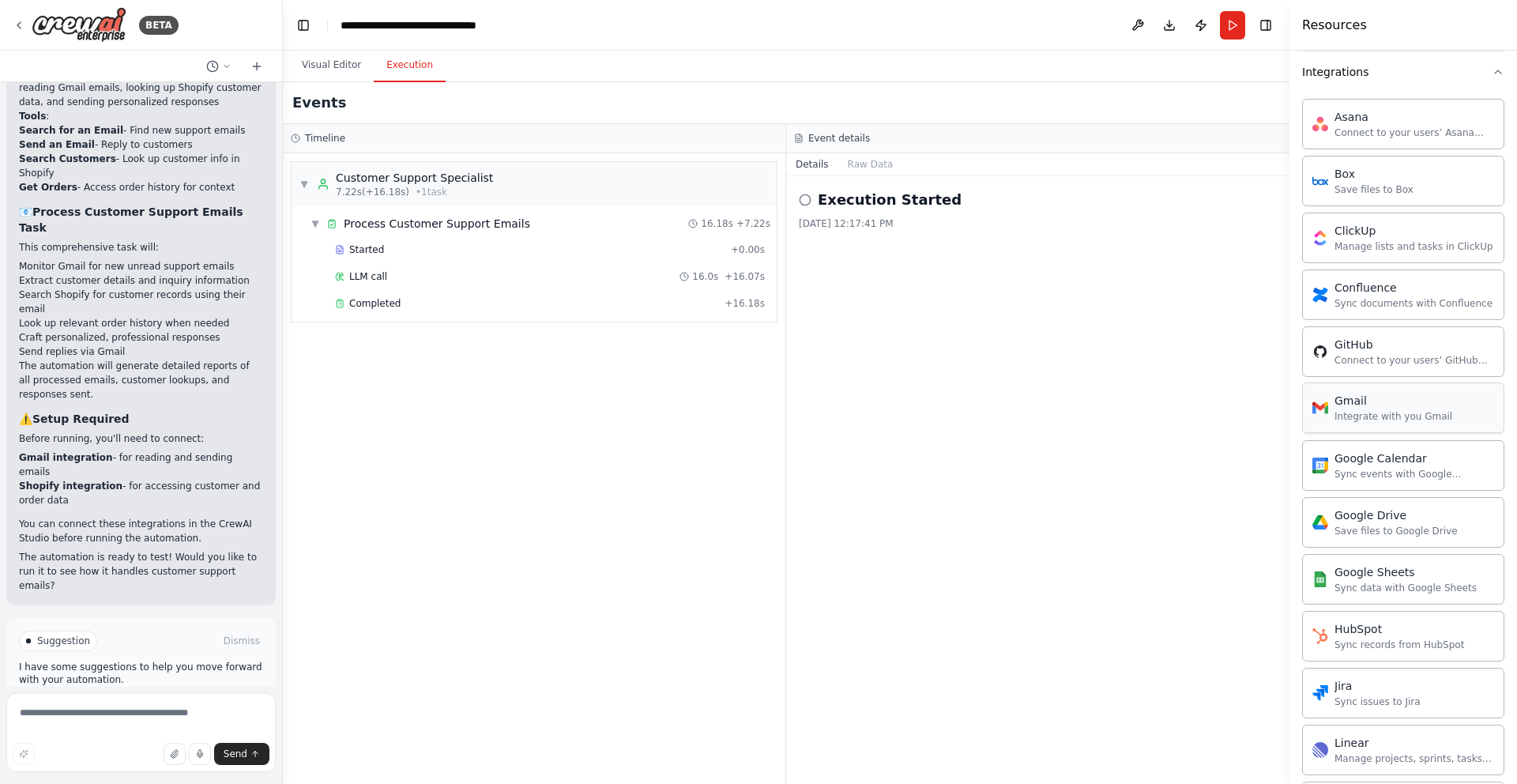
click at [1416, 425] on div "Gmail Integrate with you Gmail" at bounding box center [1404, 407] width 203 height 50
click at [1394, 407] on div "Gmail" at bounding box center [1394, 400] width 117 height 16
click at [1350, 399] on div "Gmail" at bounding box center [1394, 400] width 117 height 16
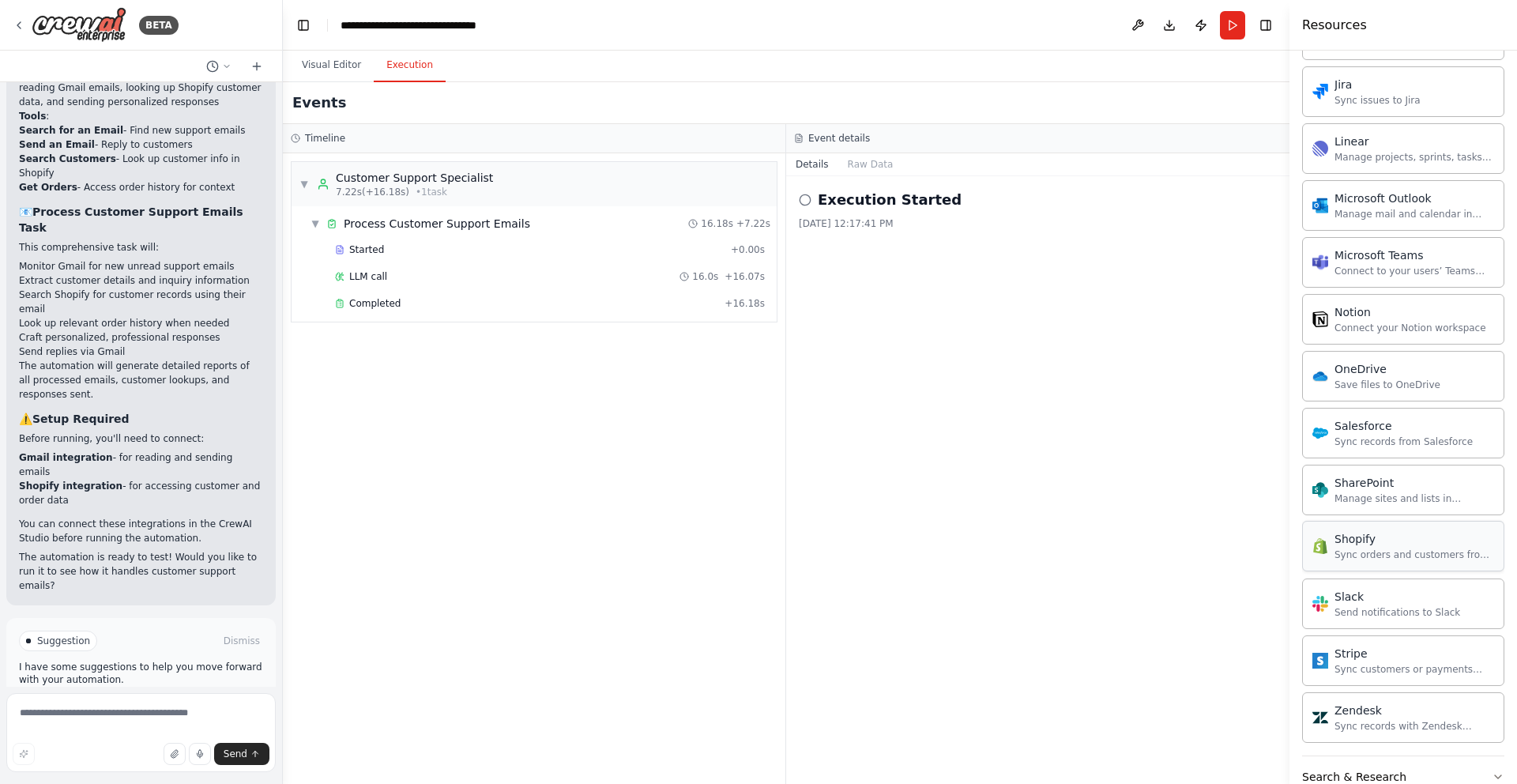
scroll to position [1075, 0]
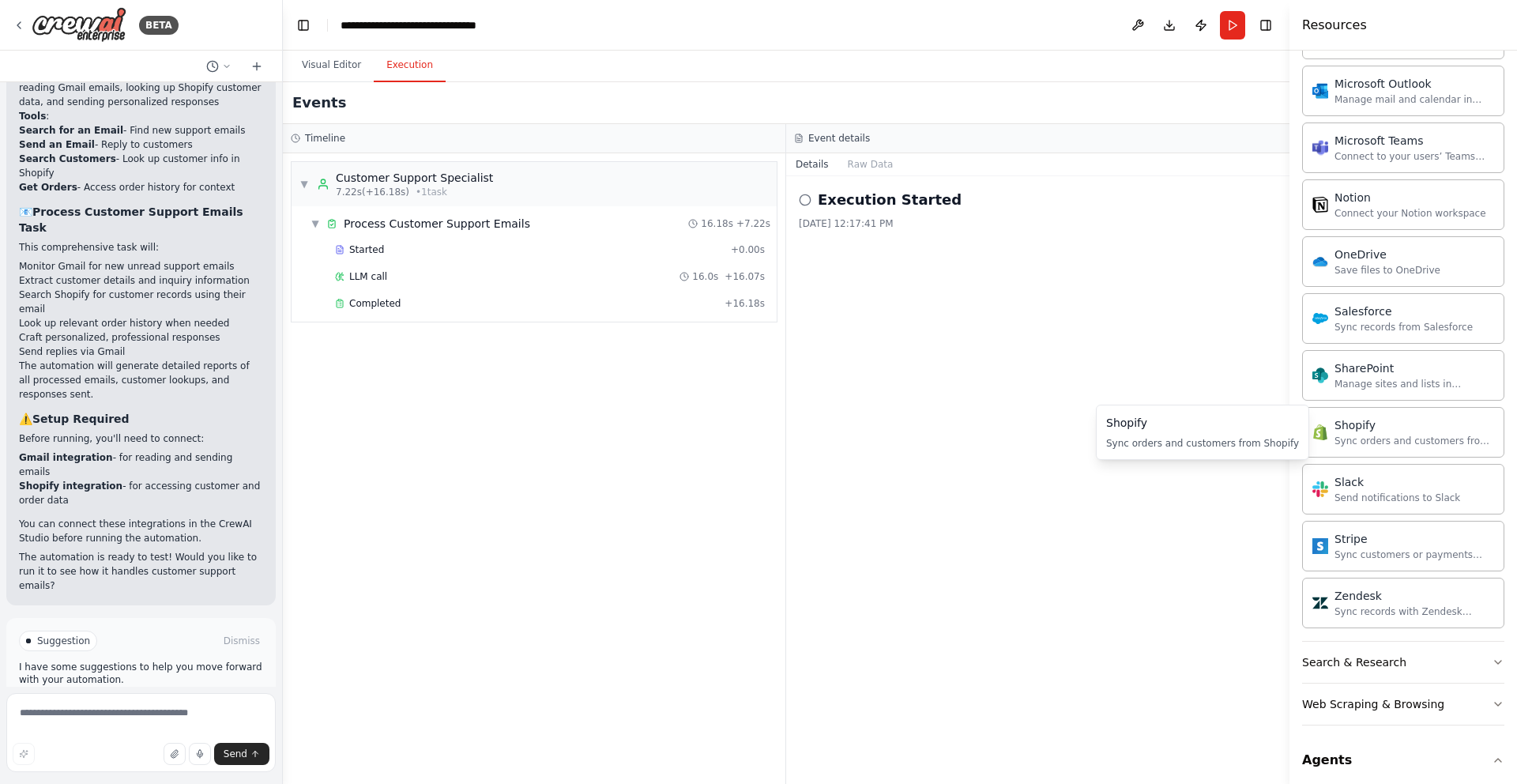
click at [1232, 428] on div "Shopify" at bounding box center [1203, 423] width 193 height 16
click at [1362, 434] on div "Sync orders and customers from Shopify" at bounding box center [1414, 440] width 160 height 12
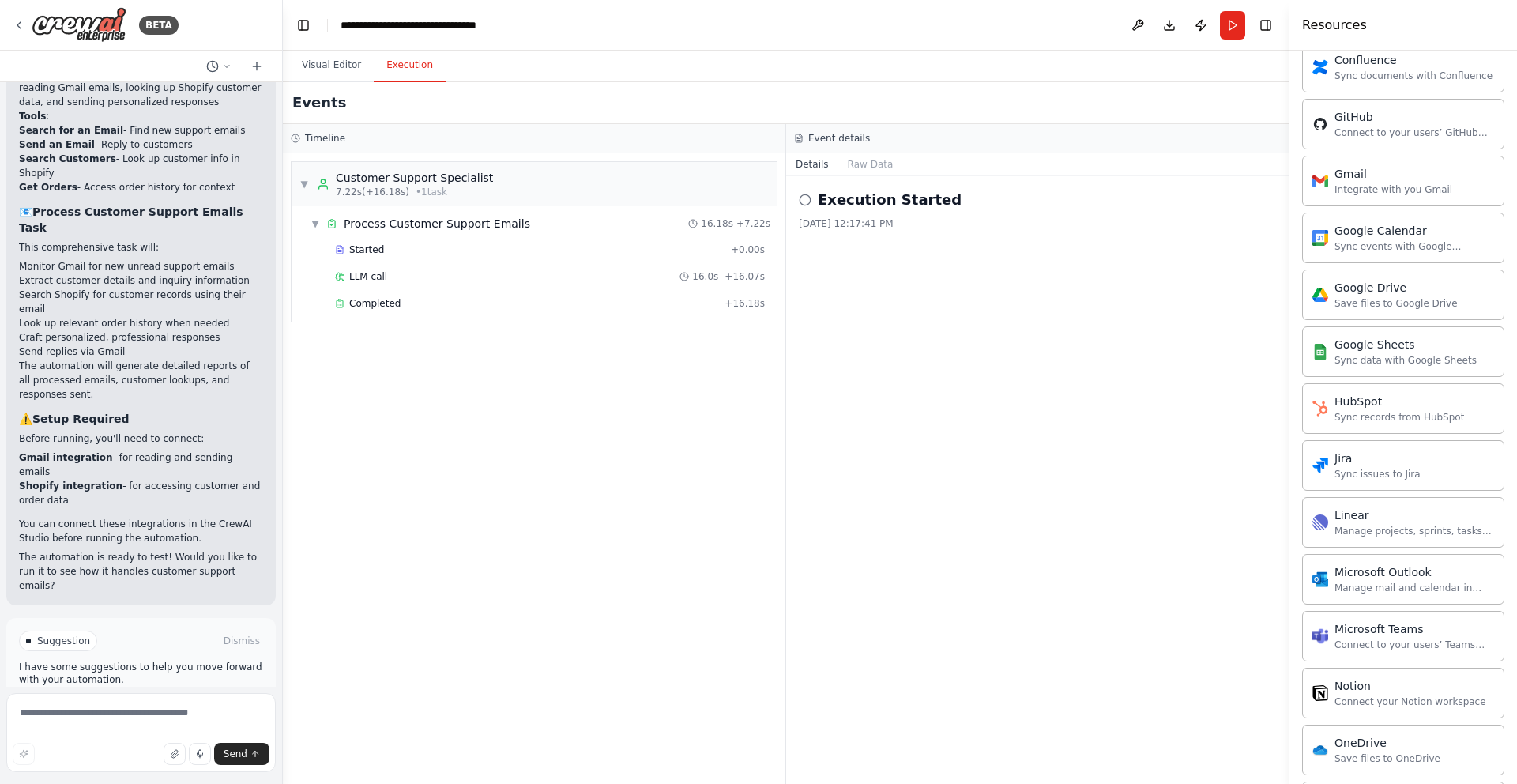
scroll to position [274, 0]
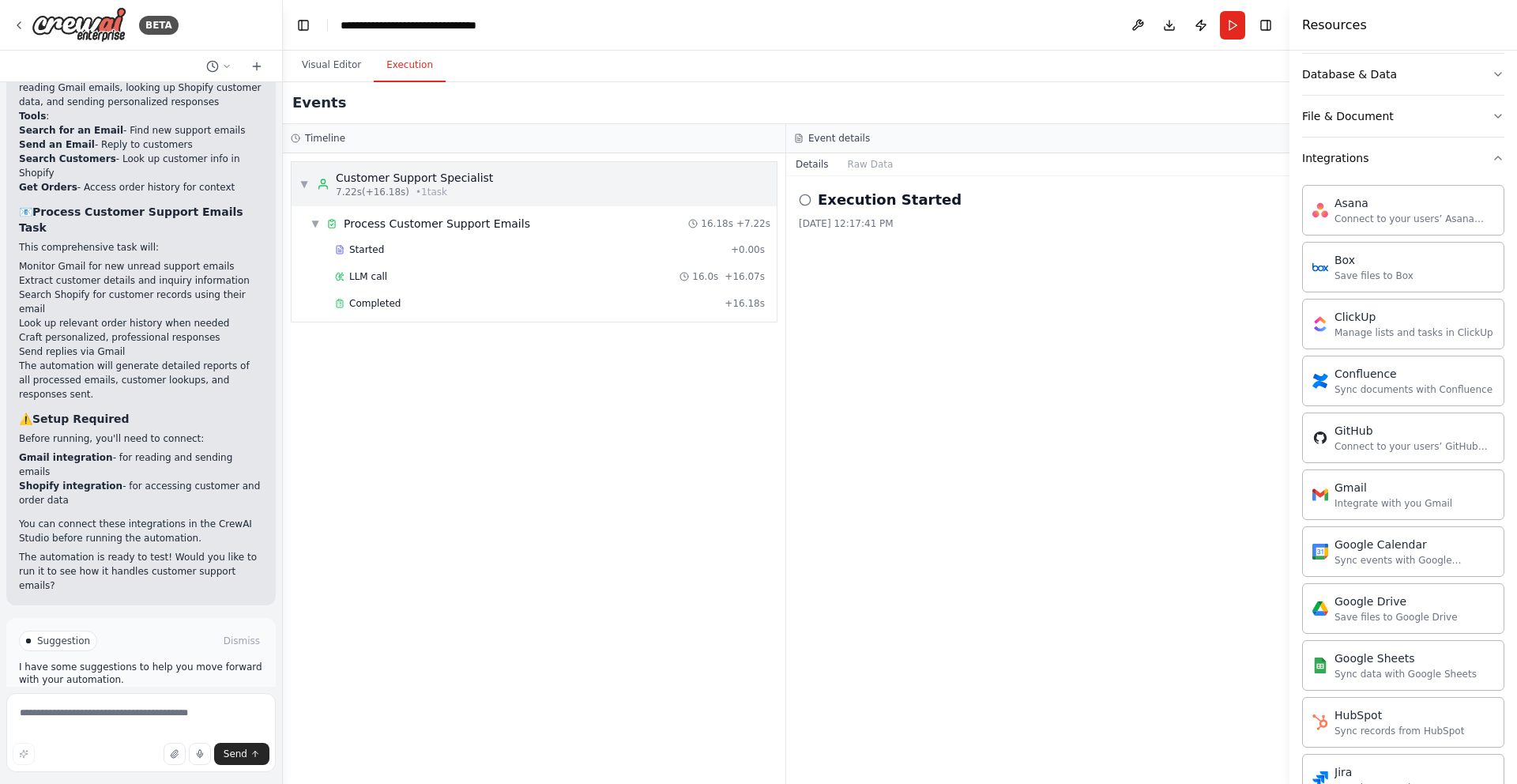
click at [304, 181] on span "▼" at bounding box center [304, 184] width 9 height 12
click at [304, 180] on span "▶" at bounding box center [304, 184] width 9 height 12
click at [909, 220] on div "9/29/2025, 12:17:41 PM" at bounding box center [1038, 223] width 478 height 12
click at [858, 161] on button "Raw Data" at bounding box center [871, 164] width 65 height 22
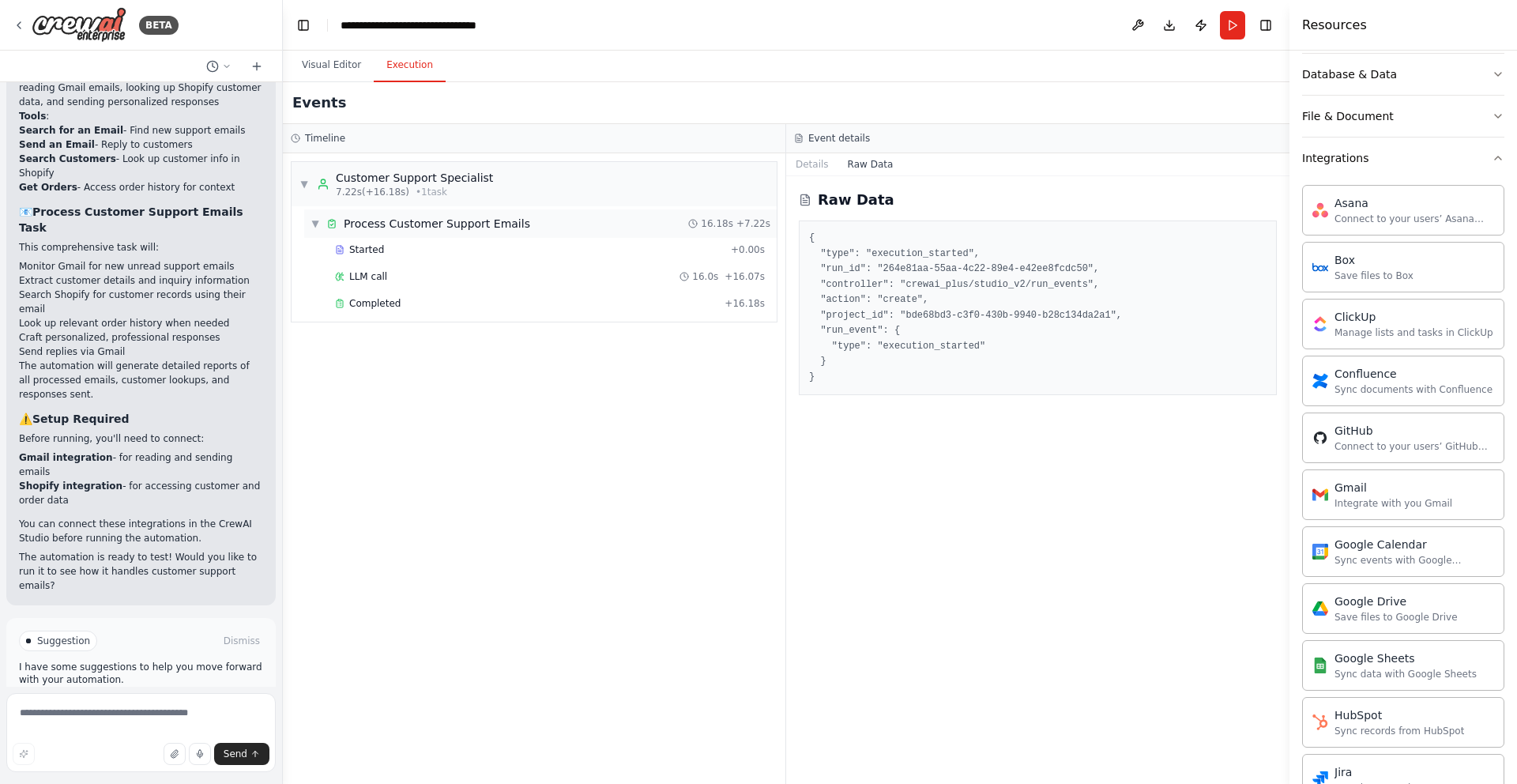
click at [507, 216] on span "Process Customer Support Emails" at bounding box center [437, 223] width 186 height 16
click at [485, 256] on div "Started + 0.00s" at bounding box center [549, 250] width 441 height 24
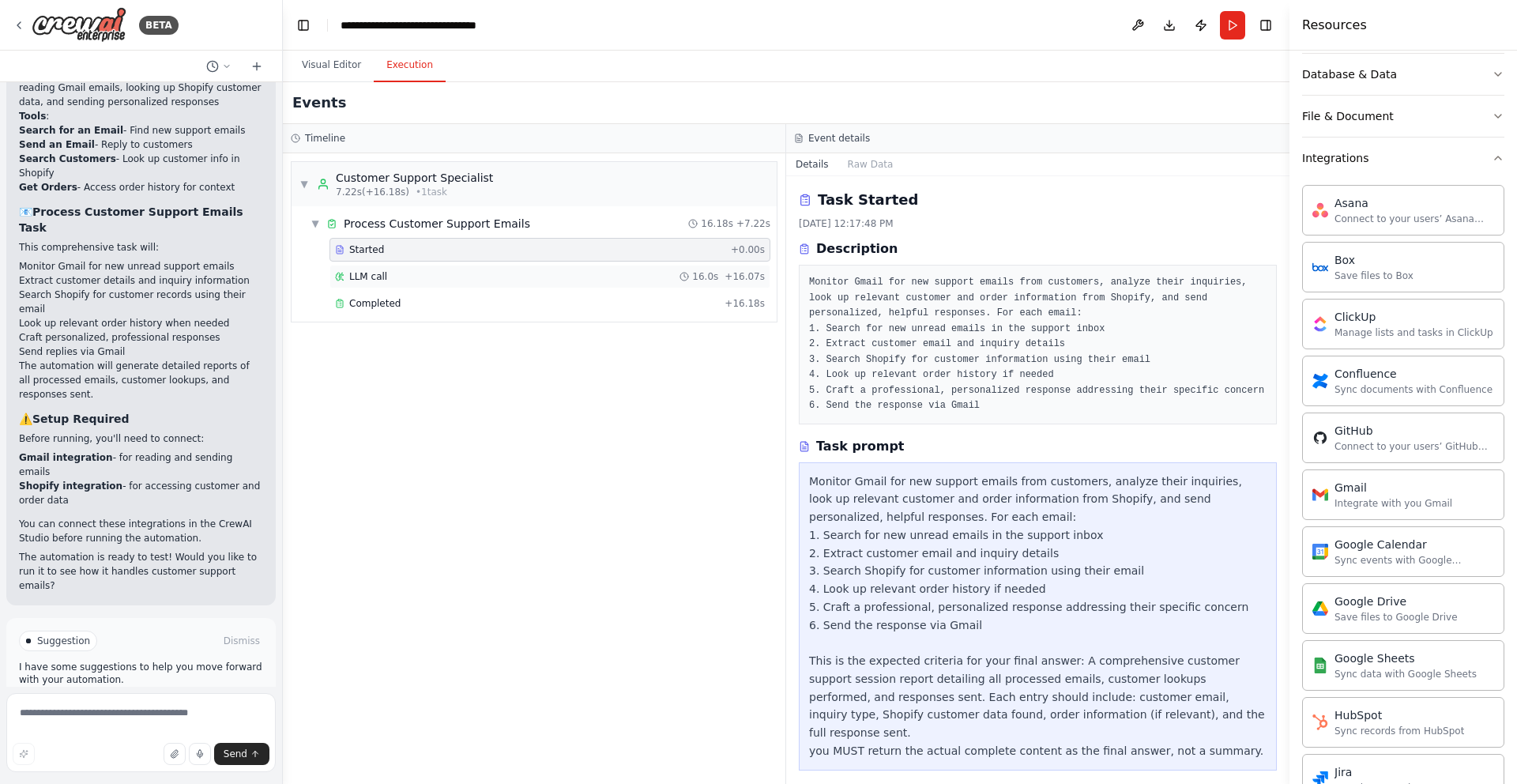
click at [442, 267] on div "LLM call 16.0s + 16.07s" at bounding box center [549, 276] width 441 height 24
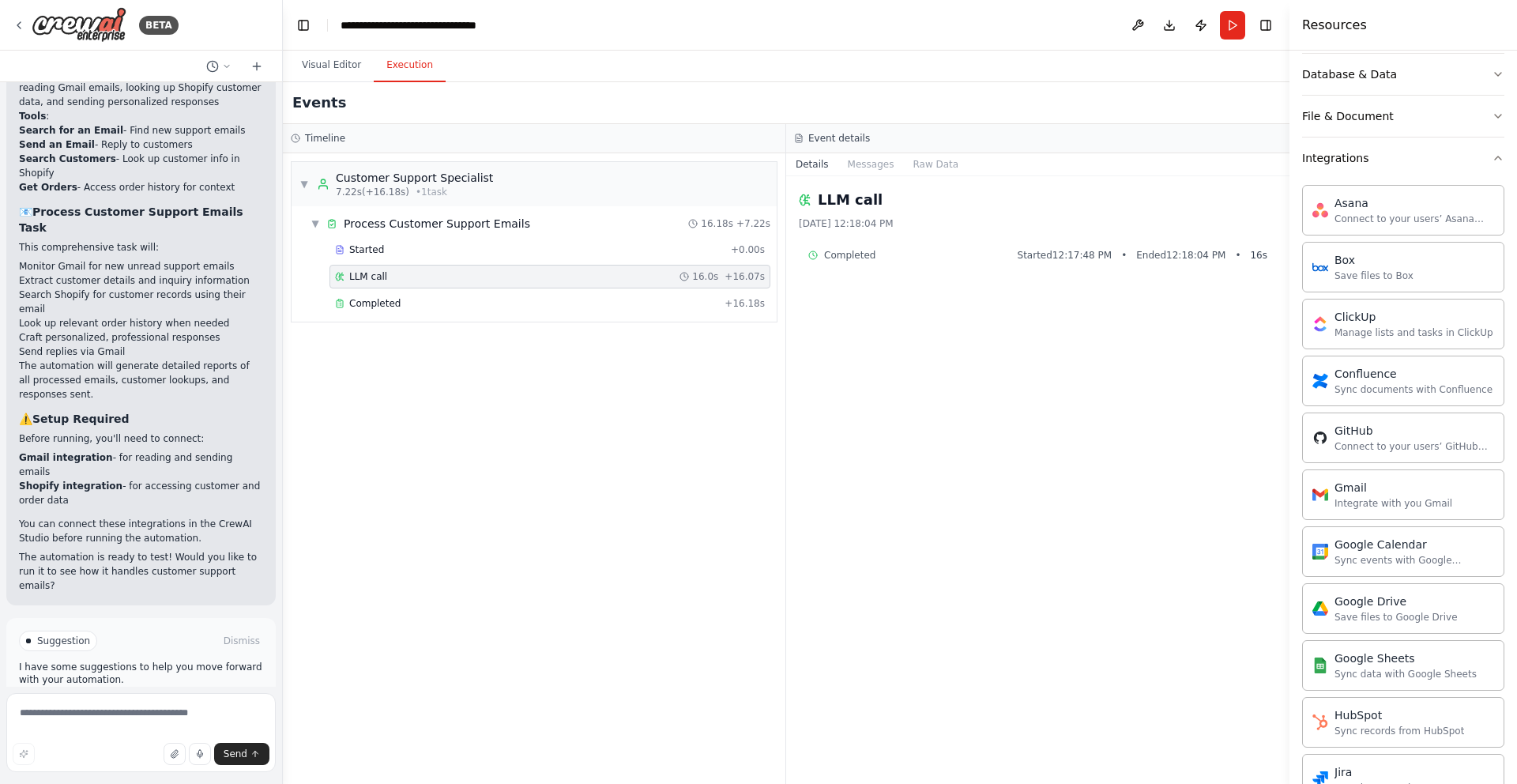
click at [875, 243] on div "Completed Started 12:17:48 PM • Ended 12:18:04 PM • 16 s" at bounding box center [1038, 255] width 478 height 26
click at [857, 252] on span "Completed" at bounding box center [849, 255] width 51 height 12
click at [414, 307] on div "Completed" at bounding box center [526, 303] width 383 height 12
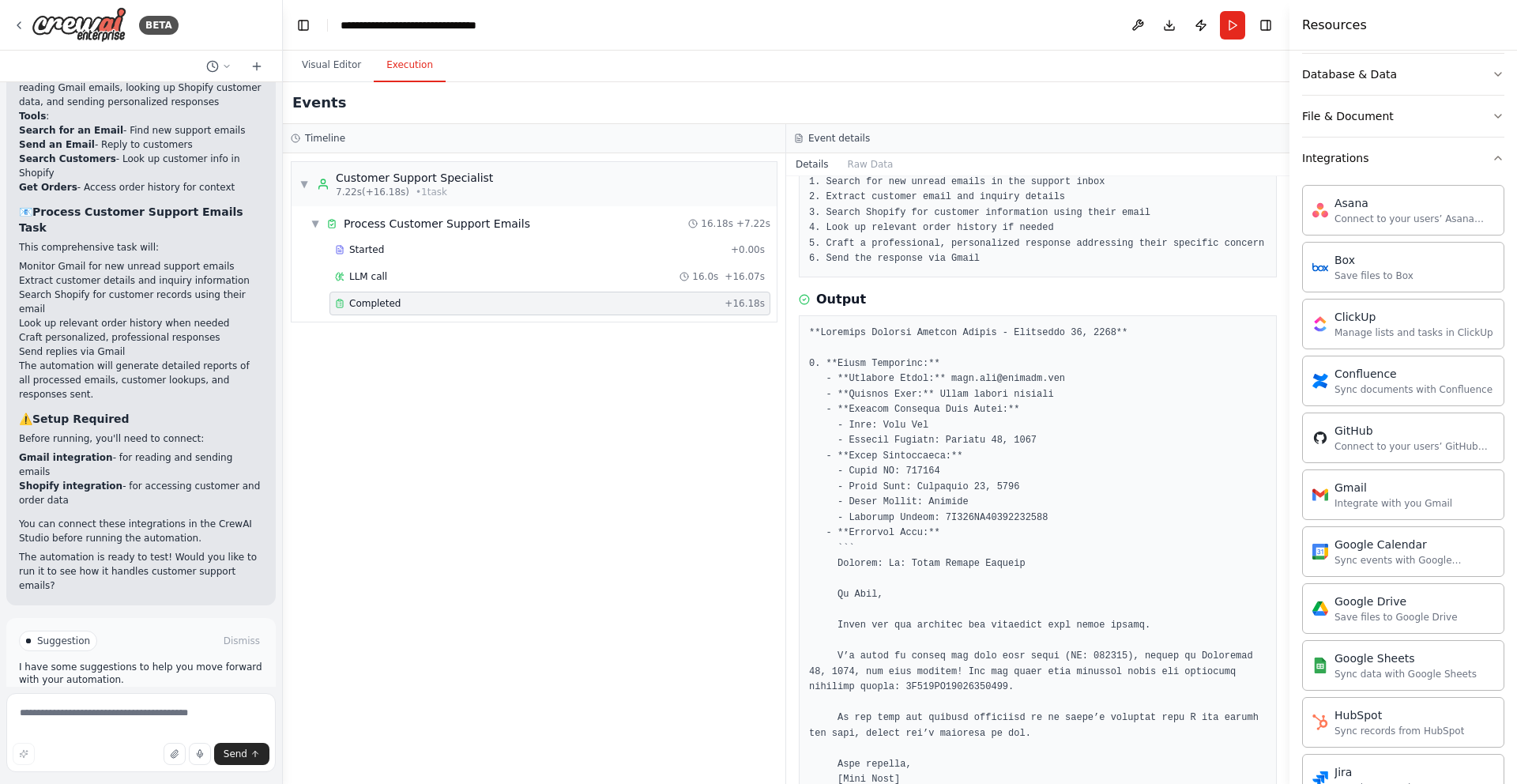
scroll to position [0, 0]
